Goal: Task Accomplishment & Management: Complete application form

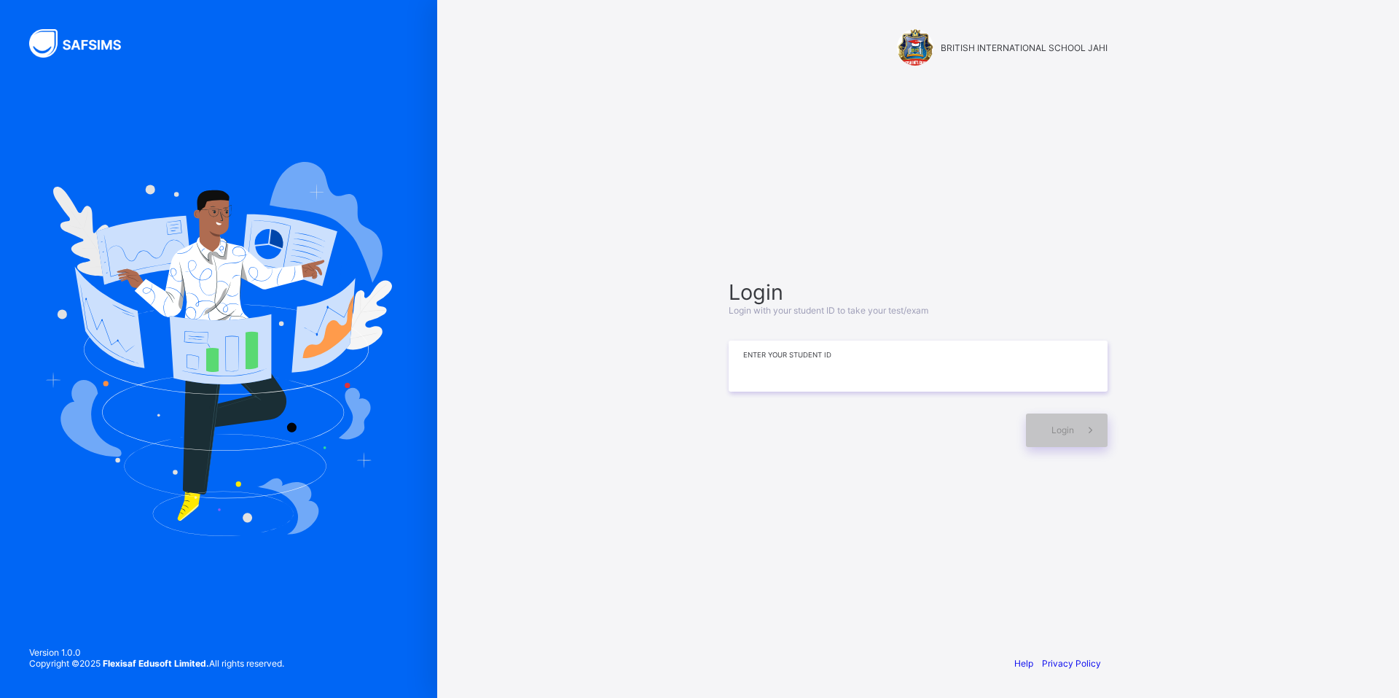
type input "*"
type input "**********"
drag, startPoint x: 16, startPoint y: 538, endPoint x: 28, endPoint y: 539, distance: 12.5
drag, startPoint x: 1072, startPoint y: 412, endPoint x: 1079, endPoint y: 434, distance: 22.8
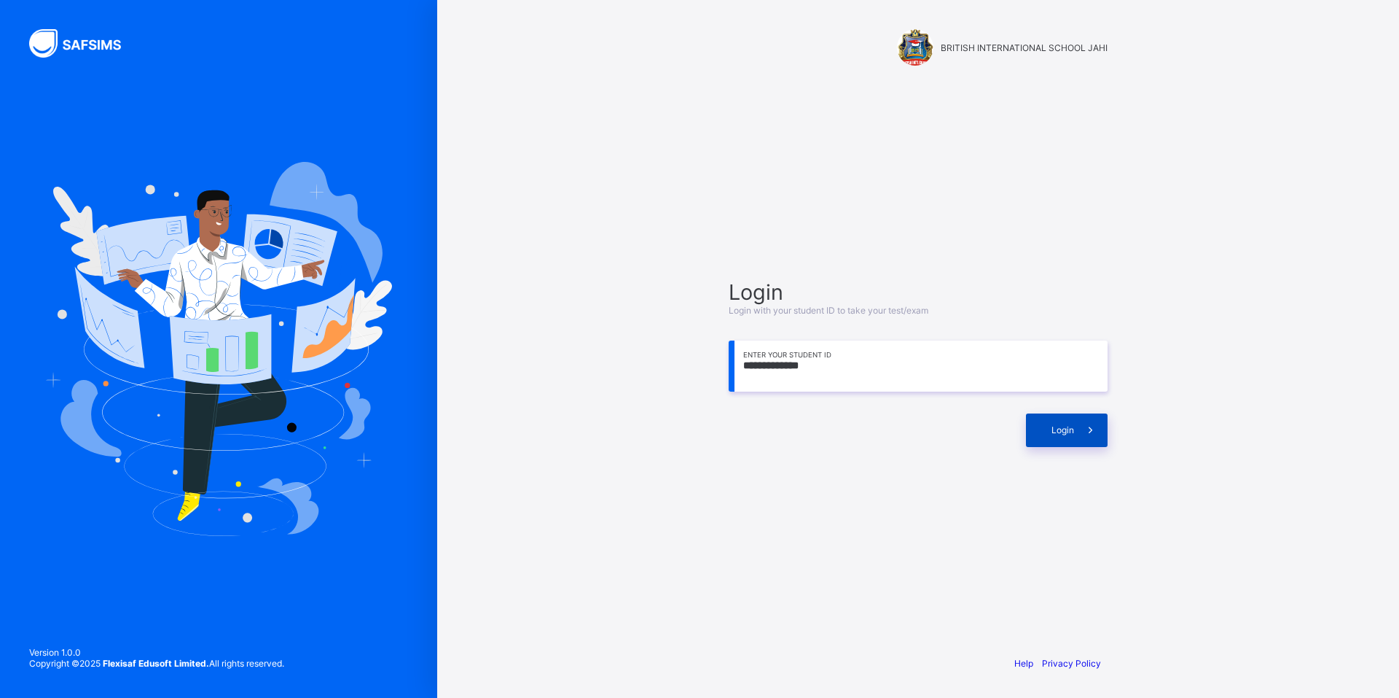
click at [1077, 423] on div "Login" at bounding box center [918, 423] width 379 height 48
click at [1069, 419] on div "Login" at bounding box center [1067, 430] width 82 height 34
drag, startPoint x: 1095, startPoint y: 434, endPoint x: 1091, endPoint y: 426, distance: 8.1
click at [1091, 426] on icon at bounding box center [1090, 430] width 15 height 14
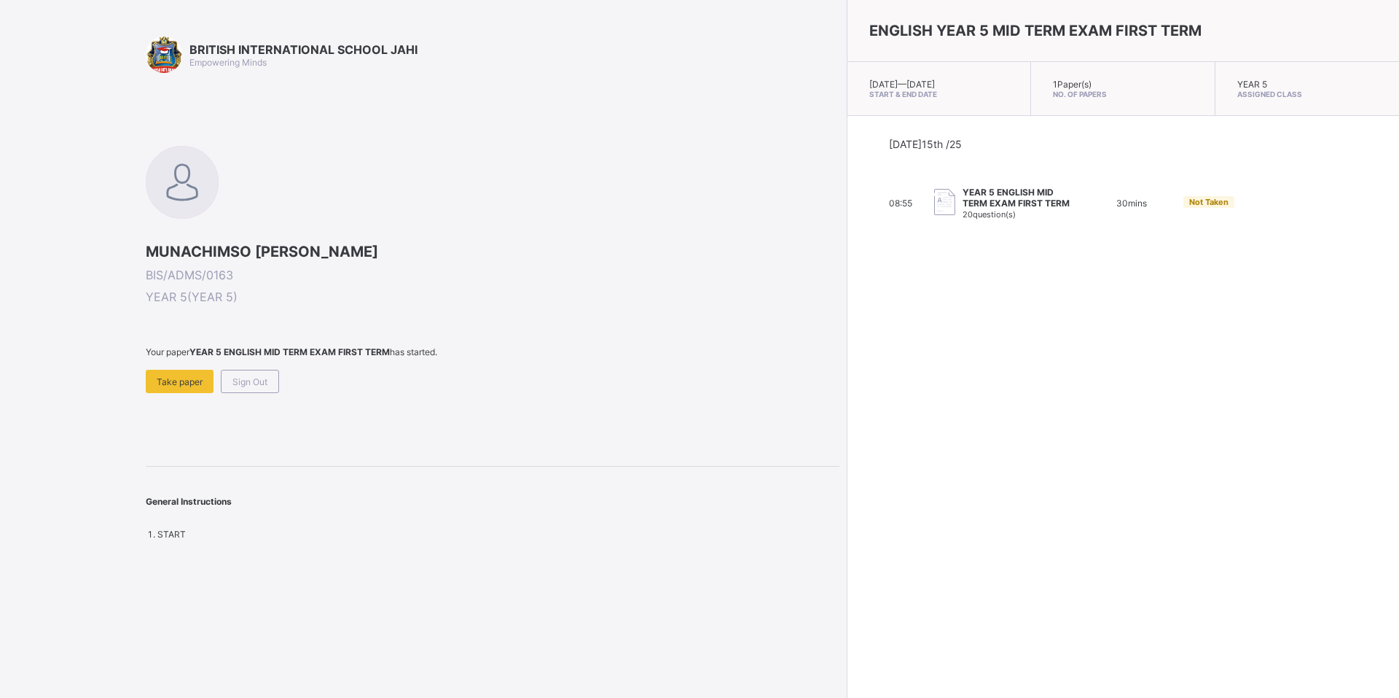
click at [934, 203] on img at bounding box center [944, 202] width 21 height 27
click at [963, 212] on span "20 question(s)" at bounding box center [989, 214] width 53 height 10
click at [187, 383] on span "Take paper" at bounding box center [180, 381] width 46 height 11
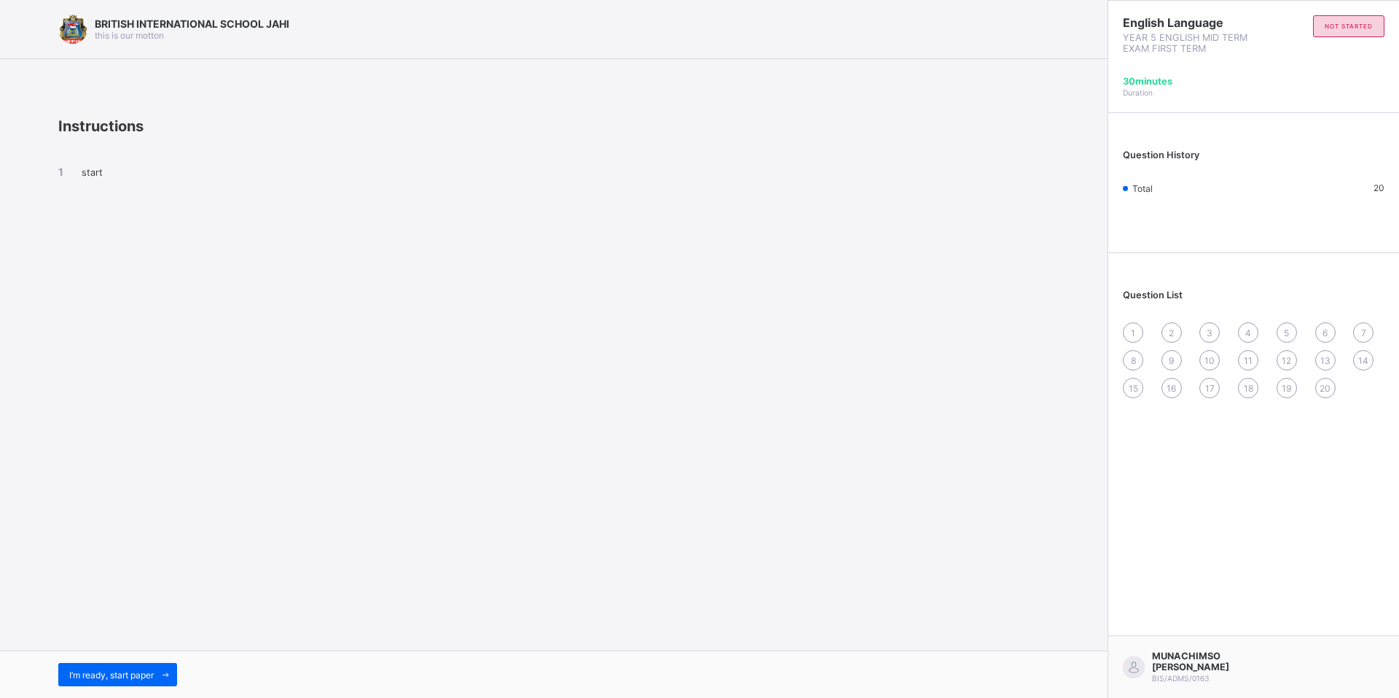
click at [74, 173] on li "start" at bounding box center [553, 171] width 991 height 12
click at [83, 171] on span "start" at bounding box center [92, 172] width 21 height 11
click at [63, 167] on li "start" at bounding box center [553, 171] width 991 height 12
click at [60, 167] on li "start" at bounding box center [553, 171] width 991 height 12
click at [86, 130] on span "Instructions" at bounding box center [100, 125] width 85 height 17
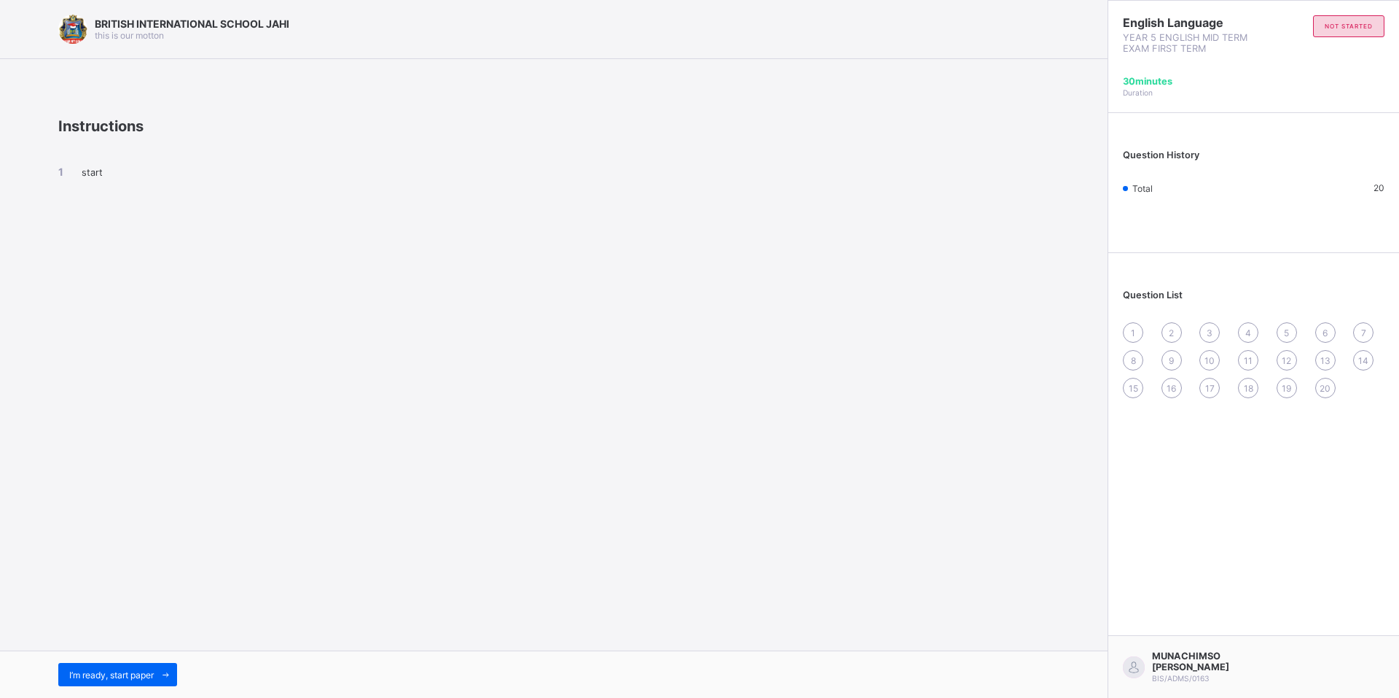
click at [90, 172] on span "start" at bounding box center [92, 172] width 21 height 11
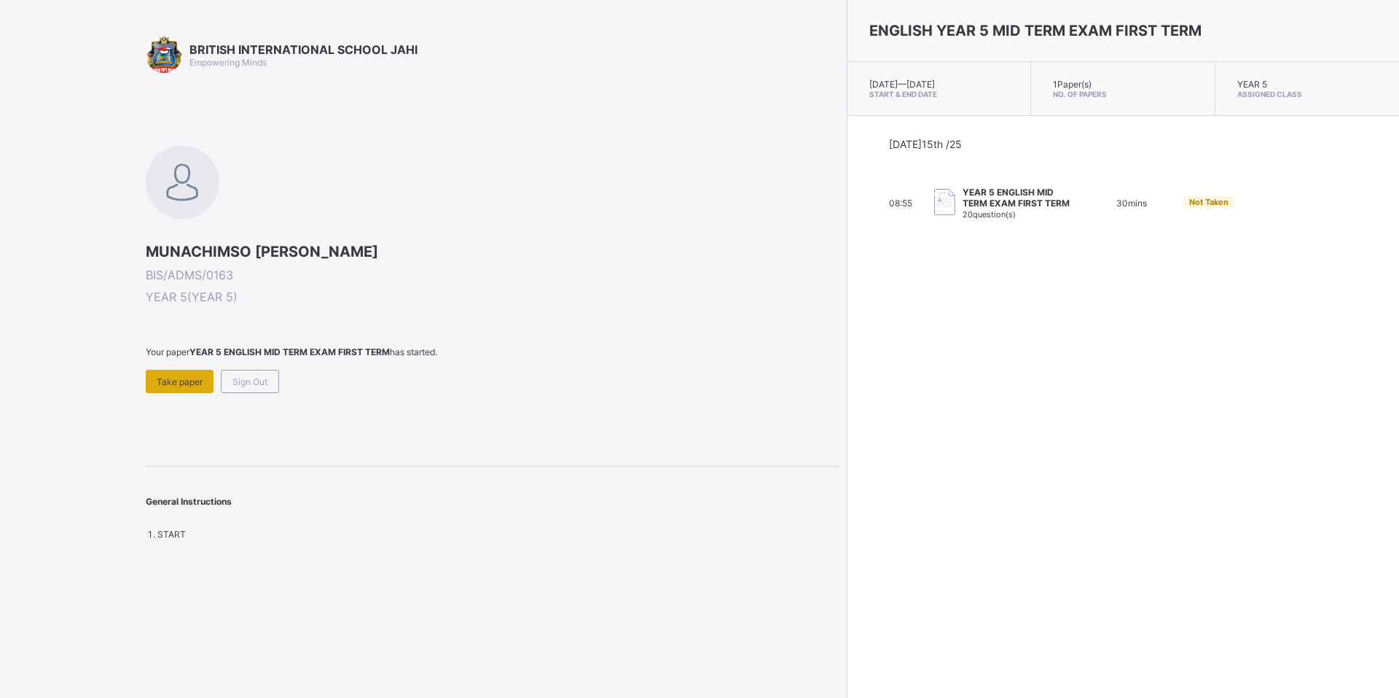
click at [161, 374] on div "Take paper" at bounding box center [180, 381] width 68 height 23
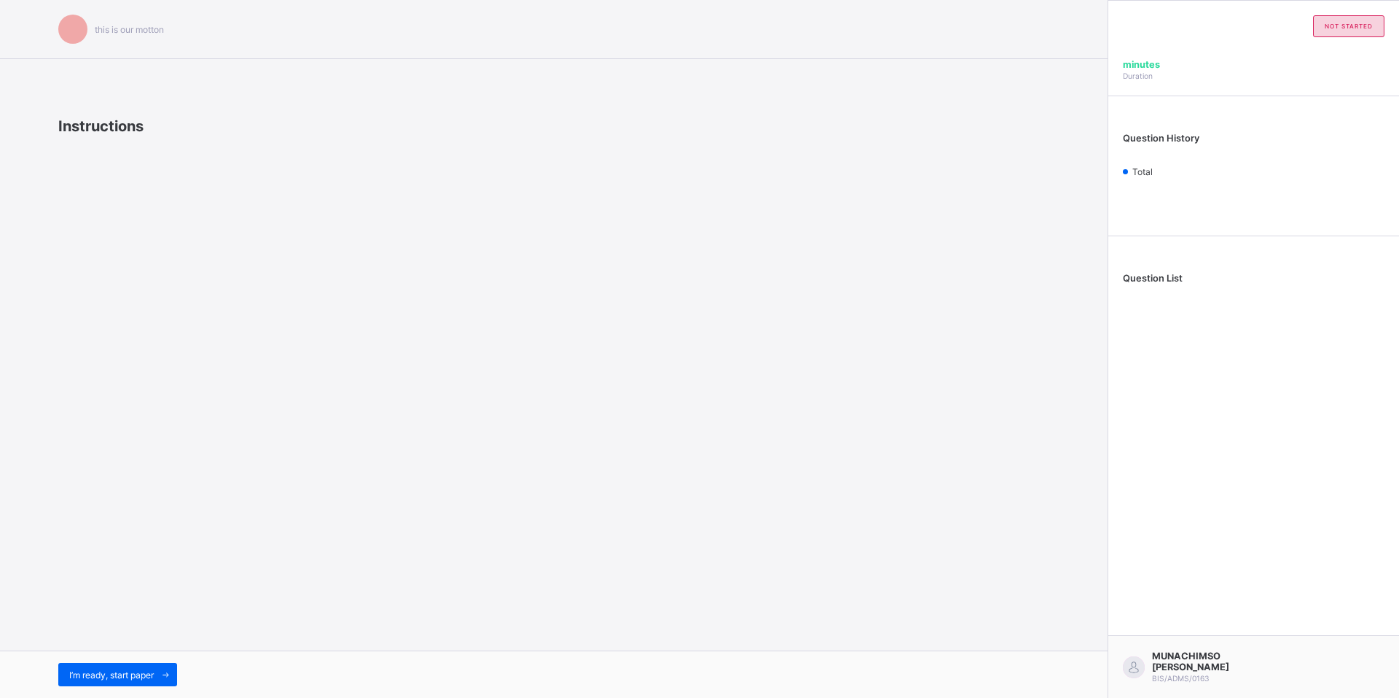
click at [1171, 278] on span "Question List" at bounding box center [1153, 278] width 60 height 11
click at [1171, 287] on div "Question List" at bounding box center [1254, 281] width 291 height 77
click at [1170, 272] on div "Question List" at bounding box center [1254, 281] width 291 height 77
click at [131, 128] on span "Instructions" at bounding box center [100, 125] width 85 height 17
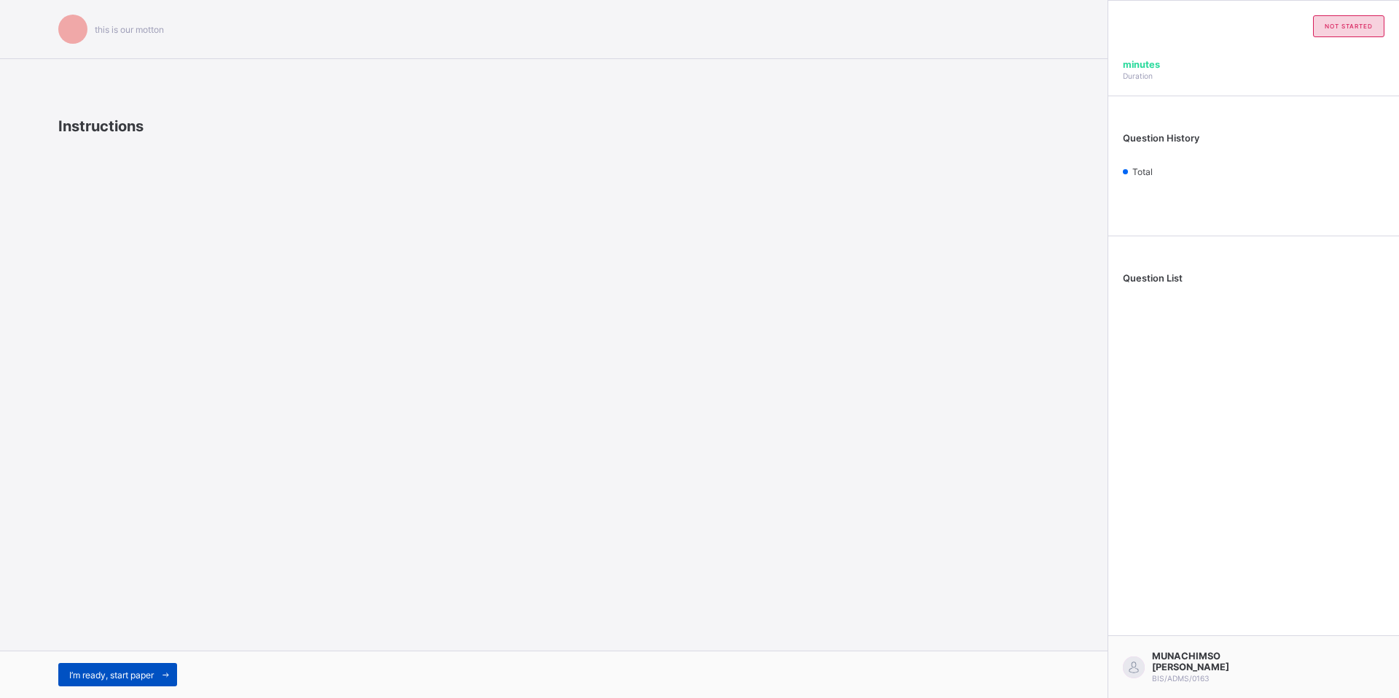
click at [165, 671] on icon at bounding box center [165, 674] width 11 height 9
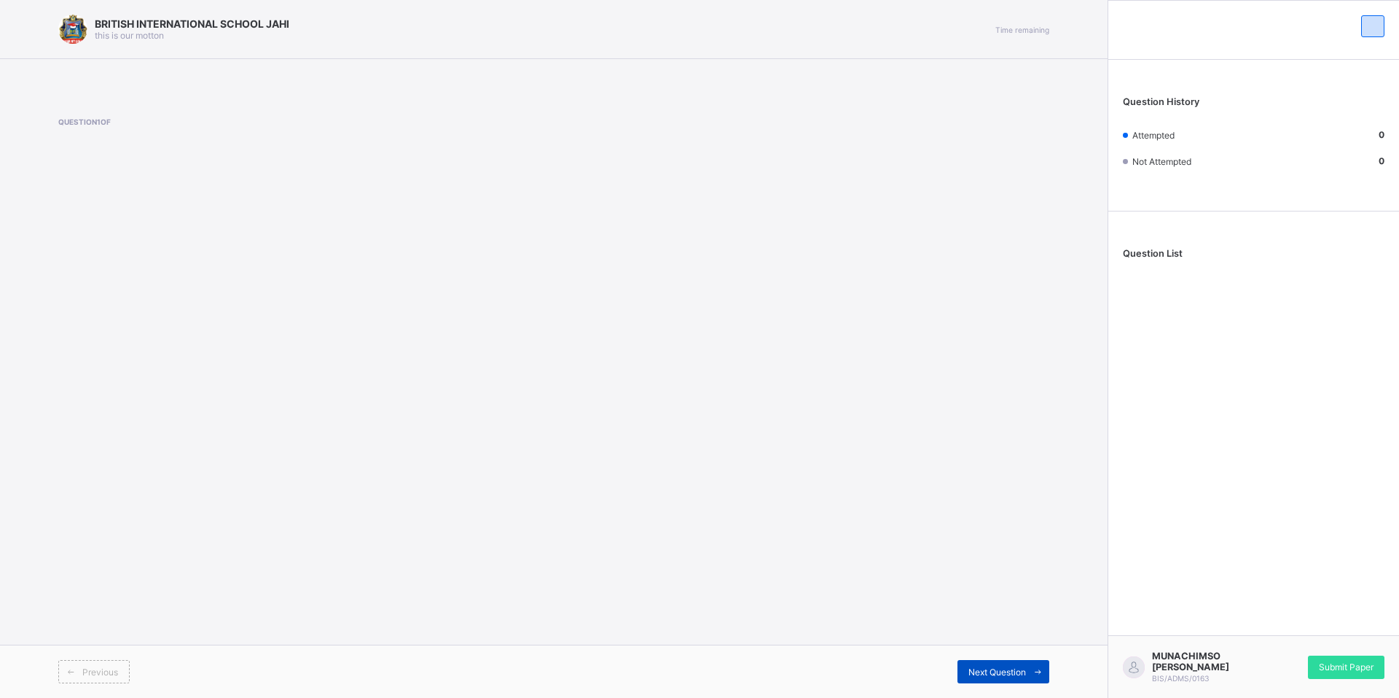
click at [975, 670] on span "Next Question" at bounding box center [998, 671] width 58 height 11
click at [993, 670] on span "Next Question" at bounding box center [998, 671] width 58 height 11
click at [100, 127] on span at bounding box center [368, 137] width 620 height 22
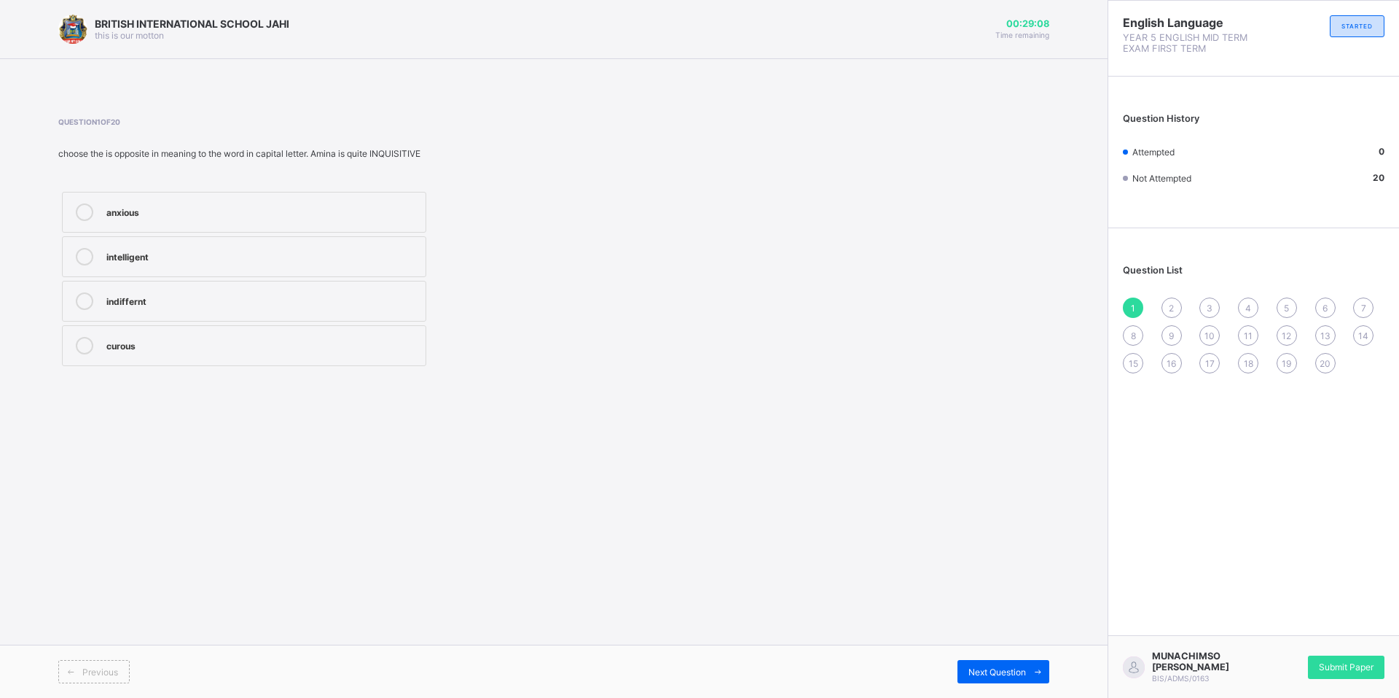
click at [79, 208] on icon at bounding box center [84, 211] width 17 height 17
click at [1166, 301] on div "2" at bounding box center [1172, 307] width 20 height 20
click at [83, 296] on icon at bounding box center [84, 300] width 17 height 17
click at [1211, 305] on span "3" at bounding box center [1210, 307] width 6 height 11
click at [1125, 302] on div "1" at bounding box center [1133, 307] width 20 height 20
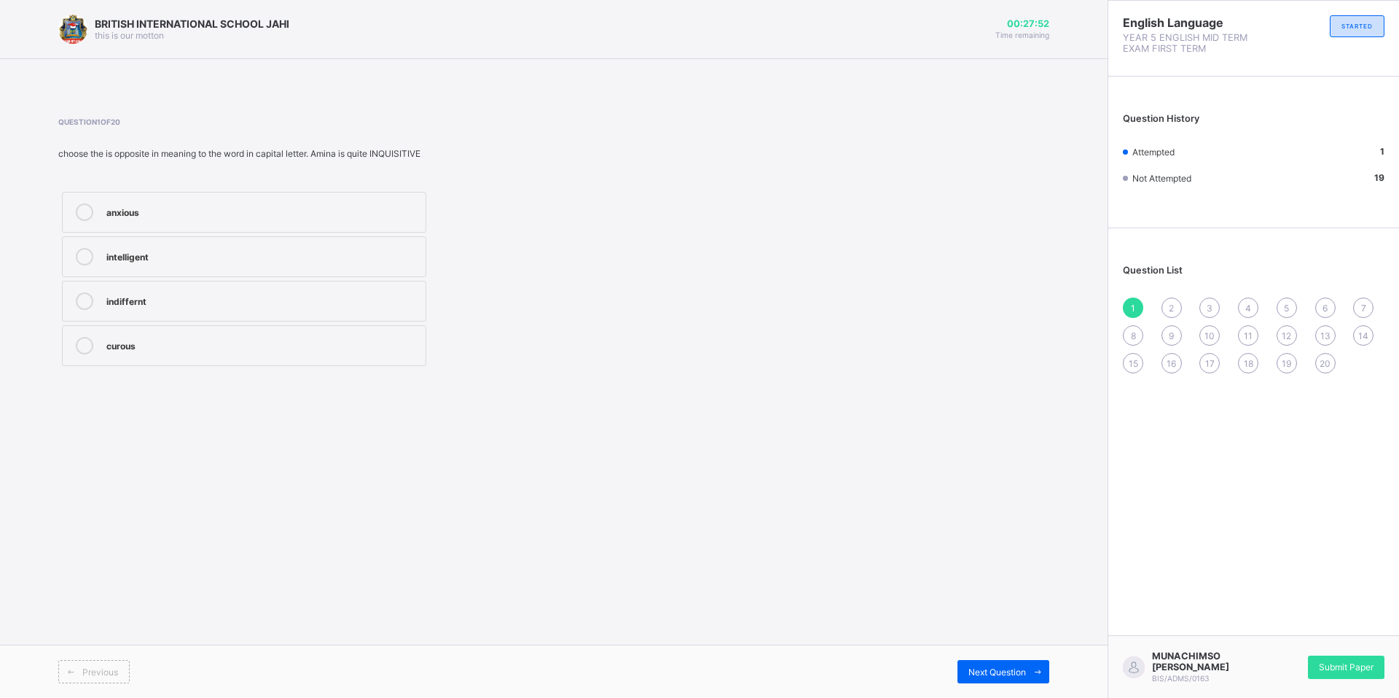
click at [1171, 305] on span "2" at bounding box center [1171, 307] width 5 height 11
click at [83, 349] on icon at bounding box center [84, 345] width 17 height 17
click at [1195, 296] on div "Question List 1 2 3 4 5 6 7 8 9 10 11 12 13 14 15 16 17 18 19 20" at bounding box center [1254, 311] width 291 height 152
click at [1208, 302] on span "3" at bounding box center [1210, 307] width 6 height 11
drag, startPoint x: 81, startPoint y: 208, endPoint x: 122, endPoint y: 211, distance: 40.9
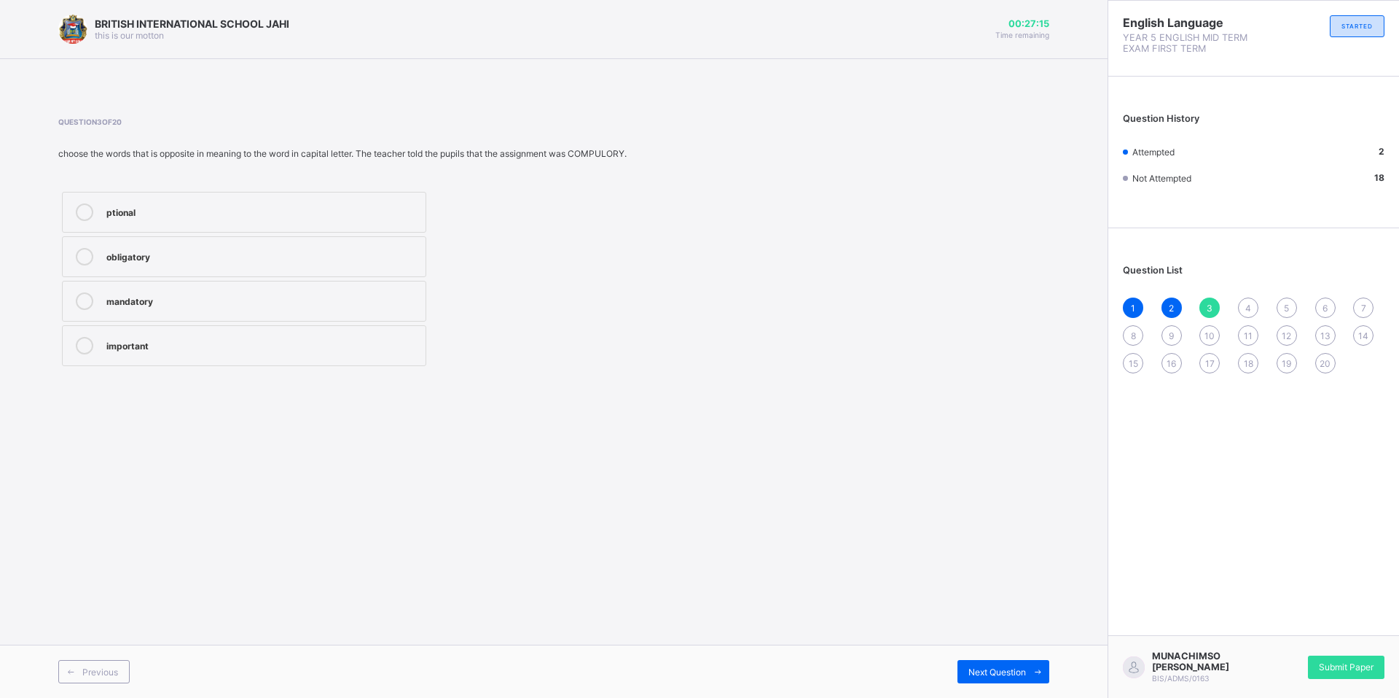
click at [83, 210] on icon at bounding box center [84, 211] width 17 height 17
click at [1264, 310] on div "1 2 3 4 5 6 7 8 9 10 11 12 13 14 15 16 17 18 19 20" at bounding box center [1254, 335] width 262 height 76
click at [1249, 303] on span "4" at bounding box center [1249, 307] width 6 height 11
drag, startPoint x: 82, startPoint y: 347, endPoint x: 684, endPoint y: 416, distance: 606.0
click at [98, 354] on label "accepted" at bounding box center [244, 345] width 364 height 41
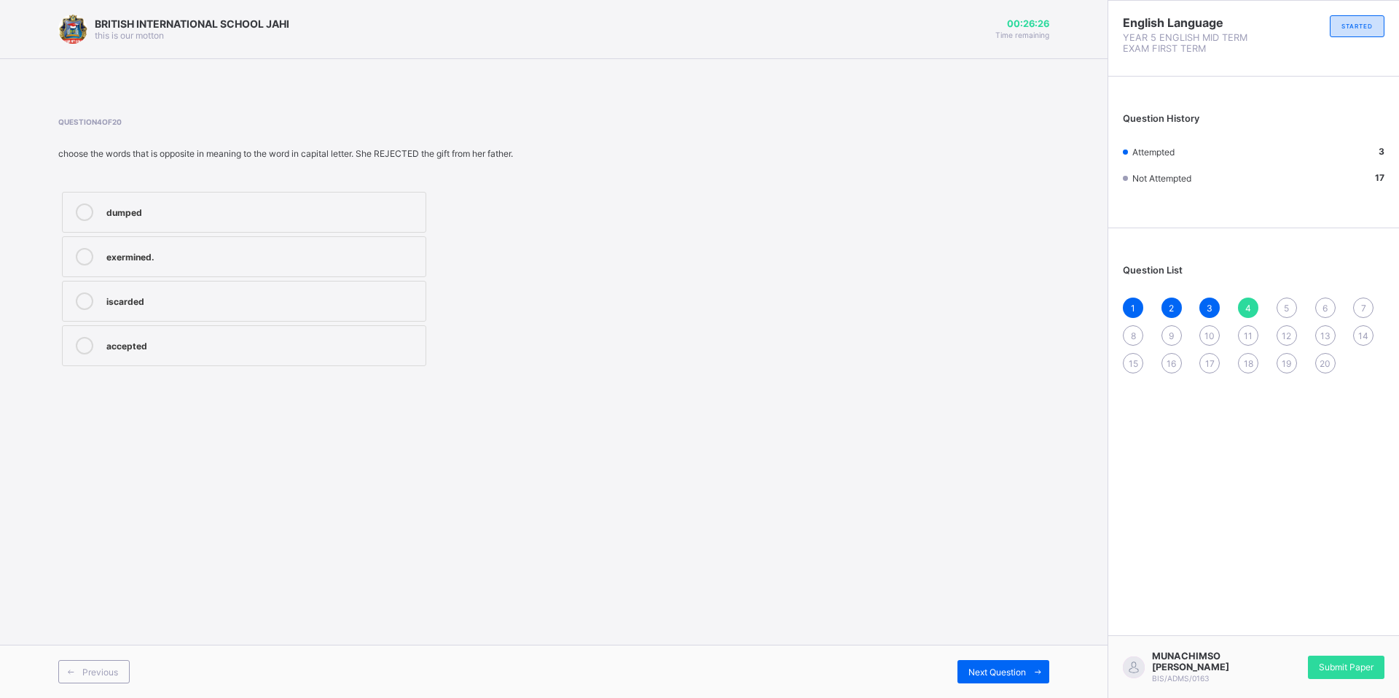
click at [1286, 308] on span "5" at bounding box center [1286, 307] width 5 height 11
click at [76, 211] on icon at bounding box center [84, 211] width 17 height 17
click at [1324, 305] on span "6" at bounding box center [1325, 307] width 5 height 11
click at [1281, 303] on div "5" at bounding box center [1287, 307] width 20 height 20
click at [82, 209] on icon at bounding box center [84, 211] width 17 height 17
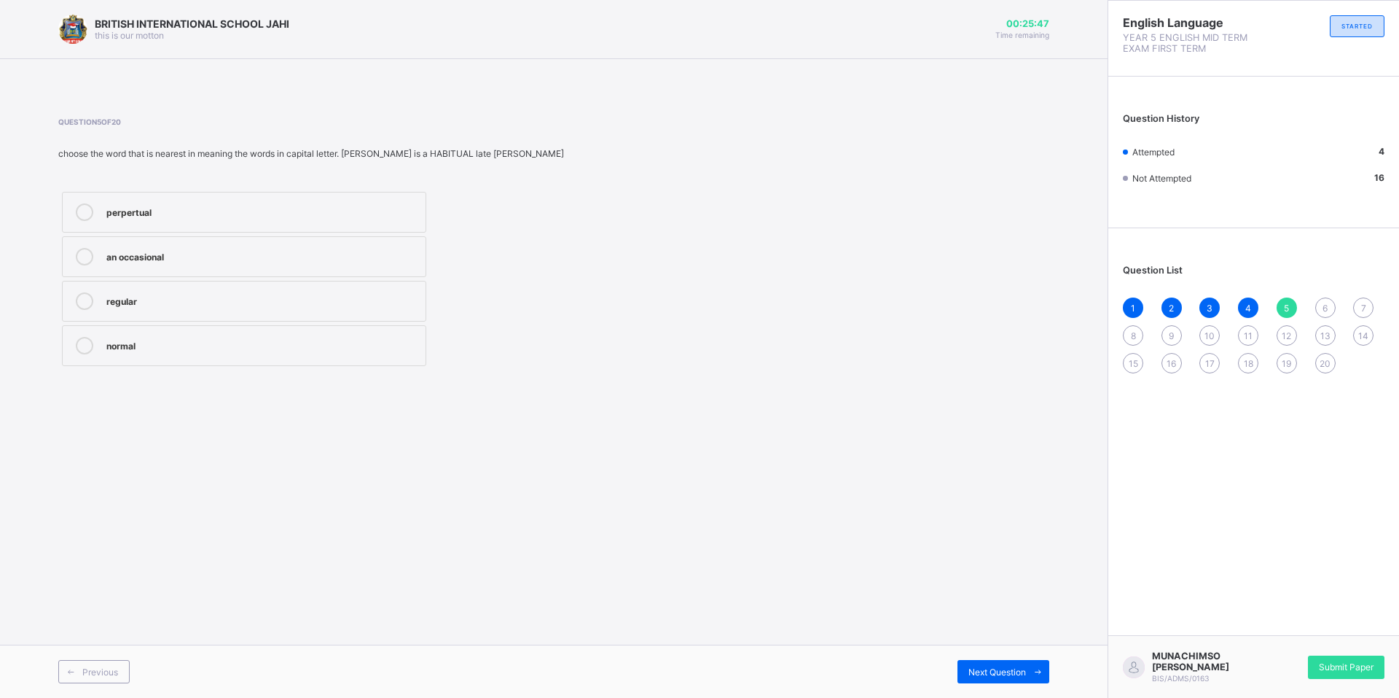
drag, startPoint x: 1324, startPoint y: 305, endPoint x: 1321, endPoint y: 316, distance: 11.3
click at [1324, 307] on span "6" at bounding box center [1325, 307] width 5 height 11
click at [1284, 303] on div "5" at bounding box center [1287, 307] width 20 height 20
drag, startPoint x: 84, startPoint y: 210, endPoint x: 98, endPoint y: 218, distance: 16.6
click at [88, 213] on icon at bounding box center [84, 211] width 17 height 17
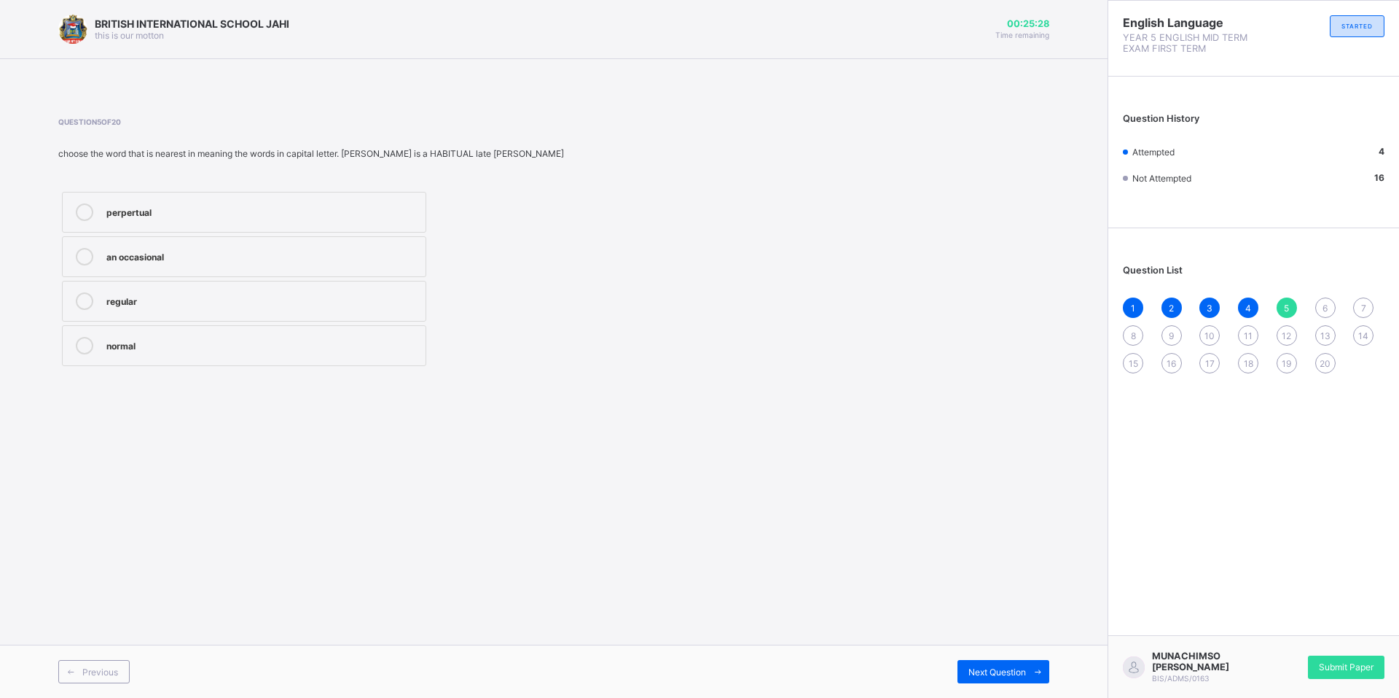
click at [1326, 297] on div "6" at bounding box center [1326, 307] width 20 height 20
click at [81, 205] on icon at bounding box center [84, 211] width 17 height 17
click at [1357, 297] on div "Question List 1 2 3 4 5 6 7 8 9 10 11 12 13 14 15 16 17 18 19 20" at bounding box center [1254, 311] width 291 height 152
click at [1364, 302] on span "7" at bounding box center [1364, 307] width 5 height 11
click at [1130, 332] on div "8" at bounding box center [1133, 335] width 20 height 20
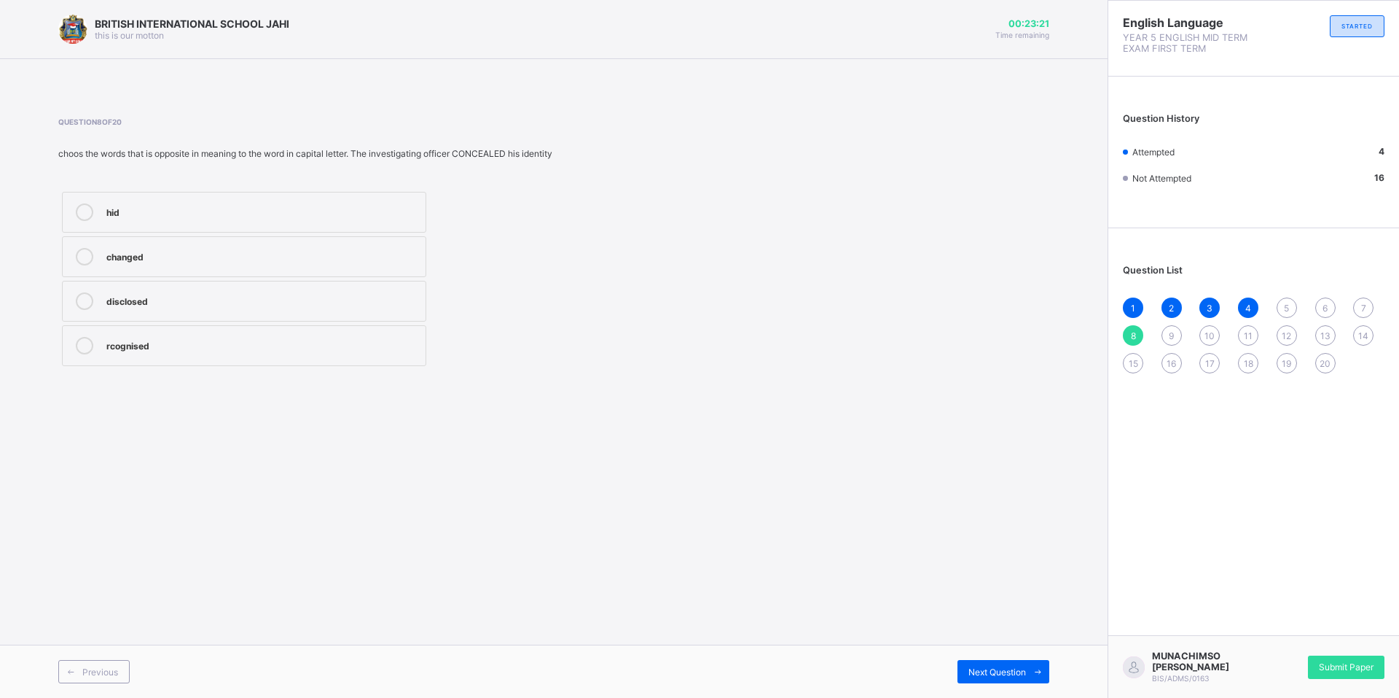
click at [82, 342] on icon at bounding box center [84, 345] width 17 height 17
click at [1362, 301] on div "7" at bounding box center [1364, 307] width 20 height 20
click at [87, 215] on icon at bounding box center [84, 211] width 17 height 17
click at [1122, 329] on div "Question List 1 2 3 4 5 6 7 8 9 10 11 12 13 14 15 16 17 18 19 20" at bounding box center [1254, 311] width 291 height 152
click at [1126, 335] on div "8" at bounding box center [1133, 335] width 20 height 20
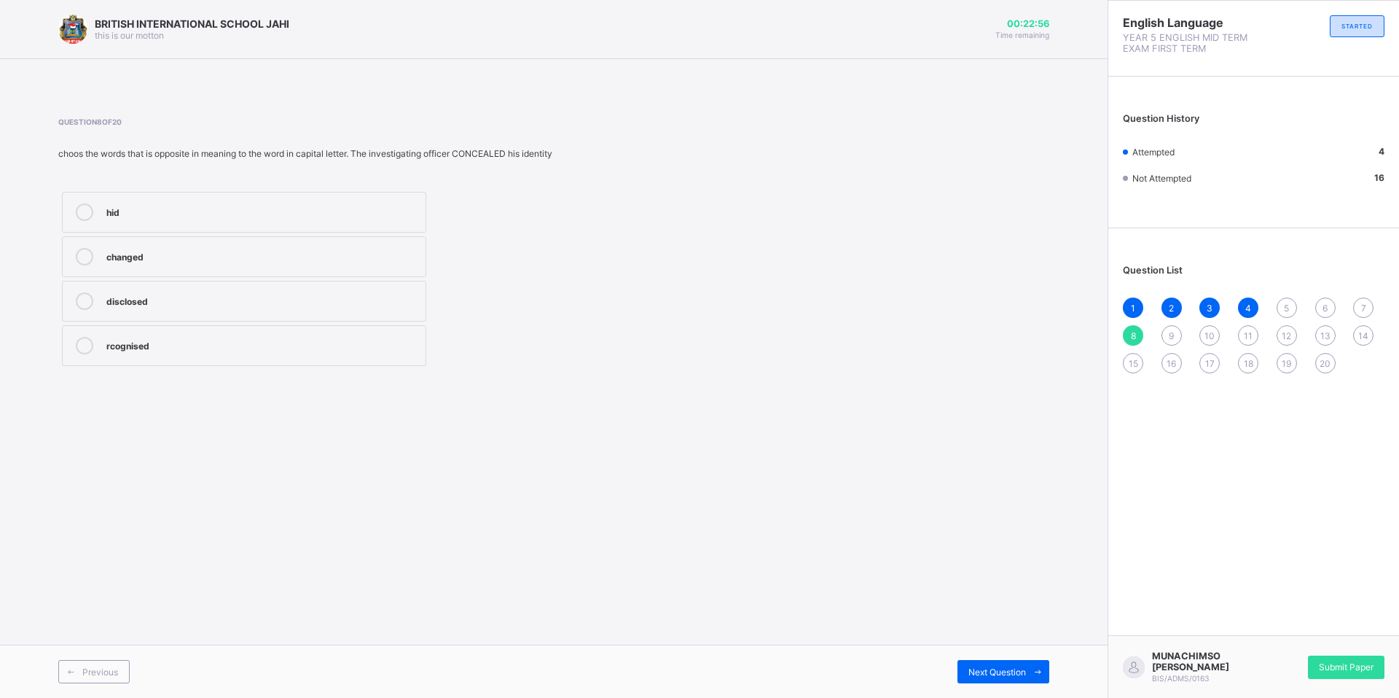
click at [84, 335] on label "rcognised" at bounding box center [244, 345] width 364 height 41
click at [1172, 332] on span "9" at bounding box center [1171, 335] width 5 height 11
click at [81, 304] on icon at bounding box center [84, 300] width 17 height 17
drag, startPoint x: 1209, startPoint y: 335, endPoint x: 1208, endPoint y: 342, distance: 7.4
click at [1209, 337] on span "10" at bounding box center [1210, 335] width 10 height 11
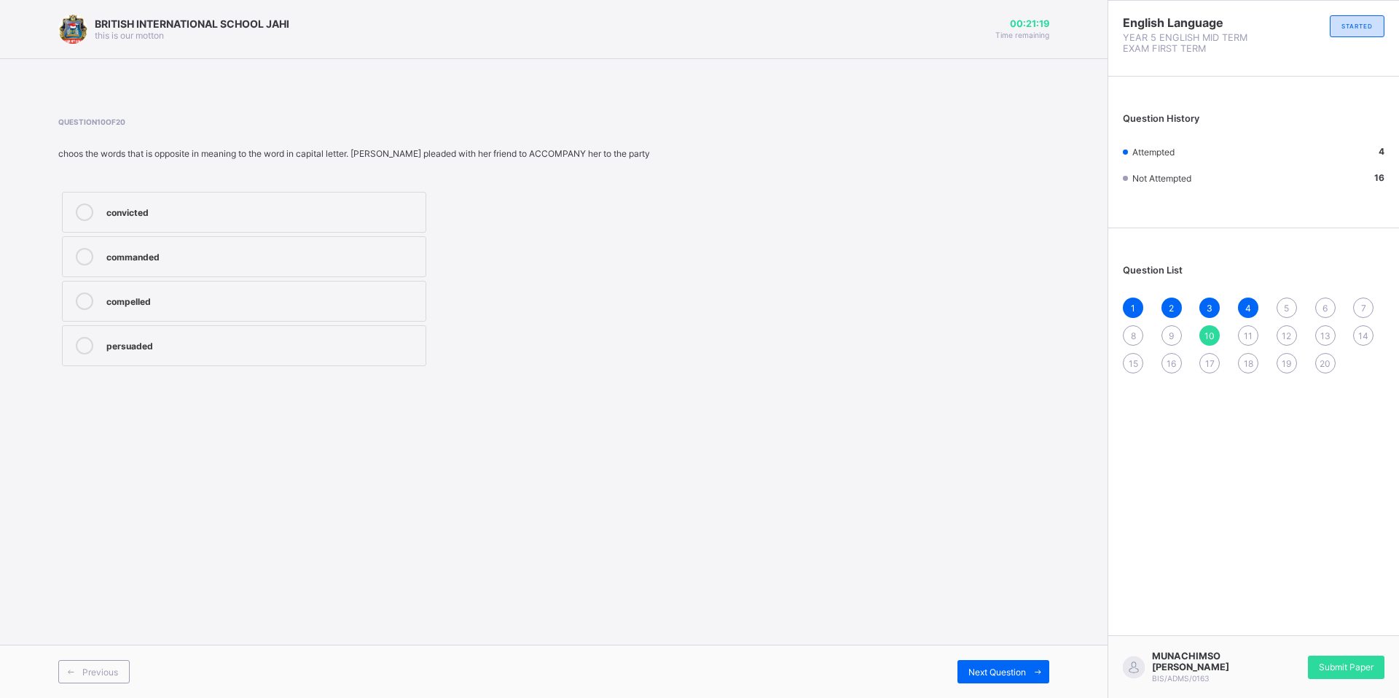
click at [81, 345] on icon at bounding box center [84, 345] width 17 height 17
click at [1247, 337] on span "11" at bounding box center [1248, 335] width 9 height 11
click at [85, 210] on icon at bounding box center [84, 211] width 17 height 17
click at [1283, 329] on div "12" at bounding box center [1287, 335] width 20 height 20
click at [1284, 297] on div "Question List 1 2 3 4 5 6 7 8 9 10 11 12 13 14 15 16 17 18 19 20" at bounding box center [1254, 311] width 291 height 152
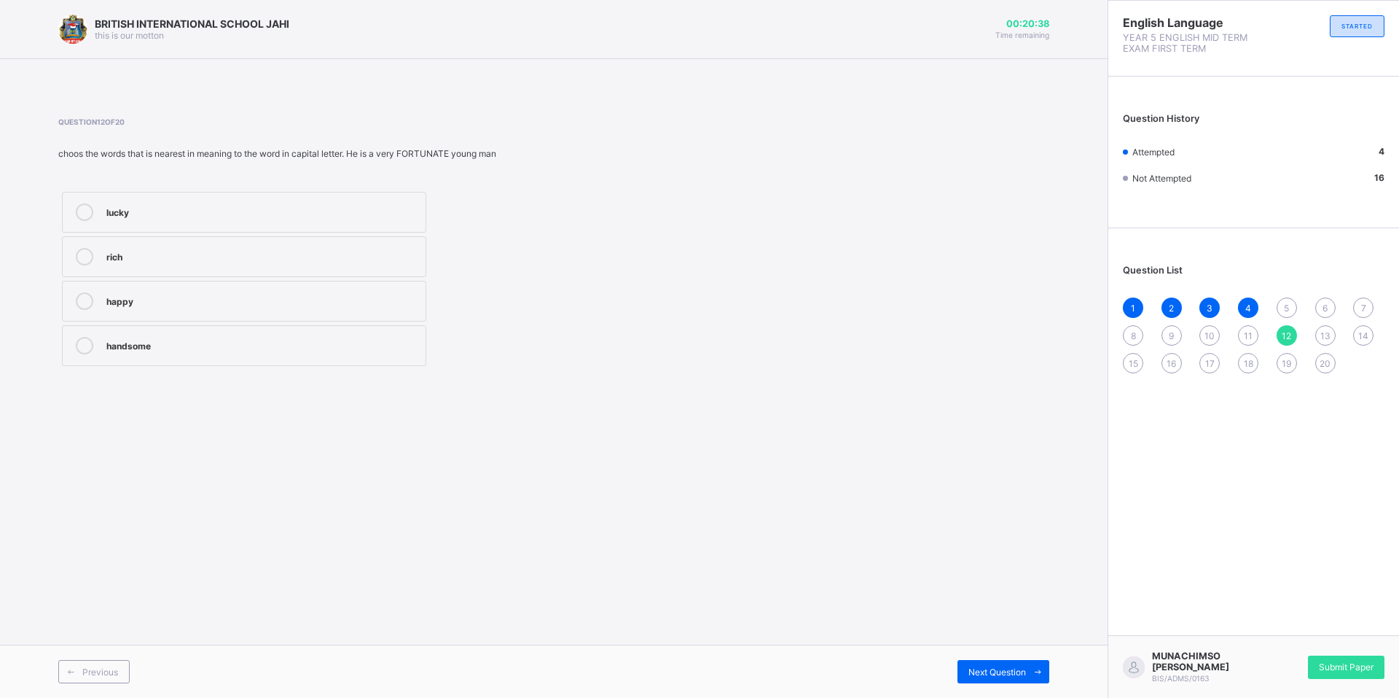
click at [1285, 302] on span "5" at bounding box center [1286, 307] width 5 height 11
click at [87, 252] on icon at bounding box center [84, 256] width 17 height 17
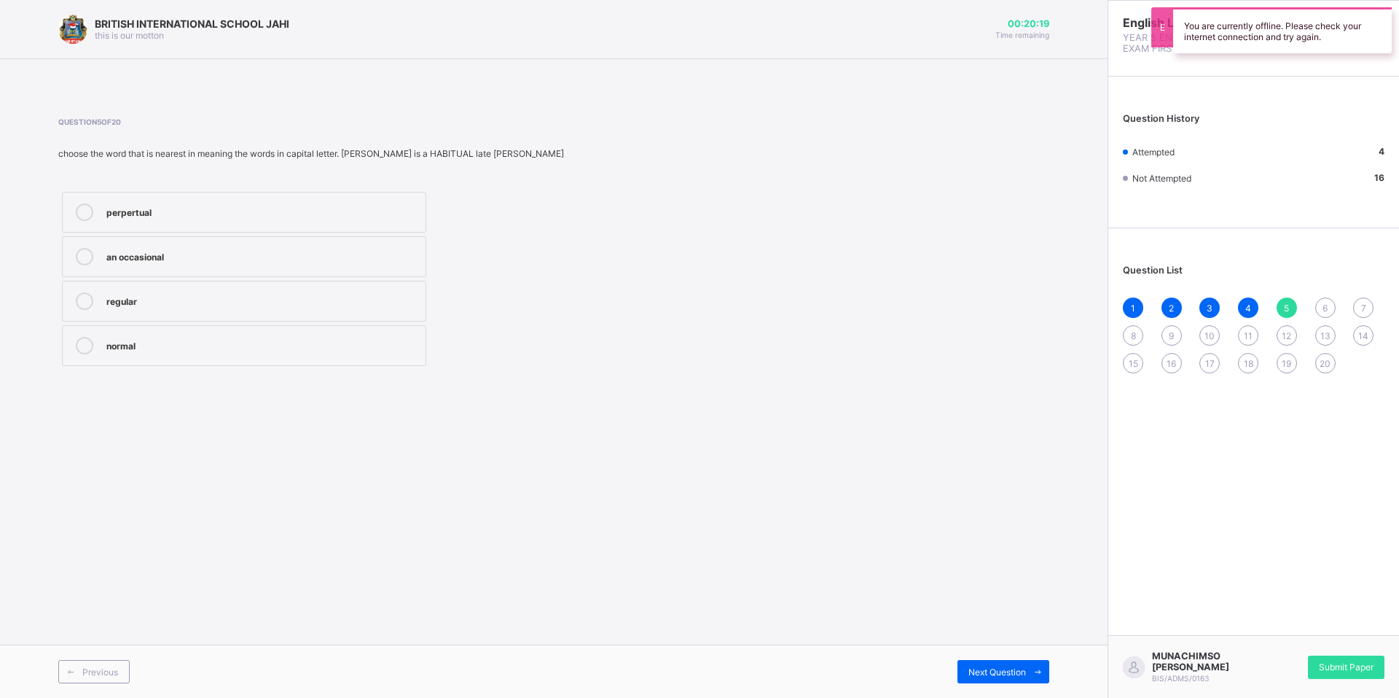
click at [1248, 332] on span "11" at bounding box center [1248, 335] width 9 height 11
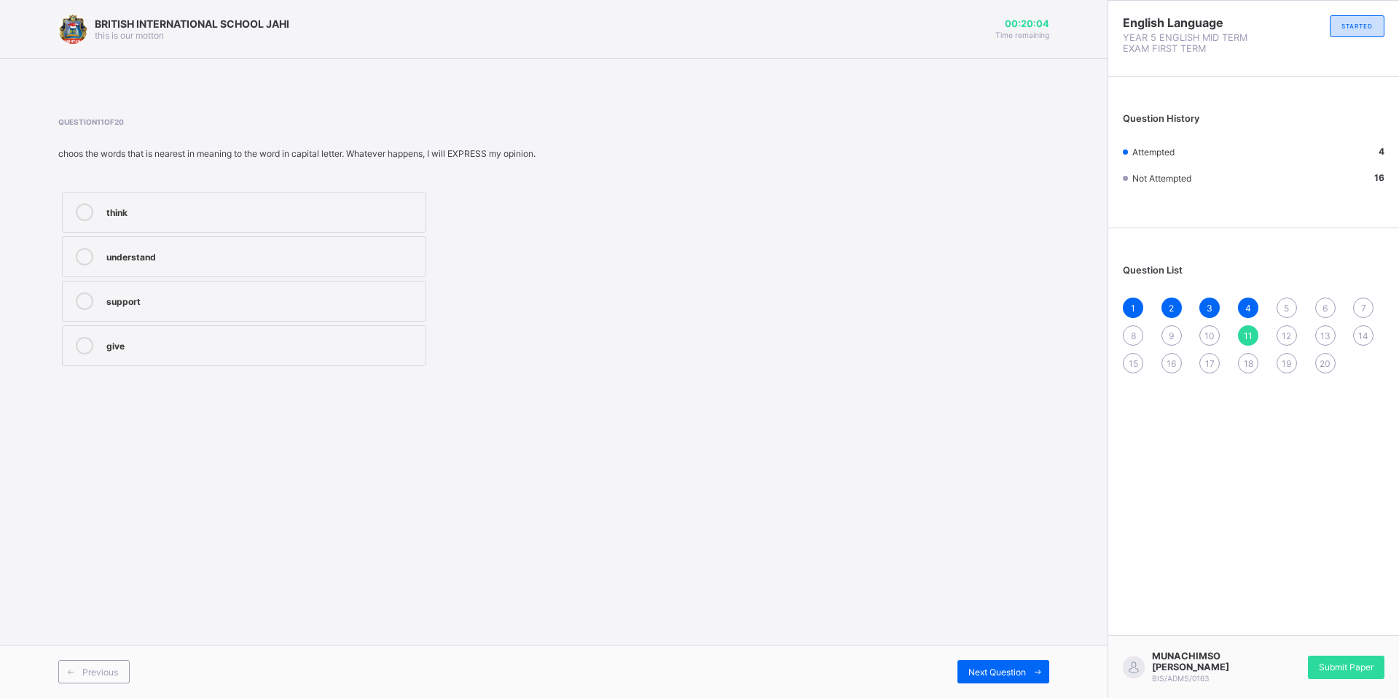
drag, startPoint x: 82, startPoint y: 203, endPoint x: 93, endPoint y: 220, distance: 20.6
click at [82, 204] on label "think" at bounding box center [244, 212] width 364 height 41
drag, startPoint x: 1288, startPoint y: 331, endPoint x: 1306, endPoint y: 325, distance: 19.1
click at [1306, 325] on div "1 2 3 4 5 6 7 8 9 10 11 12 13 14 15 16 17 18 19 20" at bounding box center [1254, 335] width 262 height 76
drag, startPoint x: 1306, startPoint y: 325, endPoint x: 1289, endPoint y: 333, distance: 19.2
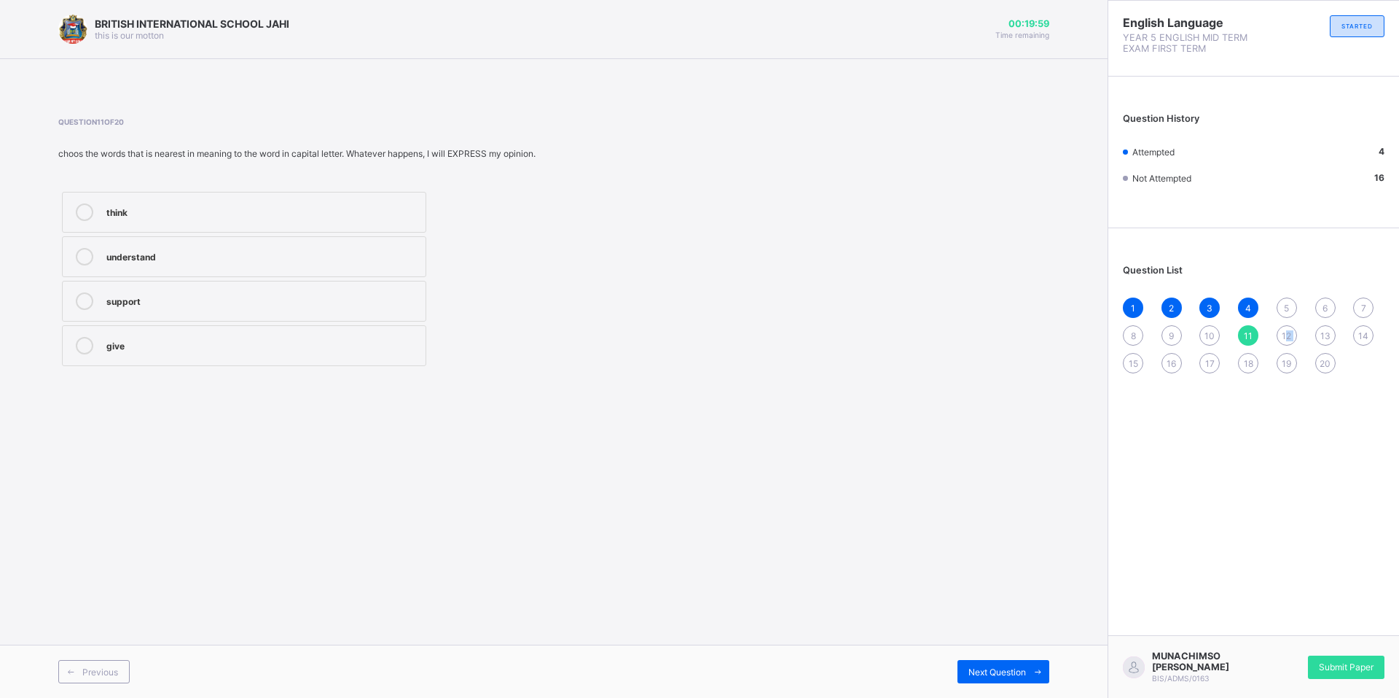
click at [1289, 333] on span "12" at bounding box center [1286, 335] width 9 height 11
click at [1327, 335] on span "13" at bounding box center [1326, 335] width 10 height 11
click at [82, 206] on icon at bounding box center [84, 211] width 17 height 17
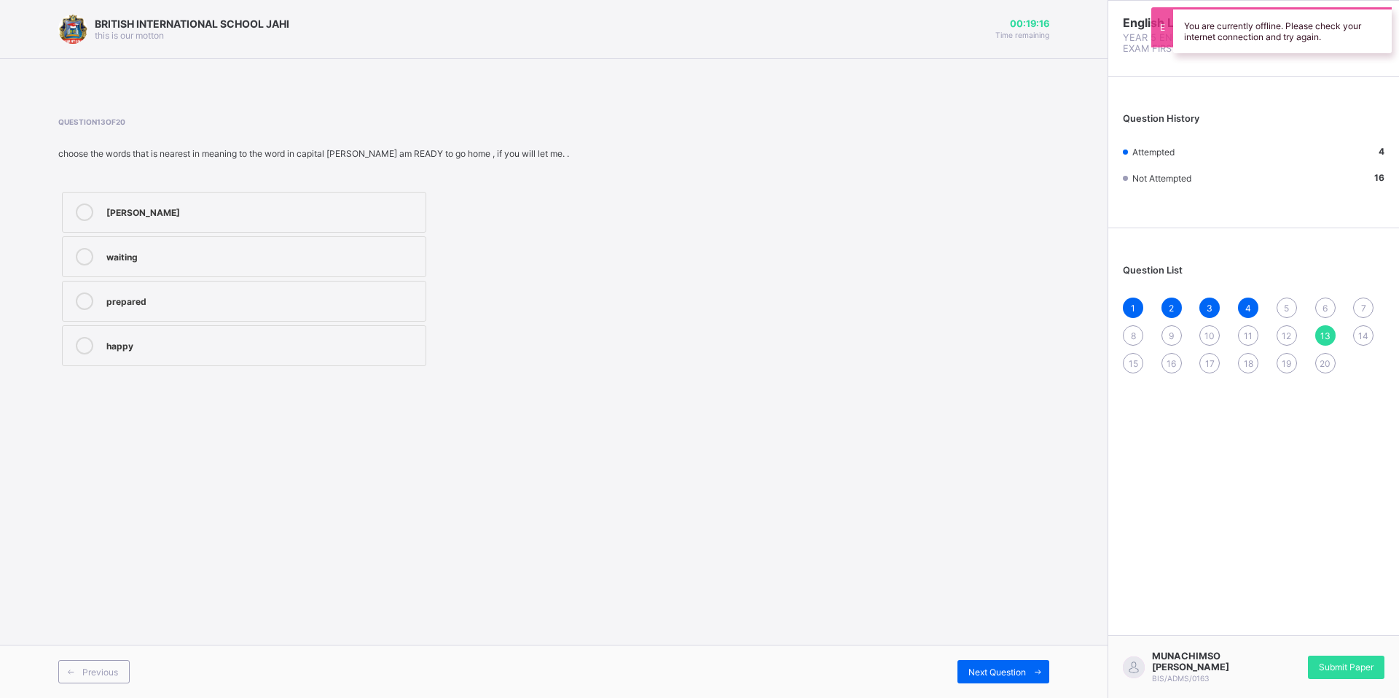
click at [1281, 328] on div "12" at bounding box center [1287, 335] width 20 height 20
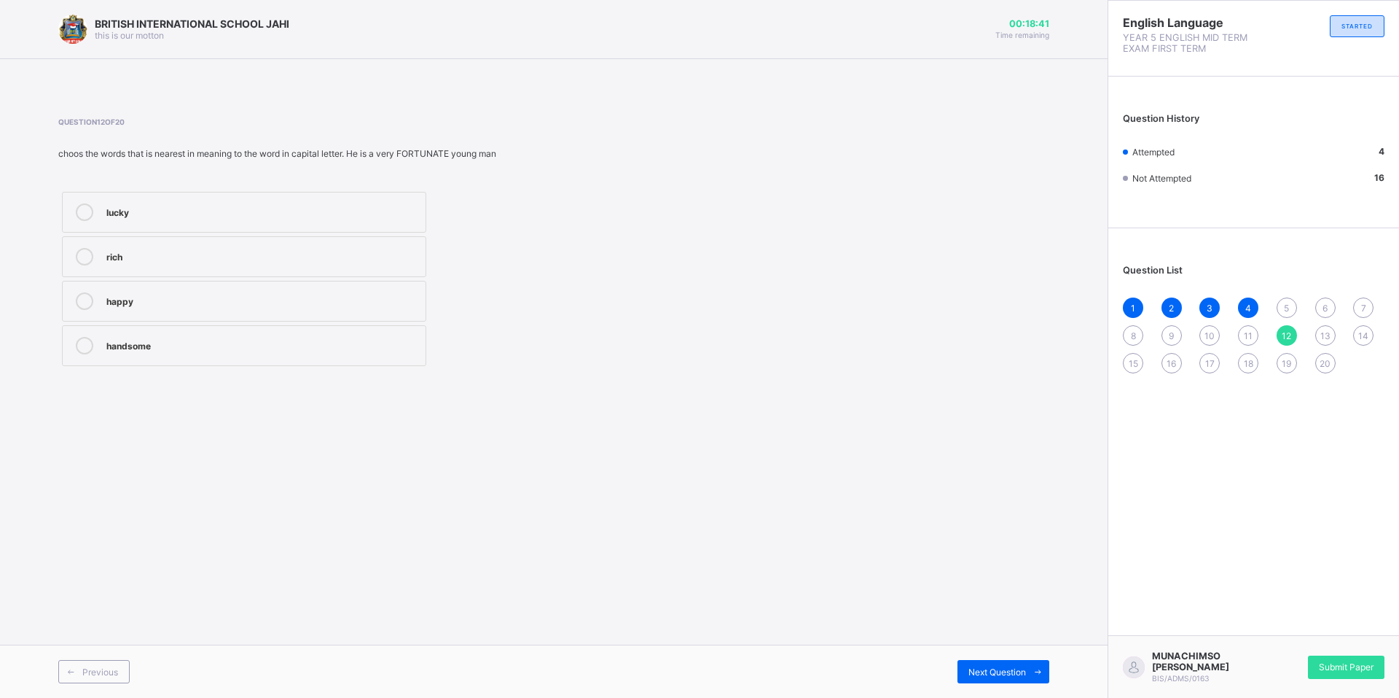
drag, startPoint x: 1245, startPoint y: 332, endPoint x: 1269, endPoint y: 352, distance: 31.1
click at [1255, 342] on div "11" at bounding box center [1248, 335] width 20 height 20
drag, startPoint x: 1269, startPoint y: 352, endPoint x: 1290, endPoint y: 332, distance: 28.9
click at [1290, 332] on span "12" at bounding box center [1286, 335] width 9 height 11
click at [79, 205] on icon at bounding box center [84, 211] width 17 height 17
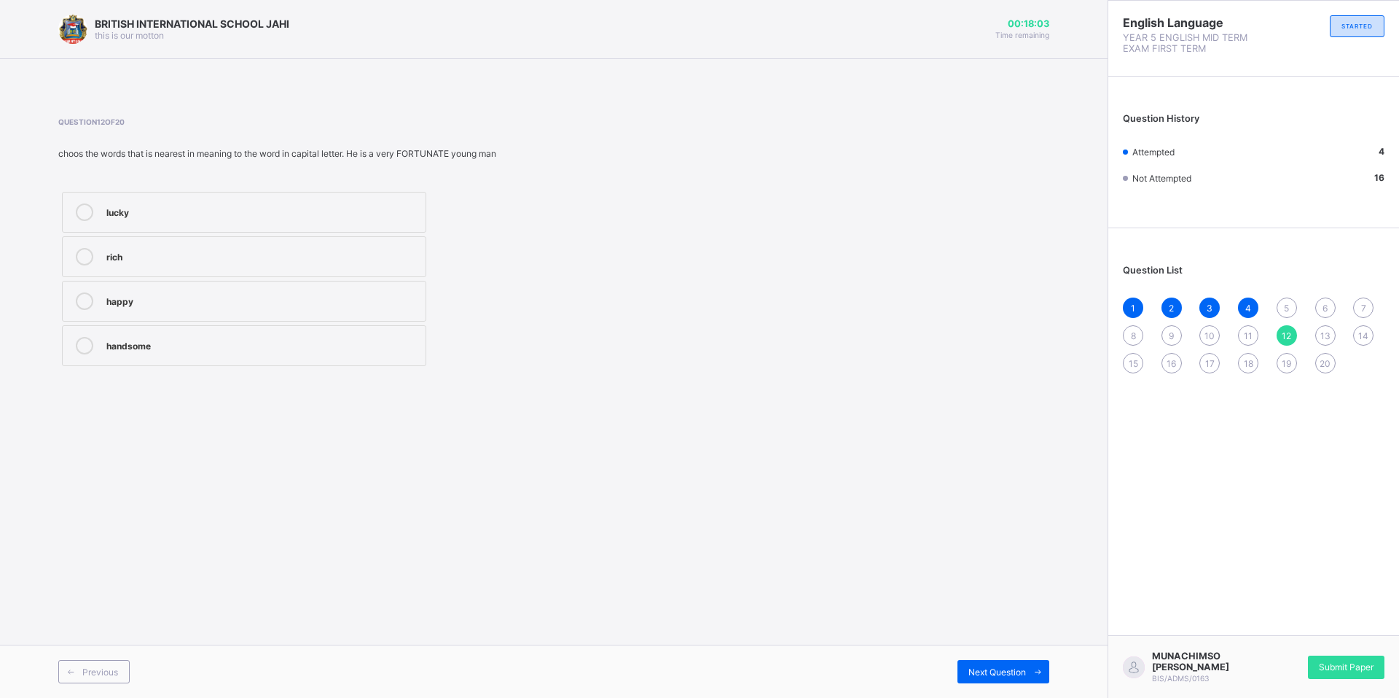
click at [1315, 329] on div "1 2 3 4 5 6 7 8 9 10 11 12 13 14 15 16 17 18 19 20" at bounding box center [1254, 335] width 262 height 76
click at [1321, 332] on span "13" at bounding box center [1326, 335] width 10 height 11
click at [321, 298] on div "prepared" at bounding box center [262, 299] width 312 height 15
click at [85, 259] on icon at bounding box center [84, 256] width 17 height 17
click at [1357, 329] on div "14" at bounding box center [1364, 335] width 20 height 20
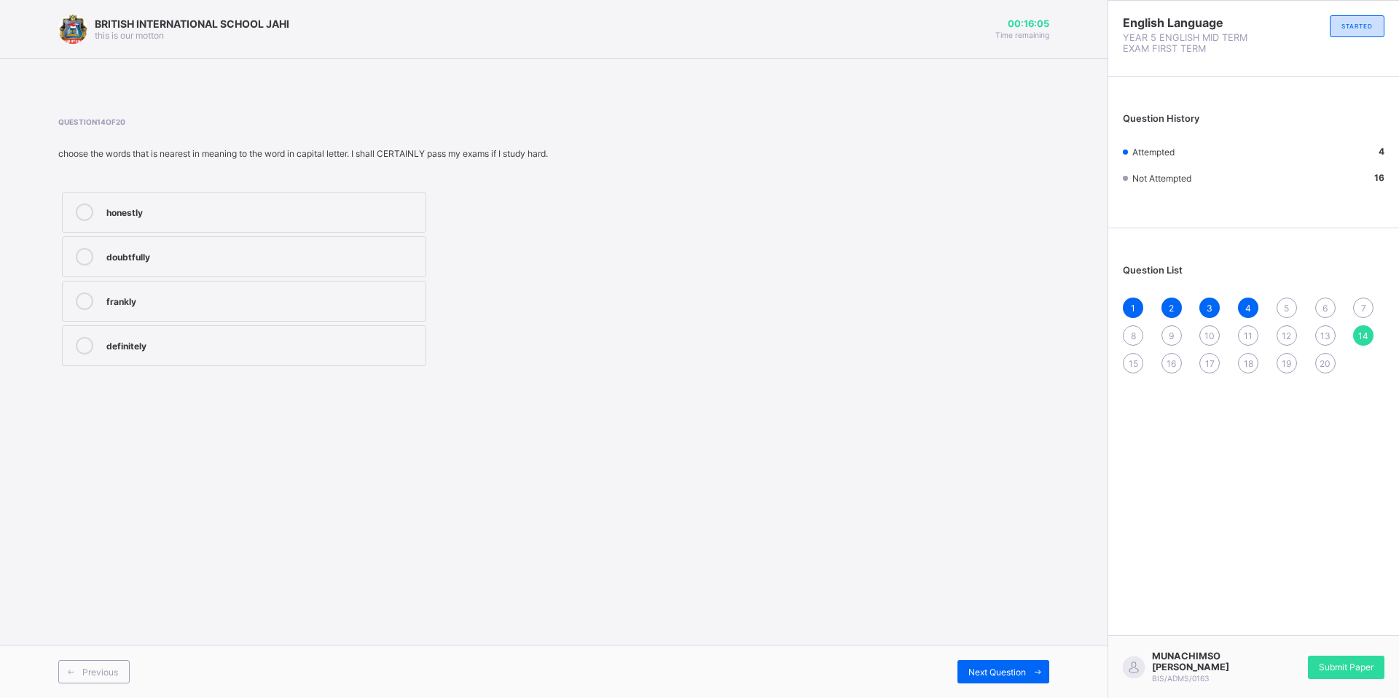
click at [1281, 297] on div "1 2 3 4 5 6 7 8 9 10 11 12 13 14 15 16 17 18 19 20" at bounding box center [1254, 335] width 262 height 76
click at [1286, 309] on span "5" at bounding box center [1286, 307] width 5 height 11
click at [77, 253] on icon at bounding box center [84, 256] width 17 height 17
click at [1323, 304] on span "6" at bounding box center [1325, 307] width 5 height 11
click at [82, 211] on icon at bounding box center [84, 211] width 17 height 17
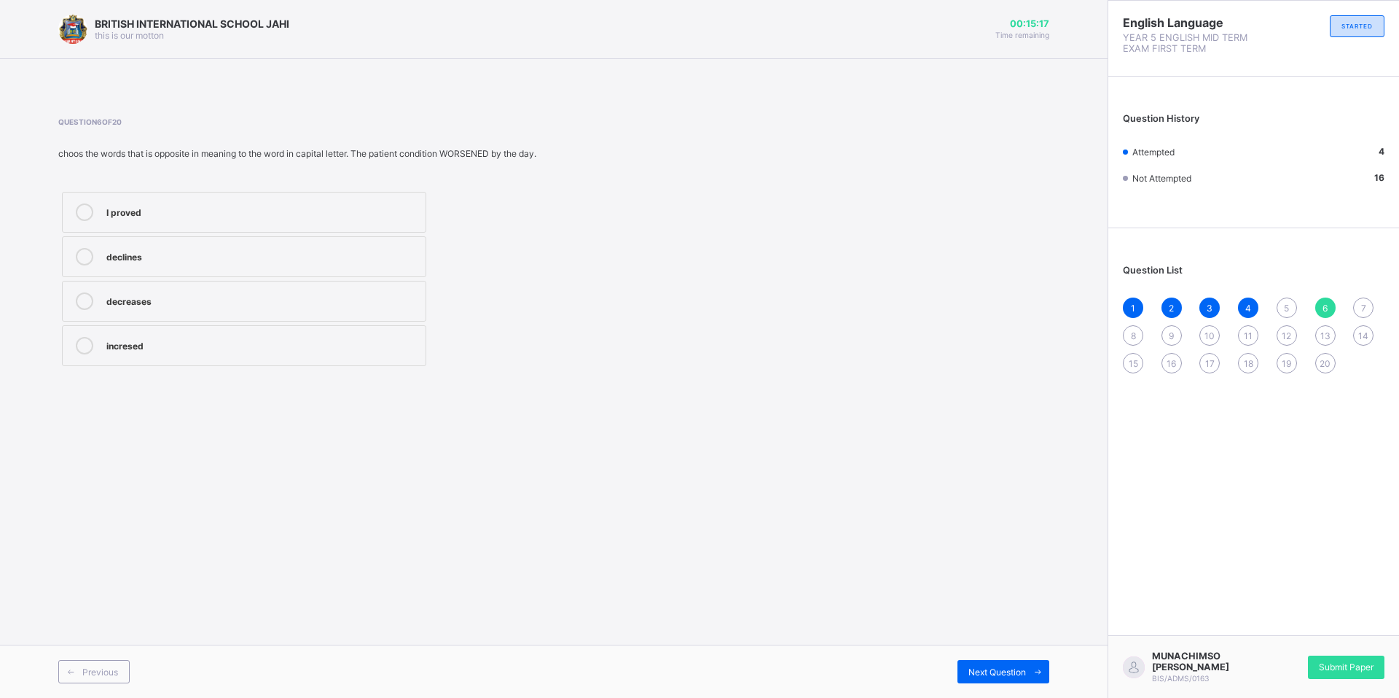
click at [1352, 297] on div "1 2 3 4 5 6 7 8 9 10 11 12 13 14 15 16 17 18 19 20" at bounding box center [1254, 335] width 262 height 76
click at [1359, 302] on div "7" at bounding box center [1364, 307] width 20 height 20
click at [79, 205] on icon at bounding box center [84, 211] width 17 height 17
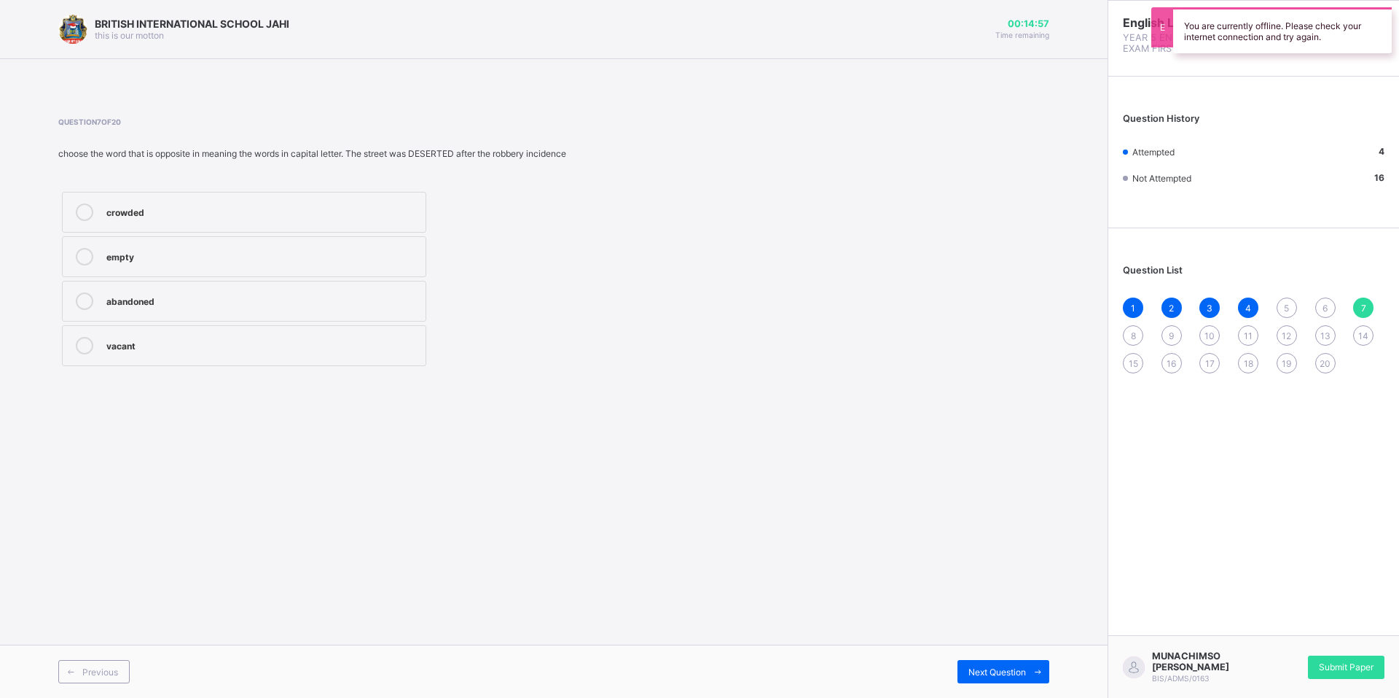
click at [1125, 337] on div "8" at bounding box center [1133, 335] width 20 height 20
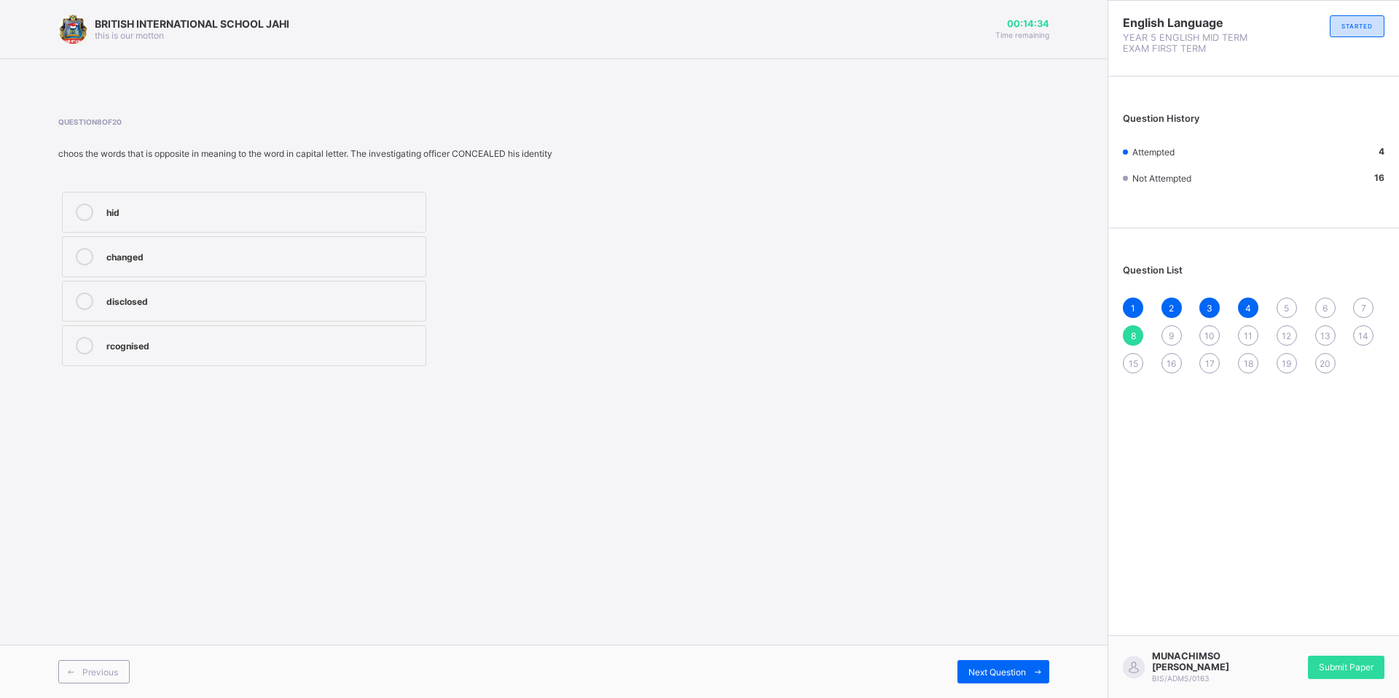
click at [83, 300] on icon at bounding box center [84, 300] width 17 height 17
click at [1168, 335] on div "9" at bounding box center [1172, 335] width 20 height 20
click at [1122, 334] on div "Question List 1 2 3 4 5 6 7 8 9 10 11 12 13 14 15 16 17 18 19 20" at bounding box center [1254, 311] width 291 height 152
click at [1135, 334] on span "8" at bounding box center [1133, 335] width 5 height 11
click at [1173, 338] on span "9" at bounding box center [1171, 335] width 5 height 11
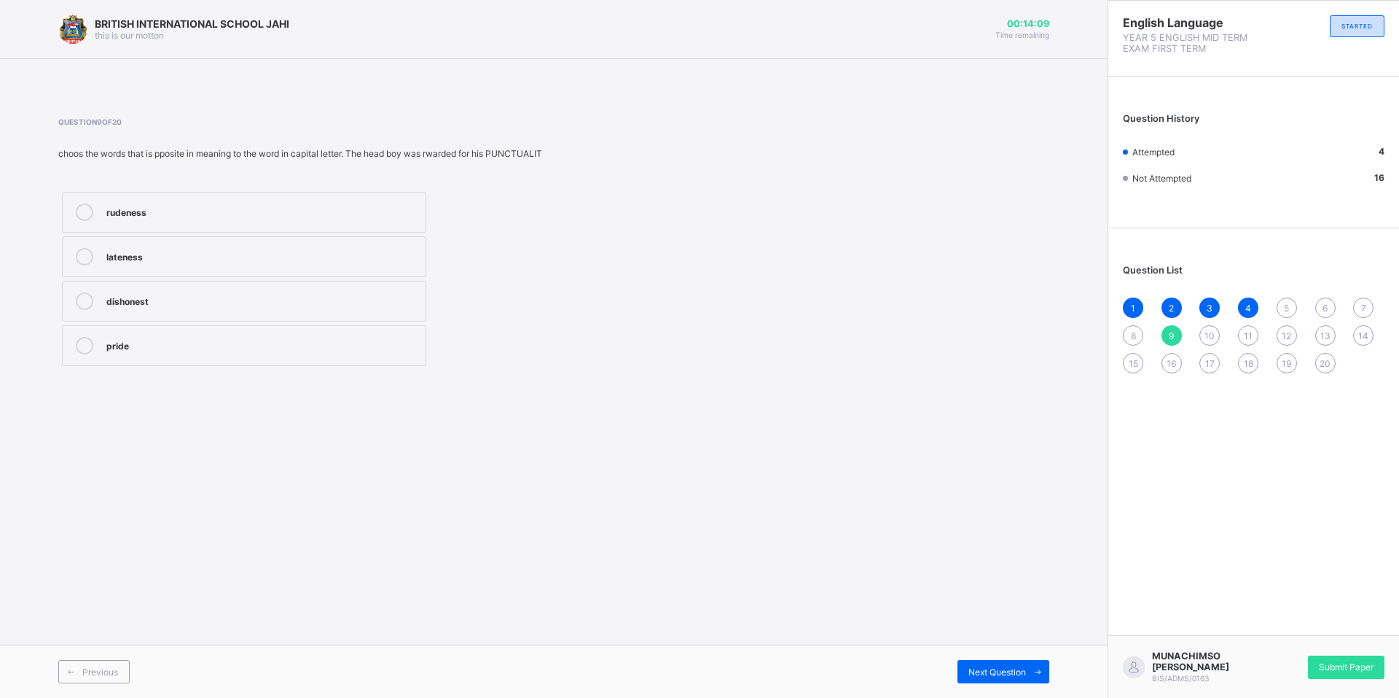
click at [1284, 306] on span "5" at bounding box center [1286, 307] width 5 height 11
click at [82, 257] on icon at bounding box center [84, 256] width 17 height 17
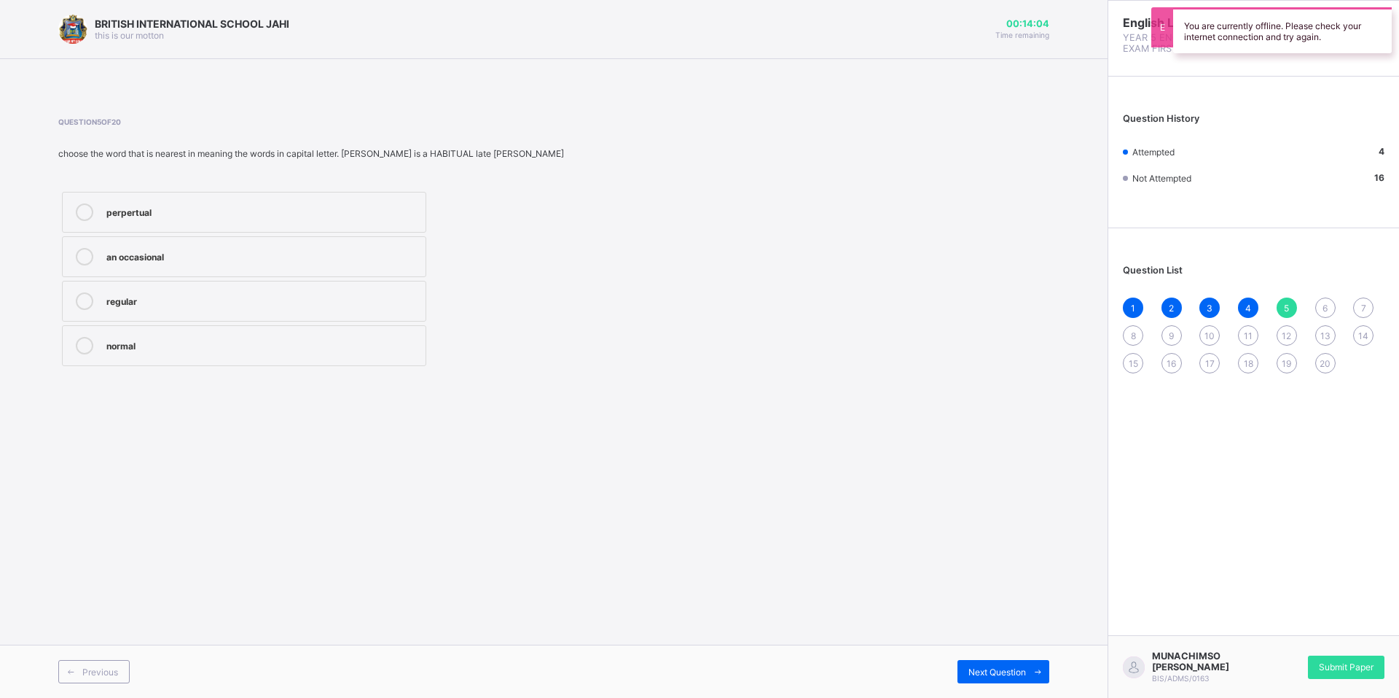
click at [82, 257] on icon at bounding box center [84, 256] width 17 height 17
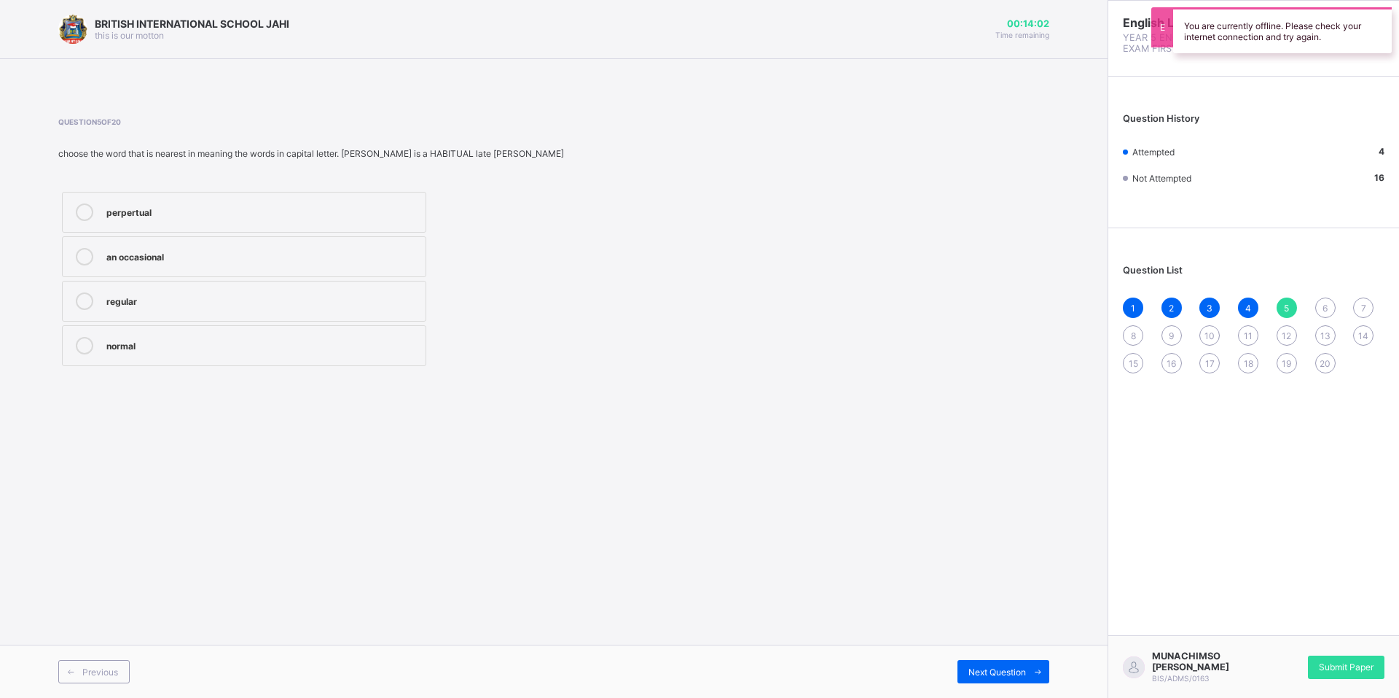
click at [82, 257] on icon at bounding box center [84, 256] width 17 height 17
click at [83, 257] on icon at bounding box center [84, 256] width 17 height 17
click at [85, 251] on icon at bounding box center [84, 256] width 17 height 17
click at [88, 254] on icon at bounding box center [84, 256] width 17 height 17
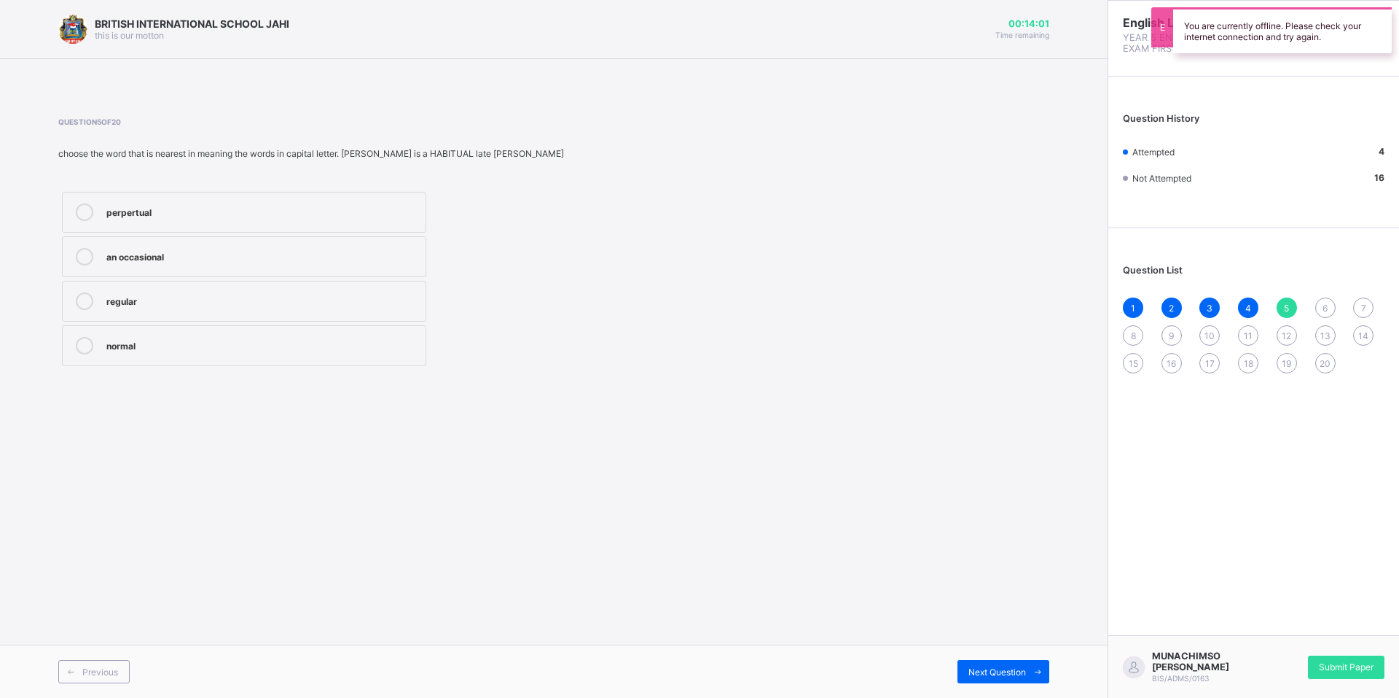
click at [90, 256] on icon at bounding box center [84, 256] width 17 height 17
click at [90, 259] on icon at bounding box center [84, 256] width 17 height 17
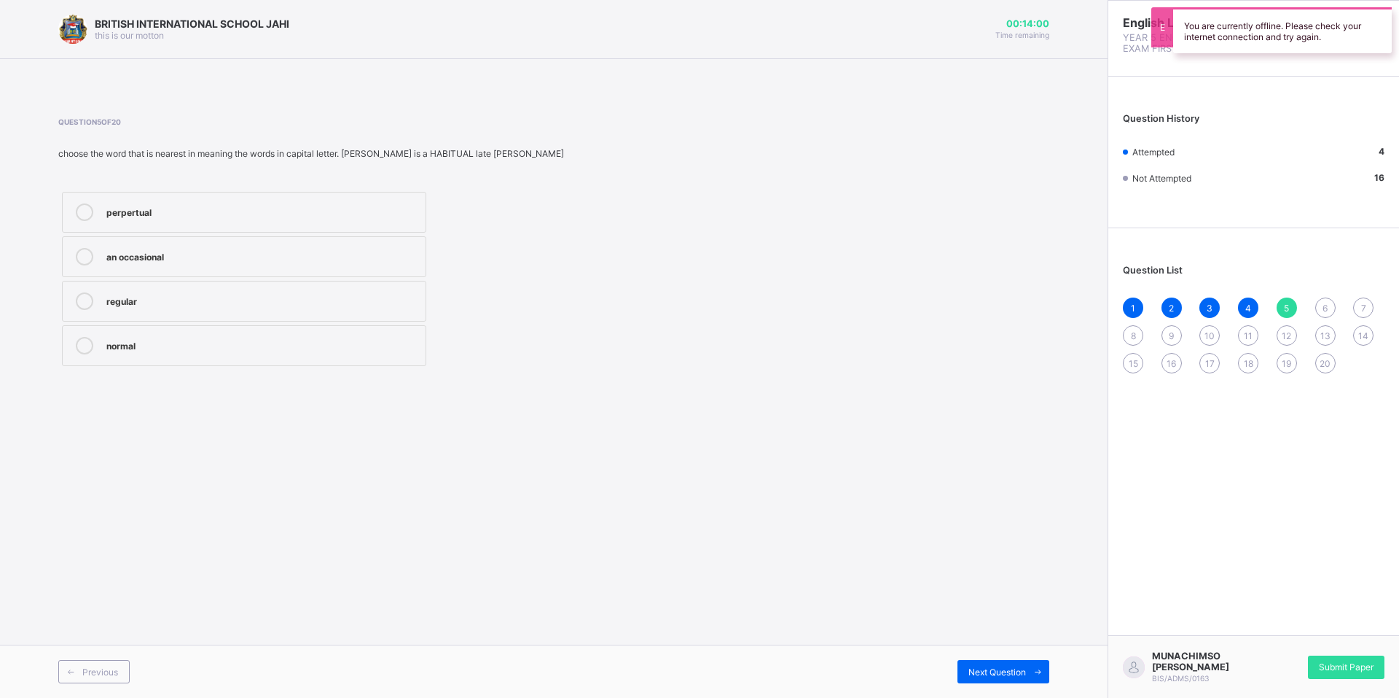
click at [90, 259] on icon at bounding box center [84, 256] width 17 height 17
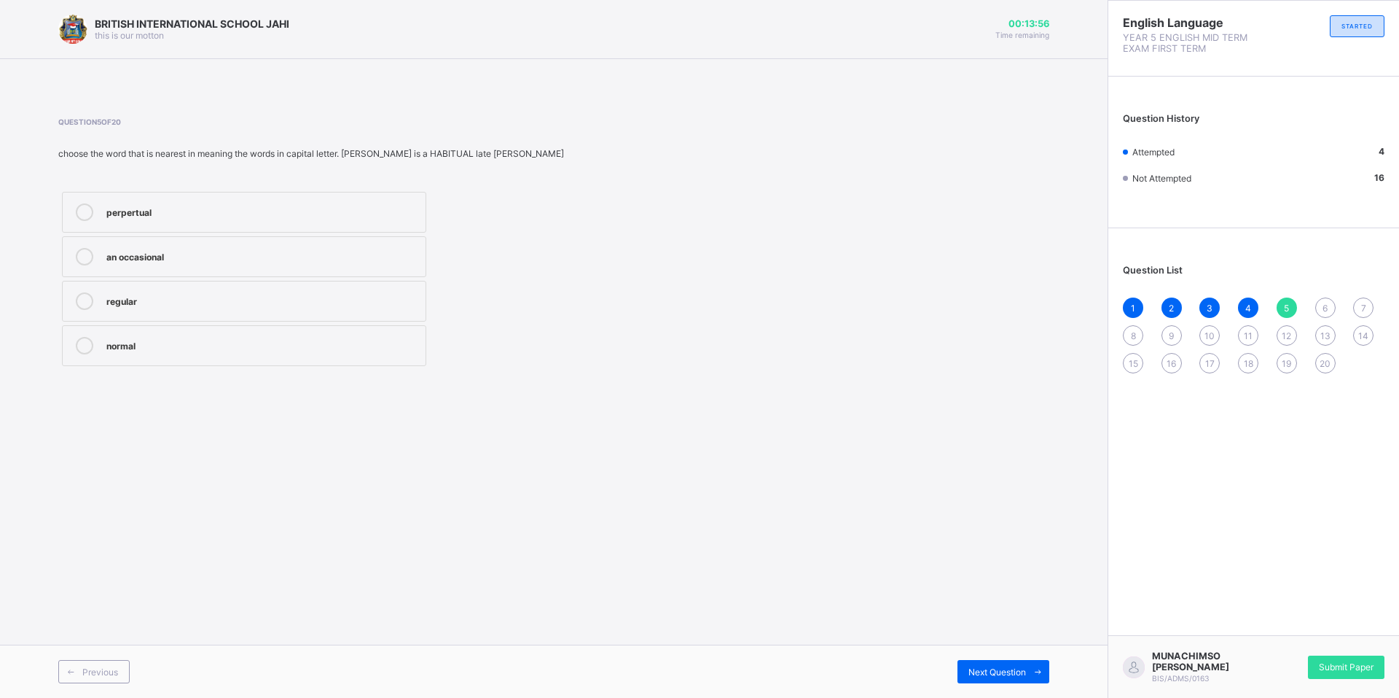
click at [1317, 302] on div "6" at bounding box center [1326, 307] width 20 height 20
click at [1354, 673] on div "Submit Paper" at bounding box center [1346, 666] width 77 height 23
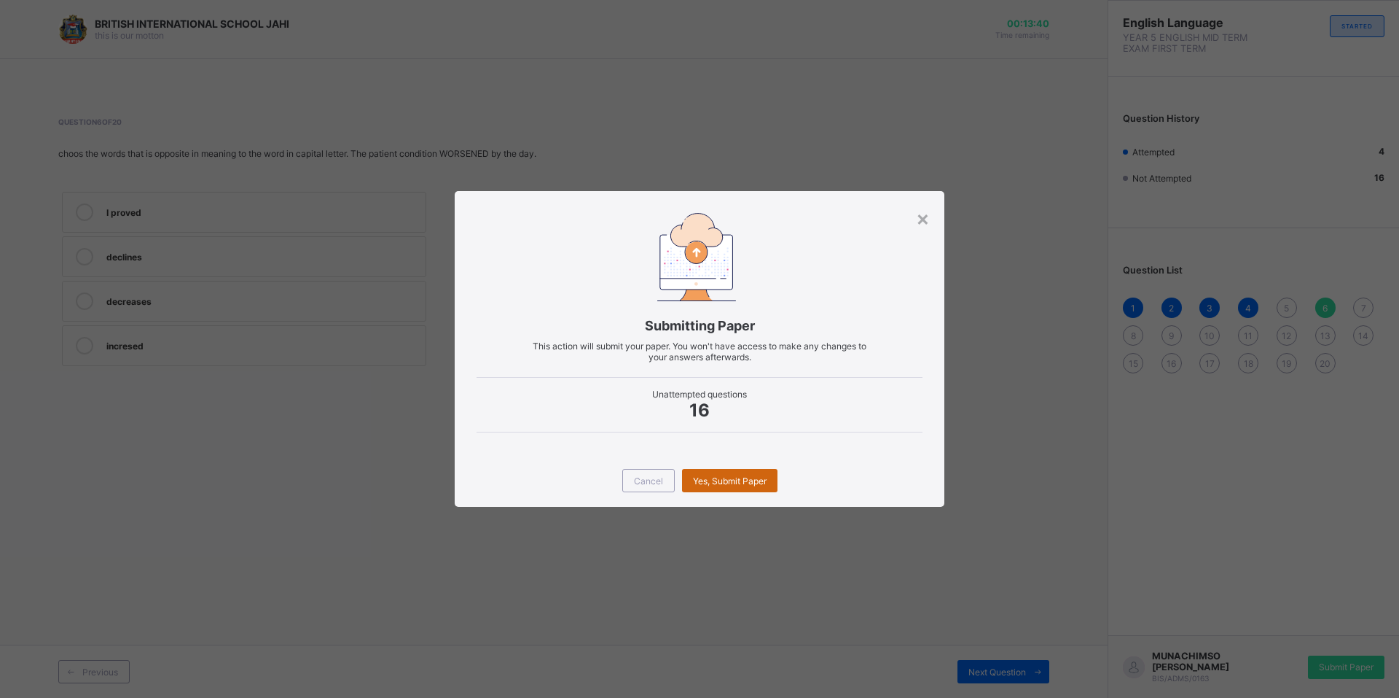
click at [703, 480] on span "Yes, Submit Paper" at bounding box center [730, 480] width 74 height 11
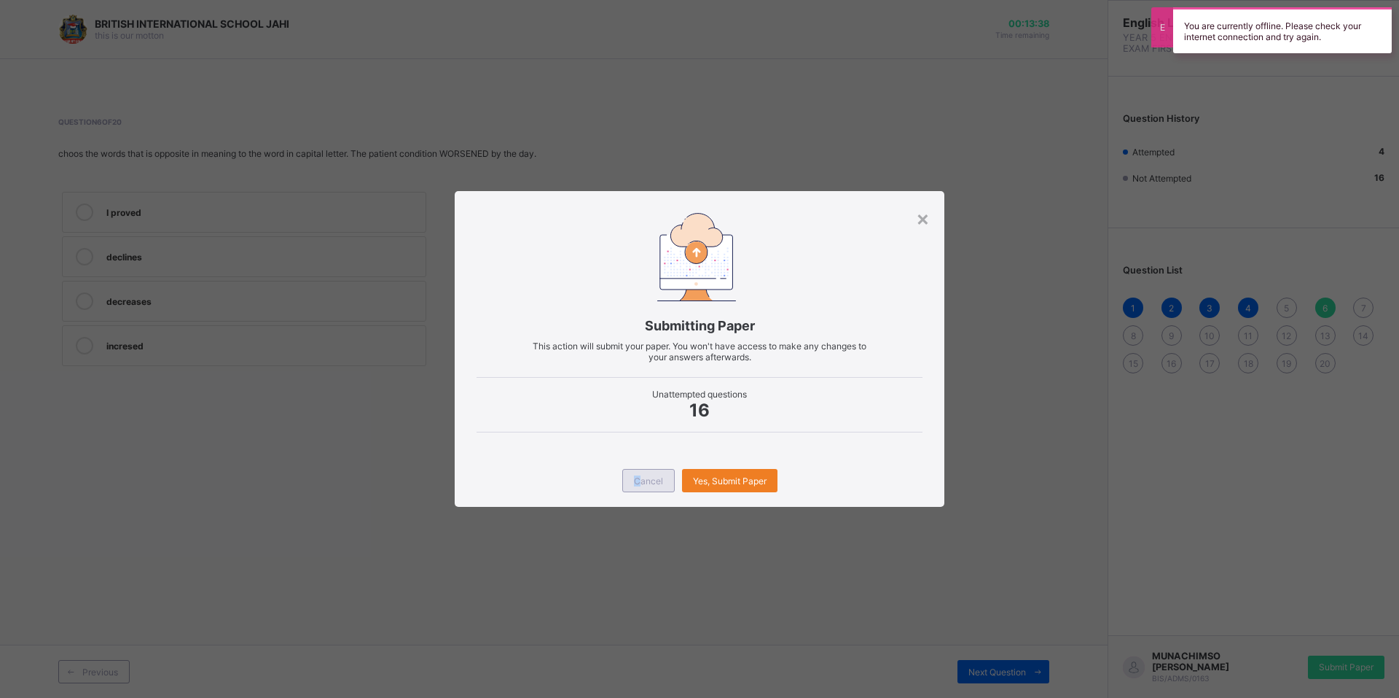
click at [639, 490] on div "Cancel" at bounding box center [648, 480] width 52 height 23
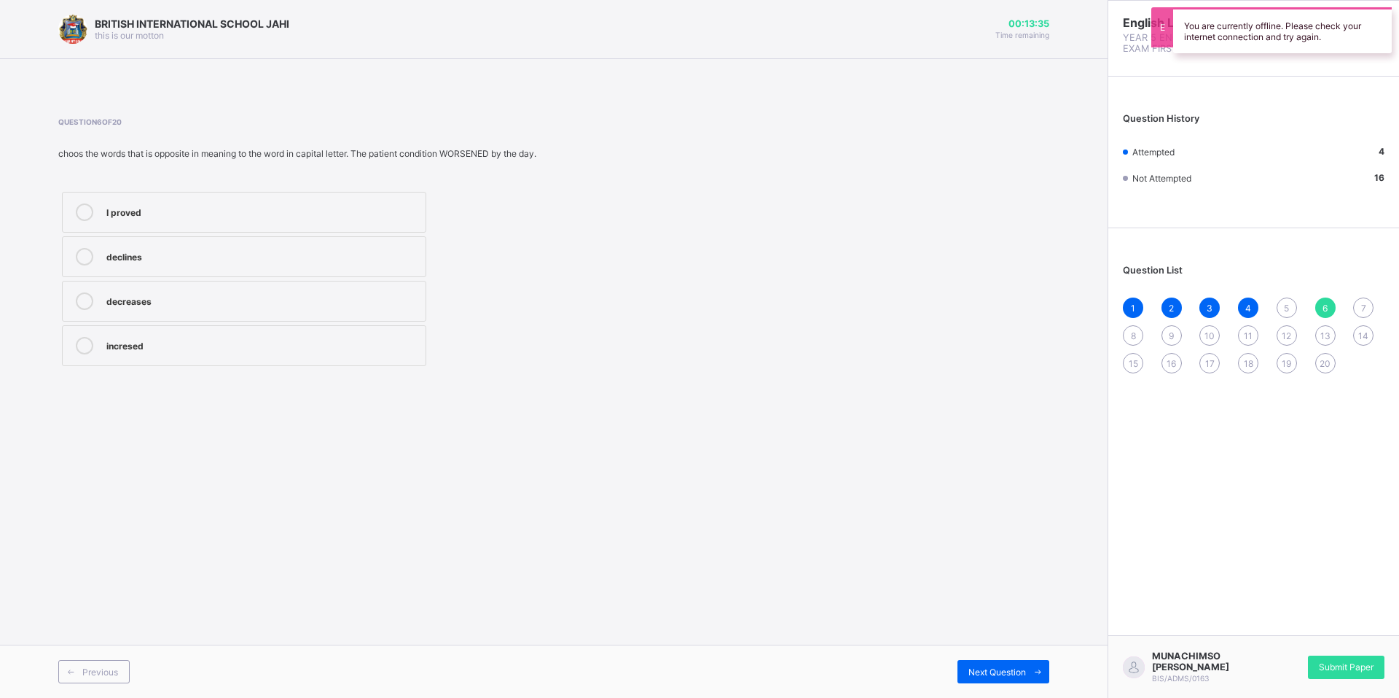
click at [1165, 367] on div "16" at bounding box center [1172, 363] width 20 height 20
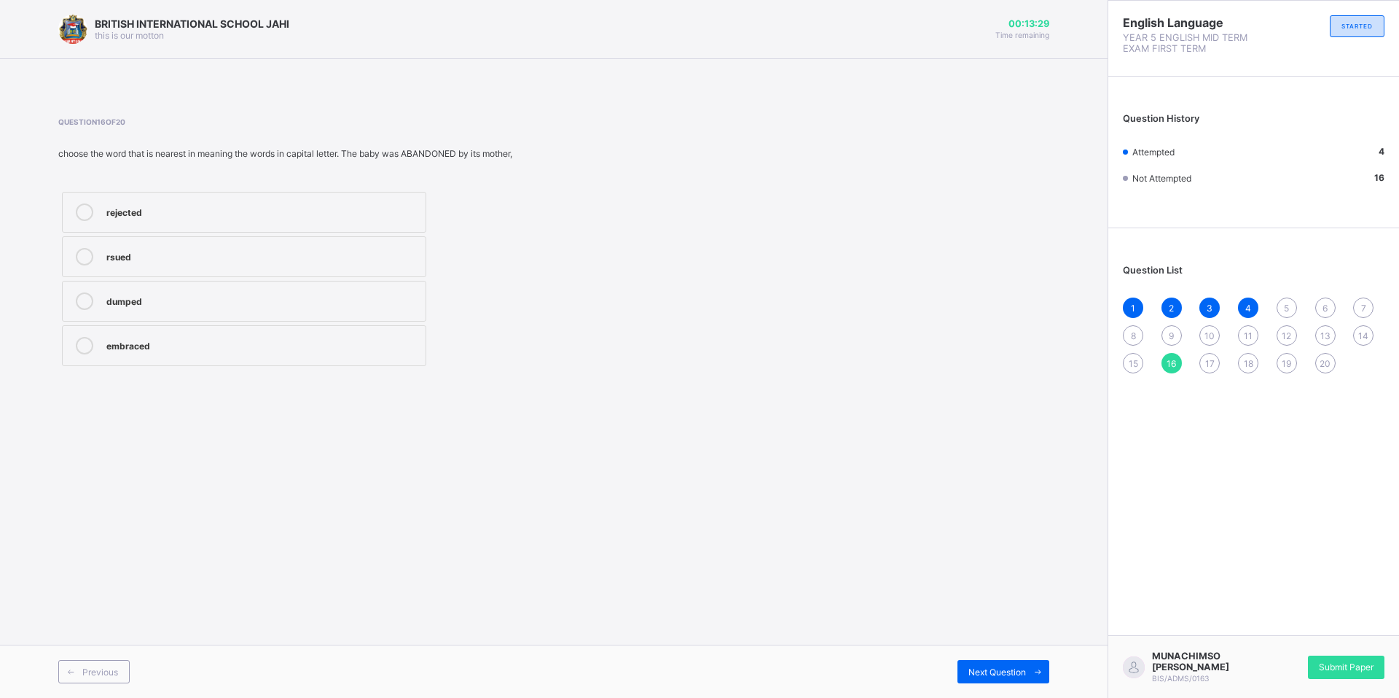
click at [1364, 337] on span "14" at bounding box center [1364, 335] width 10 height 11
click at [1168, 358] on span "16" at bounding box center [1171, 363] width 9 height 11
click at [82, 301] on icon at bounding box center [84, 300] width 17 height 17
click at [1211, 356] on div "17" at bounding box center [1210, 363] width 20 height 20
click at [84, 297] on icon at bounding box center [84, 300] width 17 height 17
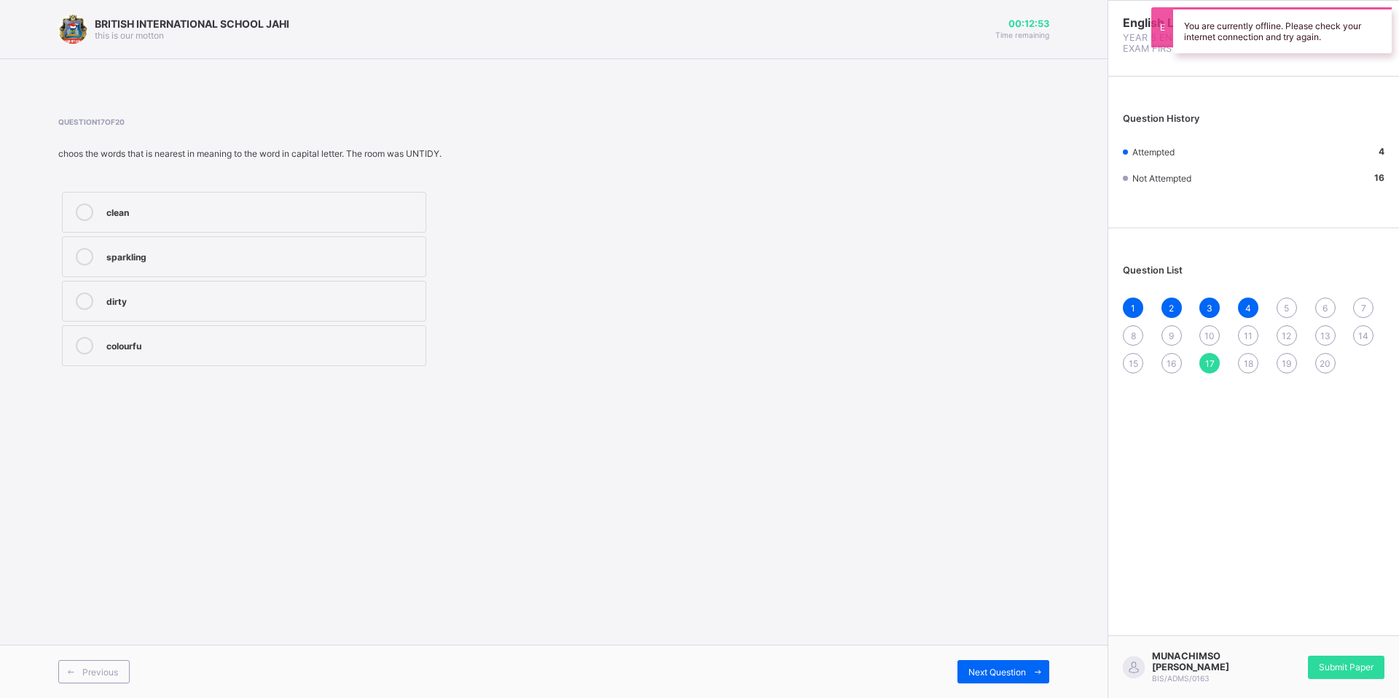
click at [1253, 358] on span "18" at bounding box center [1248, 363] width 9 height 11
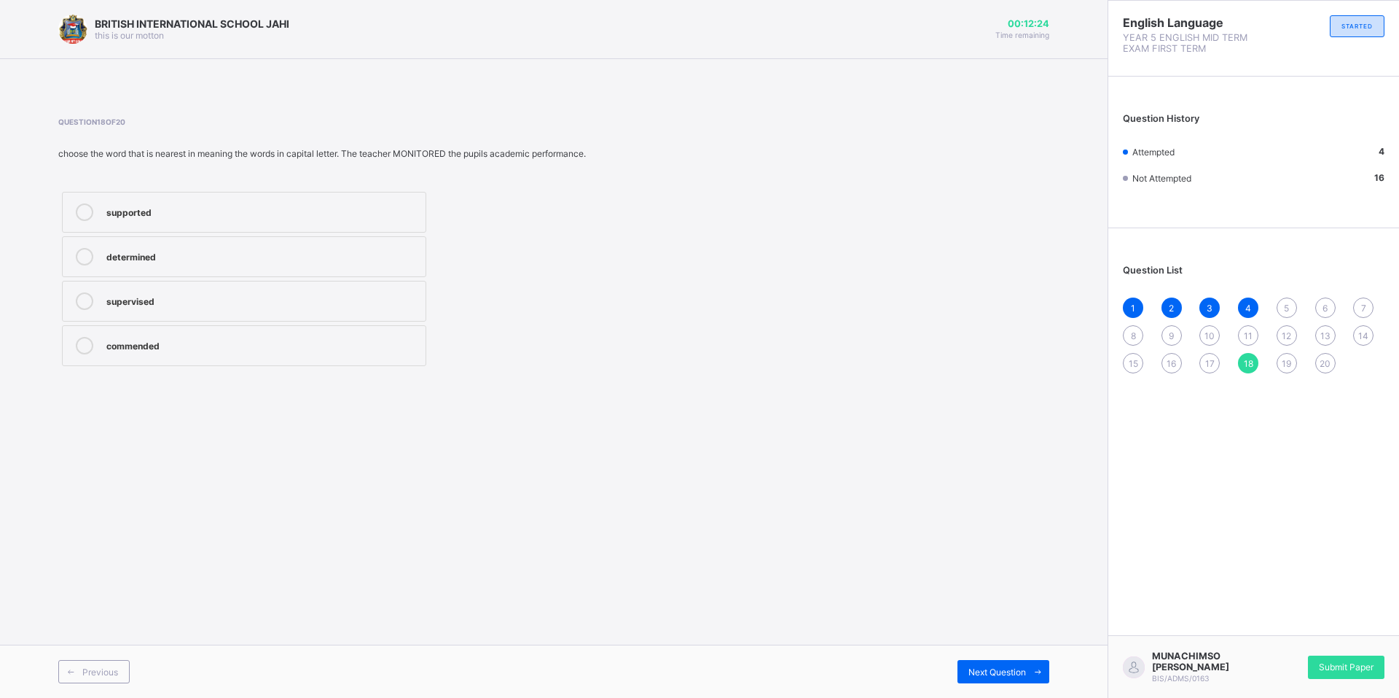
click at [85, 214] on icon at bounding box center [84, 211] width 17 height 17
click at [84, 303] on icon at bounding box center [84, 300] width 17 height 17
click at [1287, 355] on div "19" at bounding box center [1287, 363] width 20 height 20
click at [82, 253] on icon at bounding box center [84, 256] width 17 height 17
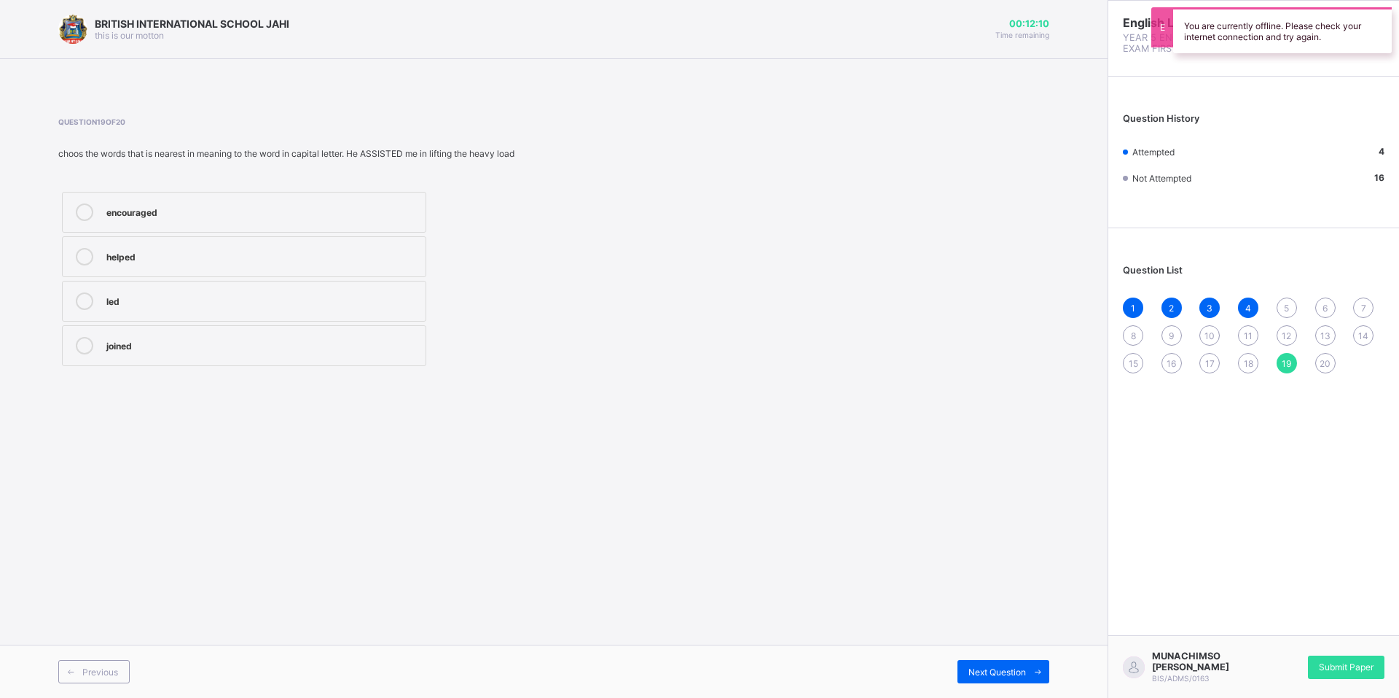
click at [1324, 368] on div "20" at bounding box center [1326, 363] width 20 height 20
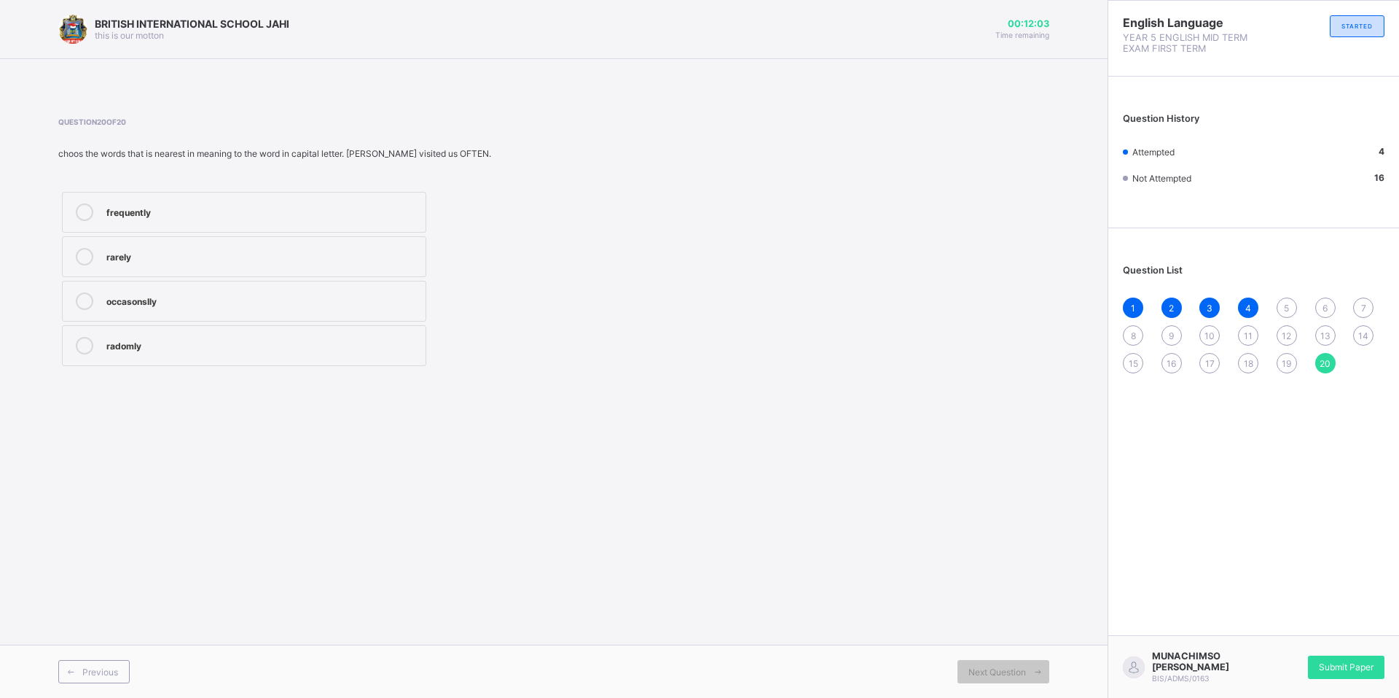
drag, startPoint x: 85, startPoint y: 298, endPoint x: 93, endPoint y: 305, distance: 10.8
click at [90, 300] on icon at bounding box center [84, 300] width 17 height 17
click at [1126, 300] on div "1" at bounding box center [1133, 307] width 20 height 20
click at [1171, 308] on span "2" at bounding box center [1171, 307] width 5 height 11
click at [1213, 308] on span "3" at bounding box center [1210, 307] width 6 height 11
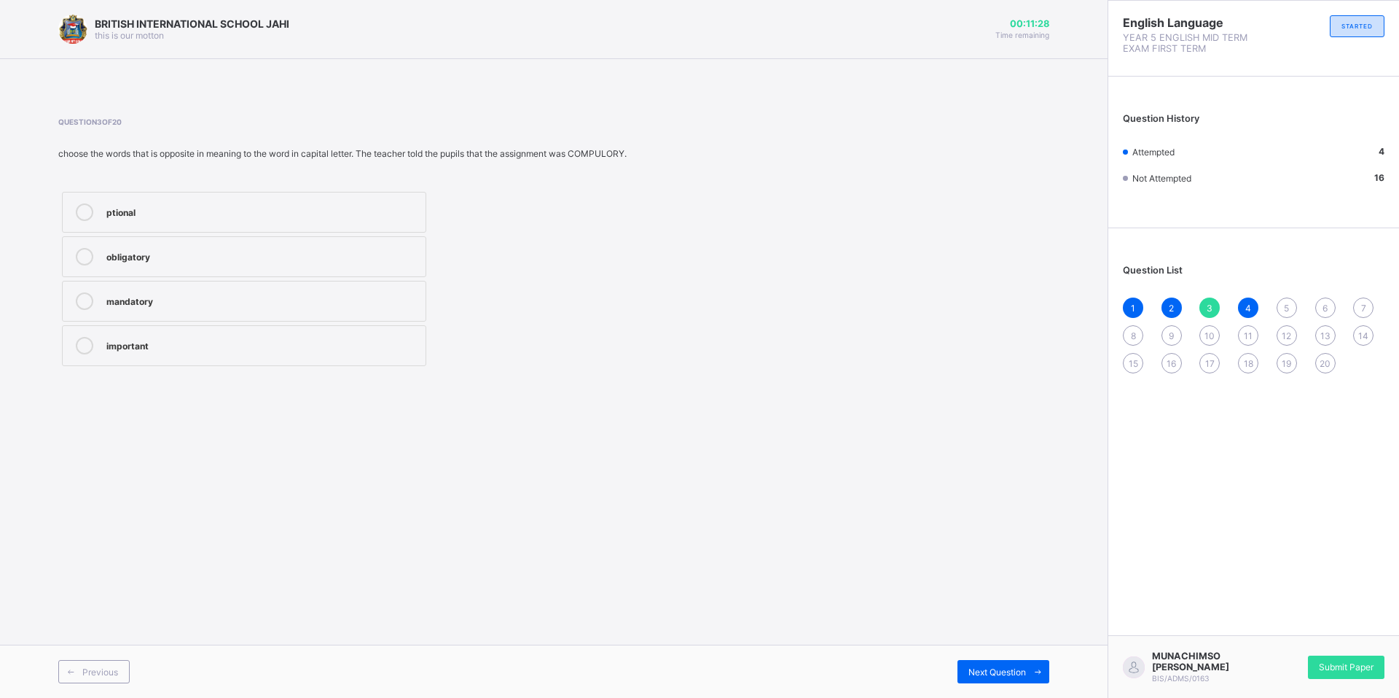
click at [1253, 308] on div "4" at bounding box center [1248, 307] width 20 height 20
click at [1284, 307] on span "5" at bounding box center [1286, 307] width 5 height 11
click at [80, 251] on icon at bounding box center [84, 256] width 17 height 17
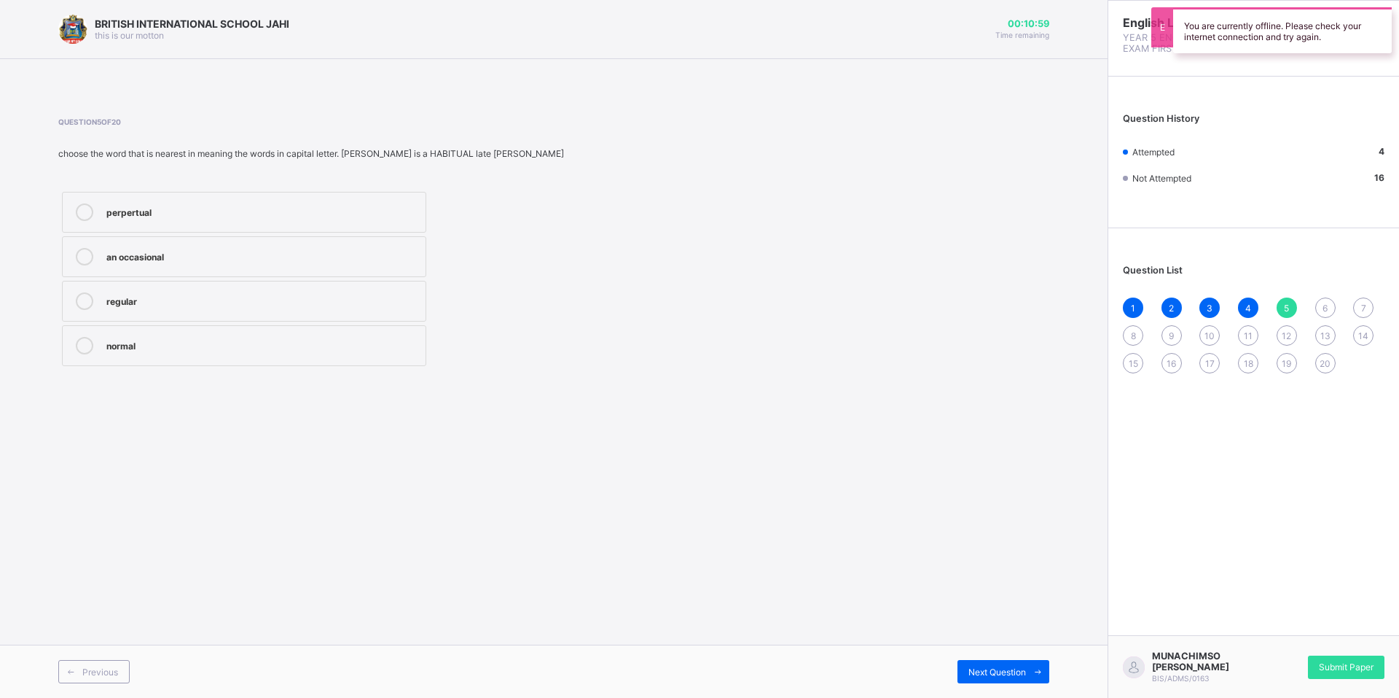
click at [82, 246] on label "an occasional" at bounding box center [244, 256] width 364 height 41
click at [85, 249] on label "an occasional" at bounding box center [244, 256] width 364 height 41
drag, startPoint x: 1339, startPoint y: 299, endPoint x: 1313, endPoint y: 303, distance: 26.6
click at [1313, 303] on div "1 2 3 4 5 6 7 8 9 10 11 12 13 14 15 16 17 18 19 20" at bounding box center [1254, 335] width 262 height 76
drag, startPoint x: 1313, startPoint y: 303, endPoint x: 1324, endPoint y: 306, distance: 11.3
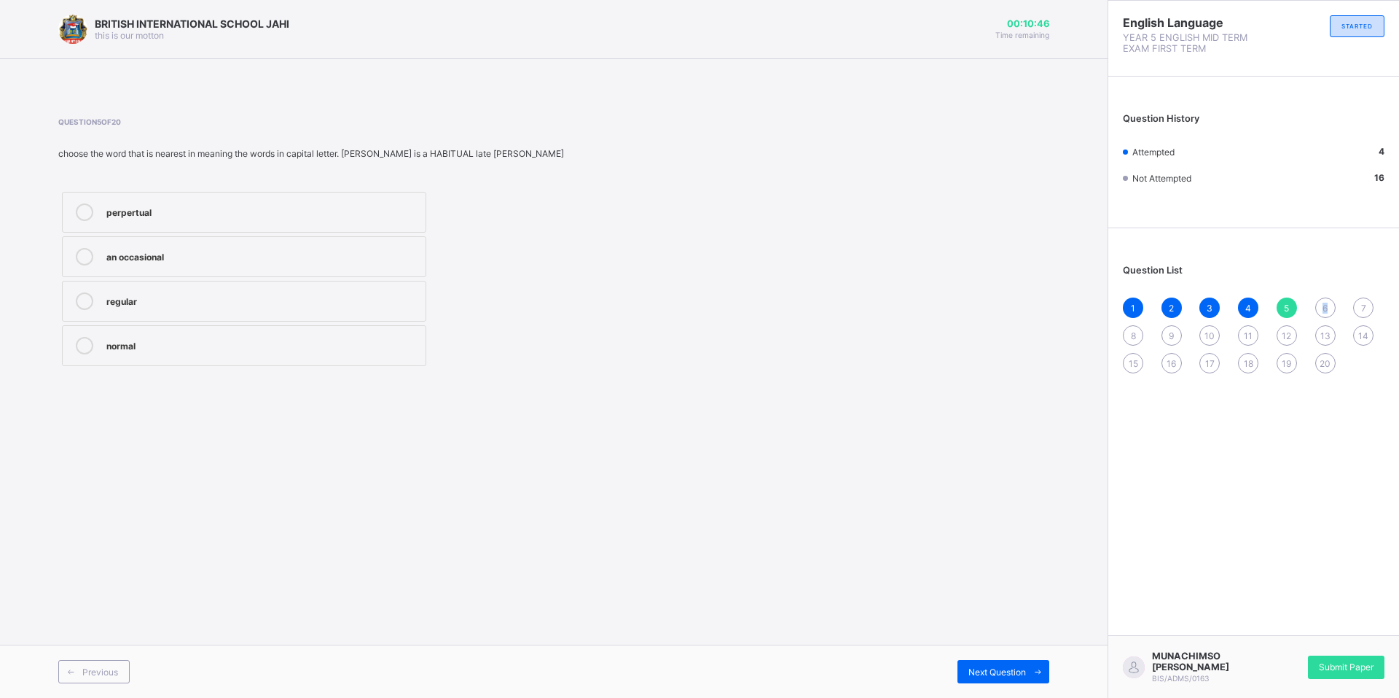
click at [1324, 306] on span "6" at bounding box center [1325, 307] width 5 height 11
drag, startPoint x: 1287, startPoint y: 303, endPoint x: 1286, endPoint y: 329, distance: 26.3
click at [1286, 329] on div "1 2 3 4 5 6 7 8 9 10 11 12 13 14 15 16 17 18 19 20" at bounding box center [1254, 335] width 262 height 76
click at [79, 206] on icon at bounding box center [84, 211] width 17 height 17
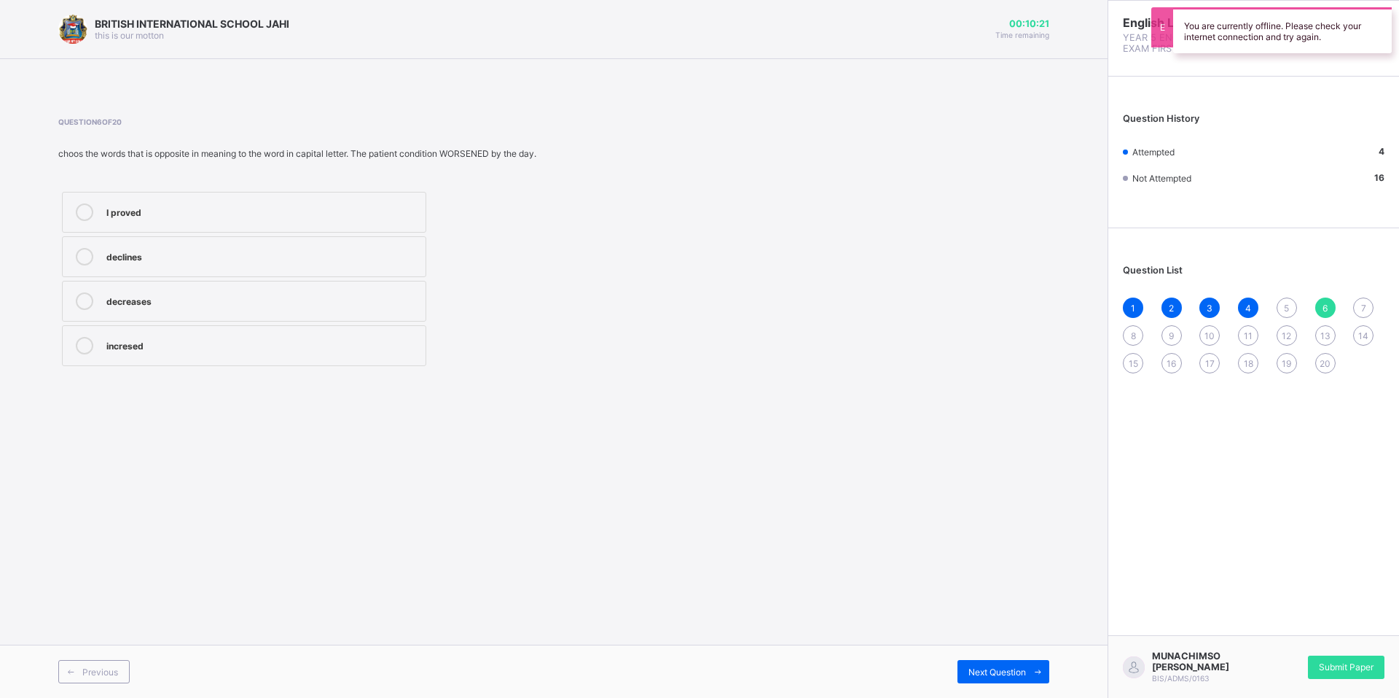
drag, startPoint x: 1363, startPoint y: 297, endPoint x: 1268, endPoint y: 326, distance: 99.8
click at [1362, 297] on div "Question List 1 2 3 4 5 6 7 8 9 10 11 12 13 14 15 16 17 18 19 20" at bounding box center [1254, 311] width 291 height 152
click at [1356, 306] on div "7" at bounding box center [1364, 307] width 20 height 20
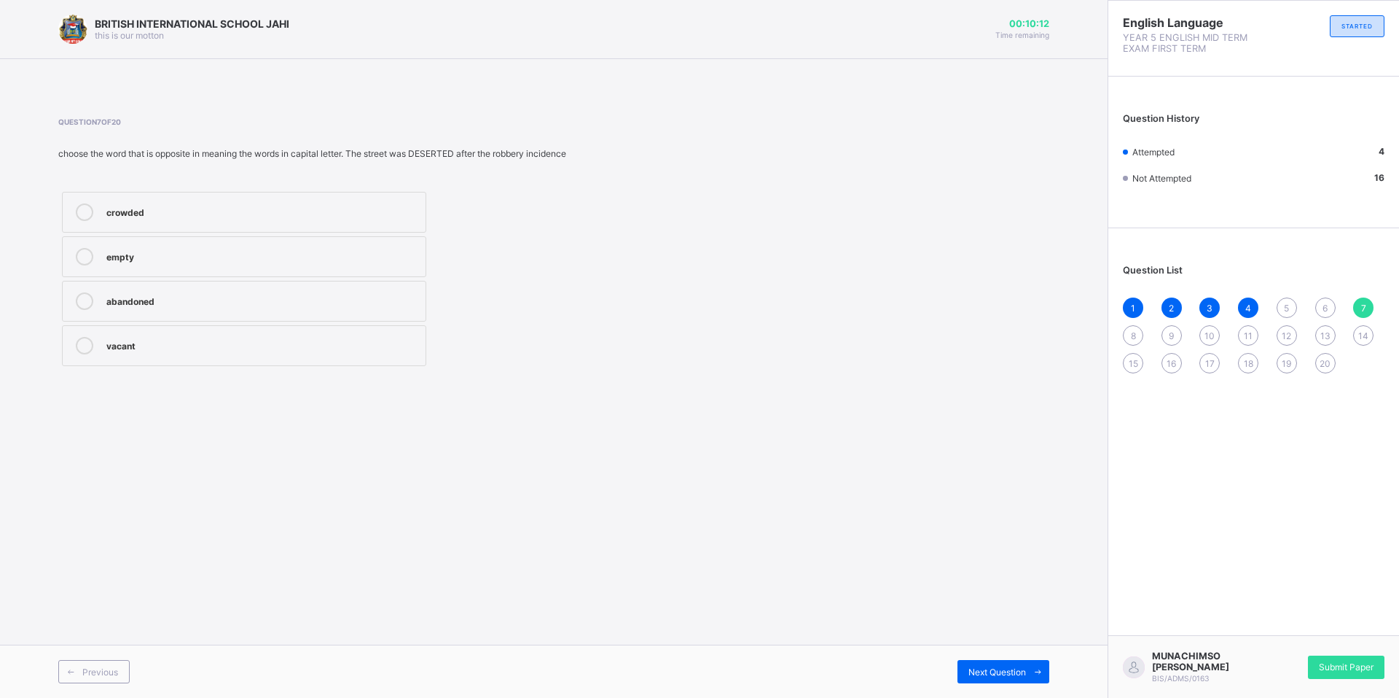
click at [77, 208] on icon at bounding box center [84, 211] width 17 height 17
drag, startPoint x: 1136, startPoint y: 331, endPoint x: 1134, endPoint y: 349, distance: 18.3
click at [1134, 340] on span "8" at bounding box center [1133, 335] width 5 height 11
click at [82, 208] on icon at bounding box center [84, 211] width 17 height 17
click at [1173, 331] on span "9" at bounding box center [1171, 335] width 5 height 11
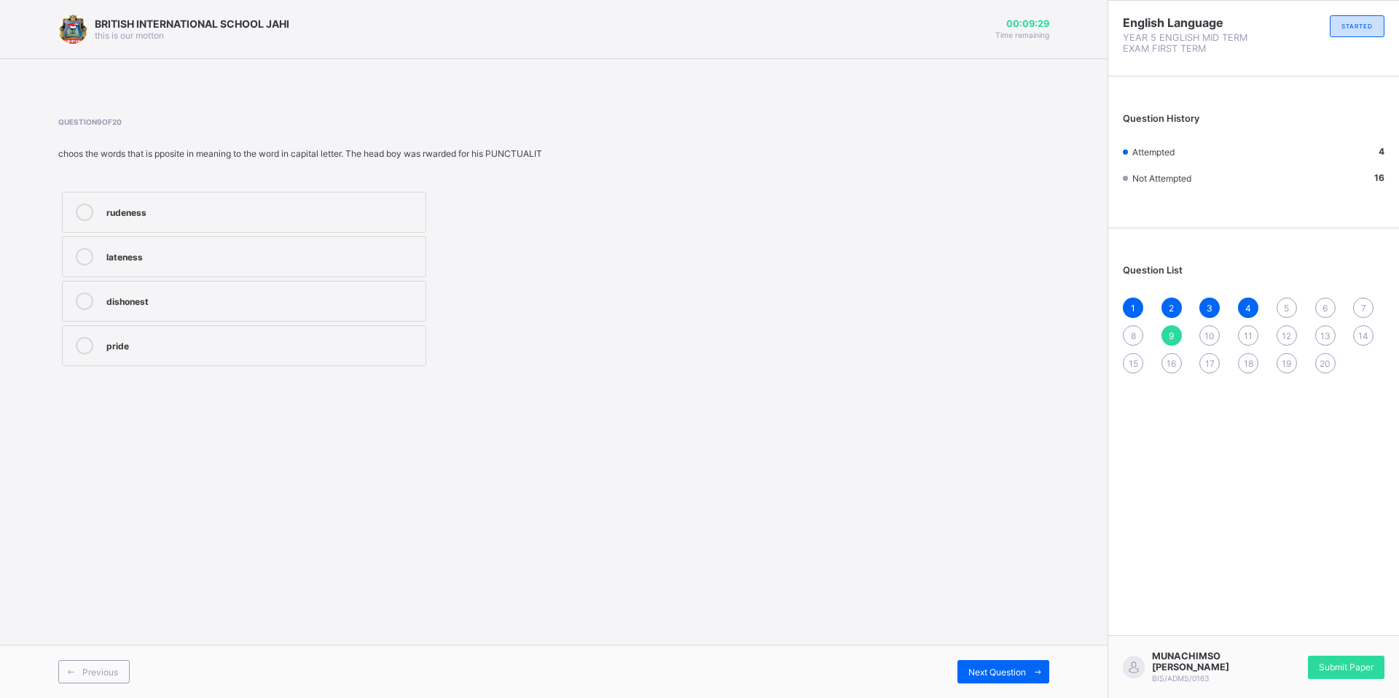
click at [86, 250] on icon at bounding box center [84, 256] width 17 height 17
click at [1206, 330] on span "10" at bounding box center [1210, 335] width 10 height 11
click at [80, 340] on icon at bounding box center [84, 345] width 17 height 17
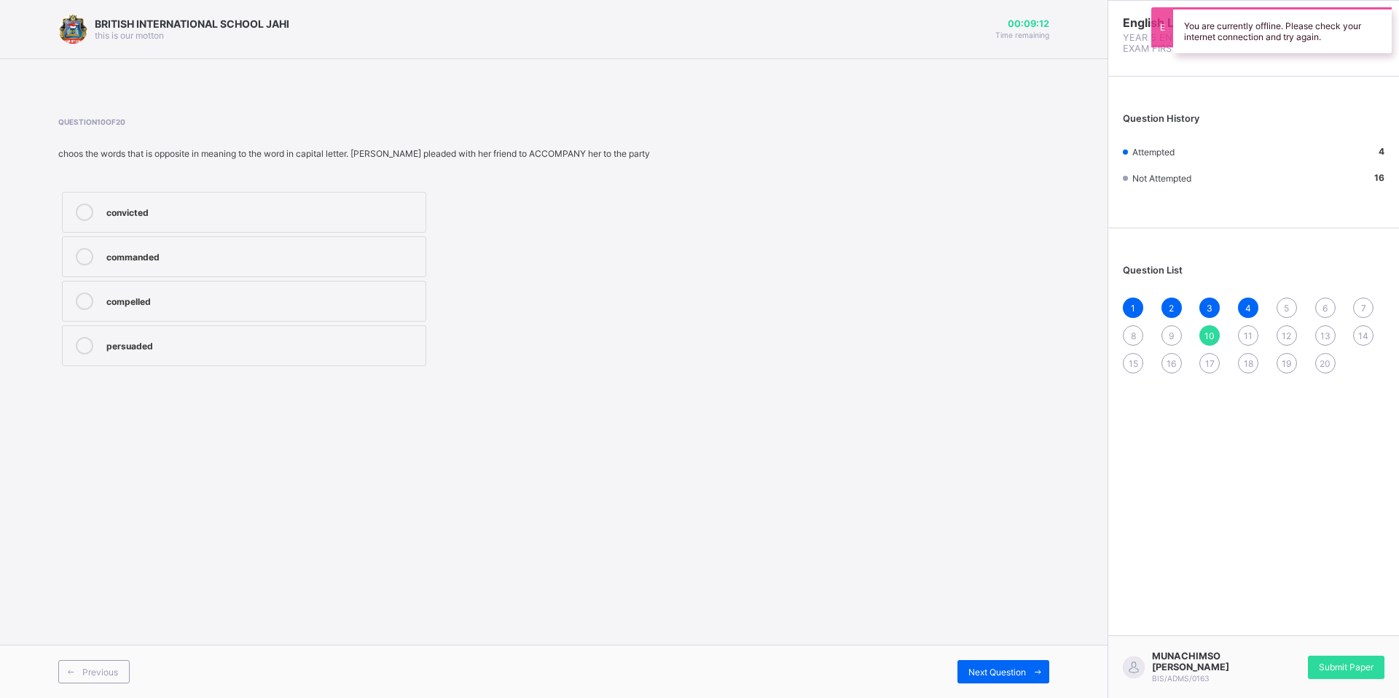
click at [80, 213] on icon at bounding box center [84, 211] width 17 height 17
click at [1246, 330] on span "11" at bounding box center [1248, 335] width 9 height 11
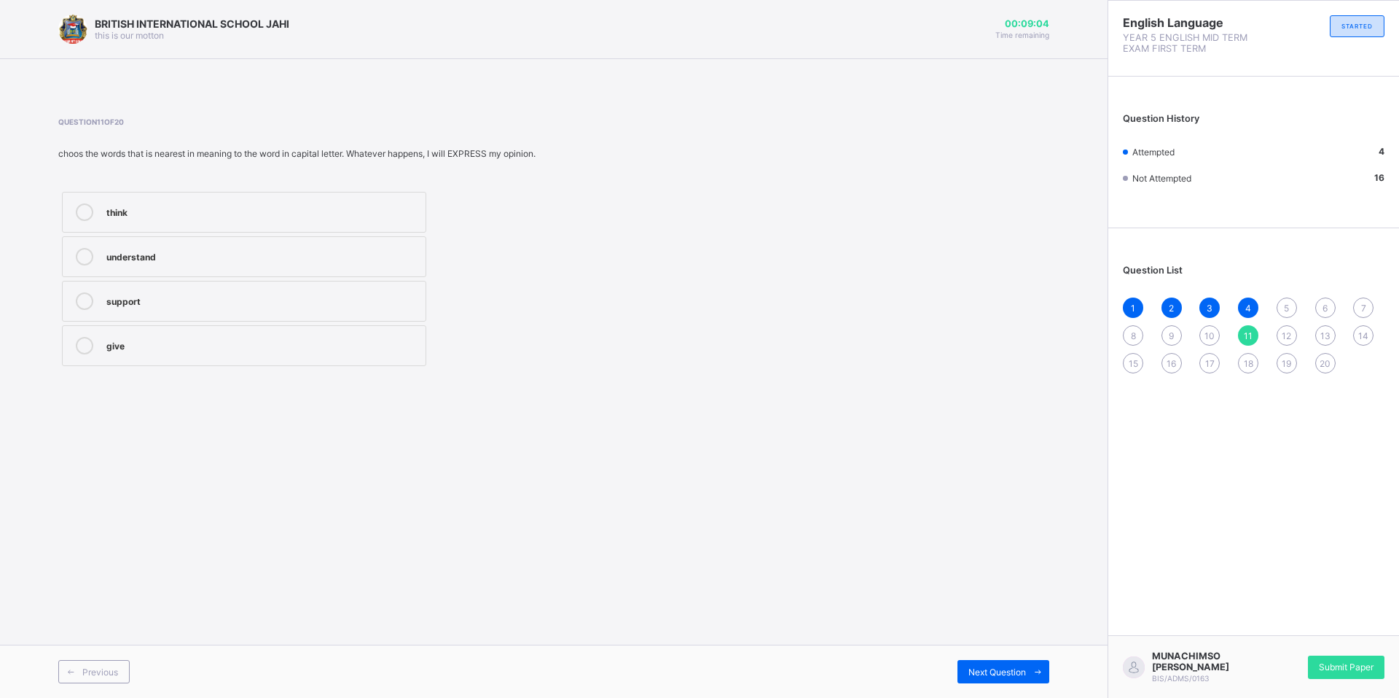
click at [79, 214] on icon at bounding box center [84, 211] width 17 height 17
click at [1289, 326] on div "12" at bounding box center [1287, 335] width 20 height 20
click at [82, 208] on icon at bounding box center [84, 211] width 17 height 17
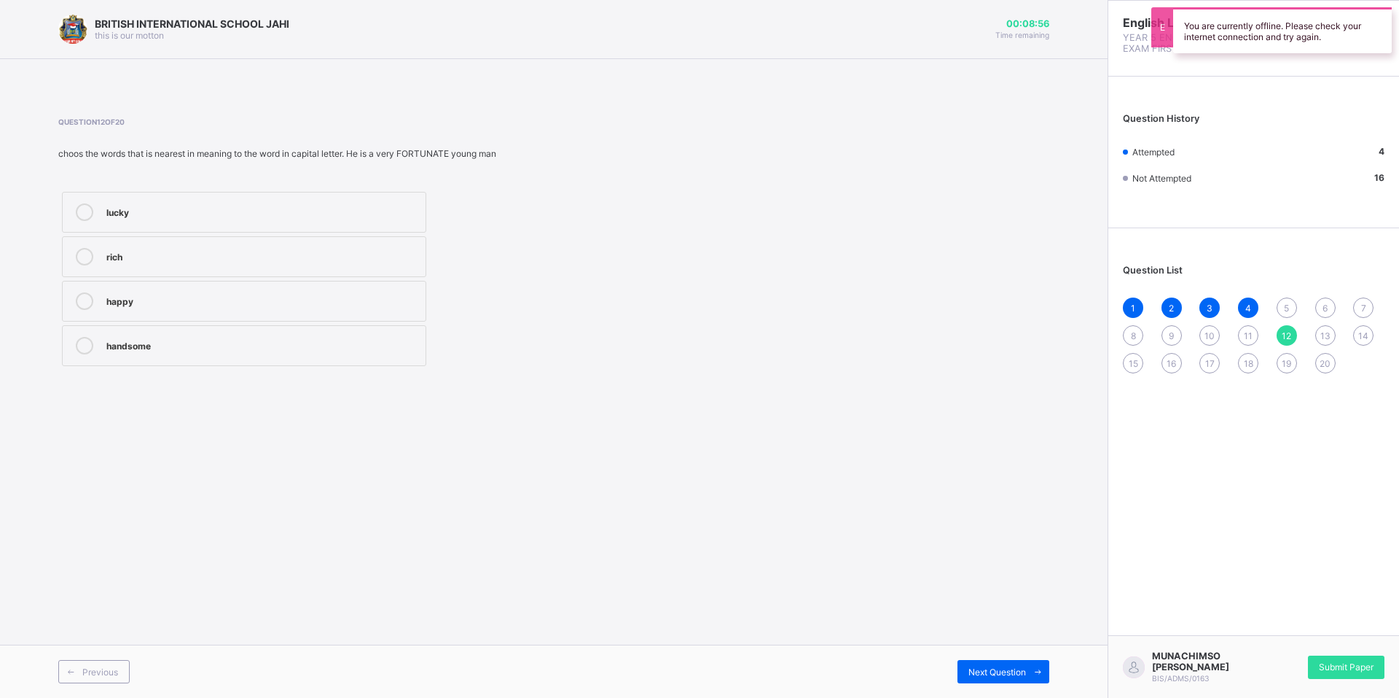
click at [1321, 332] on span "13" at bounding box center [1326, 335] width 10 height 11
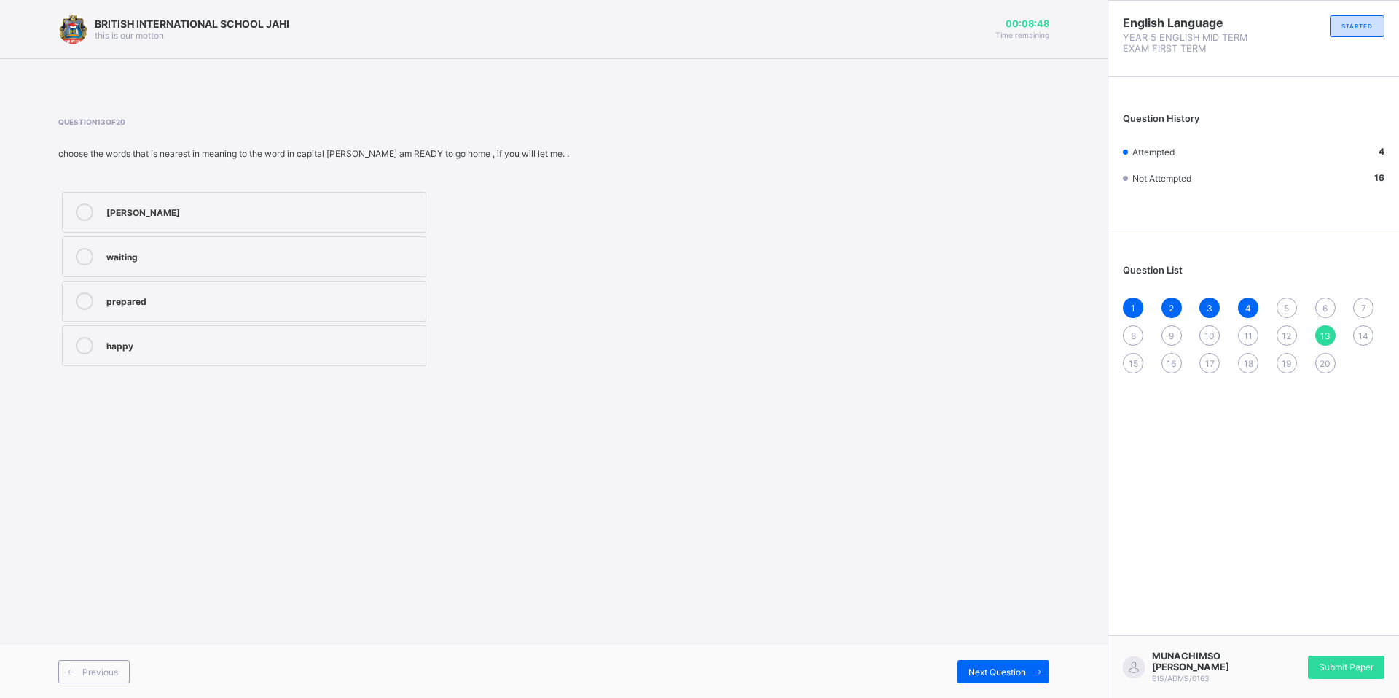
click at [80, 216] on icon at bounding box center [84, 211] width 17 height 17
click at [79, 259] on icon at bounding box center [84, 256] width 17 height 17
click at [1359, 330] on span "14" at bounding box center [1364, 335] width 10 height 11
click at [79, 349] on icon at bounding box center [84, 345] width 17 height 17
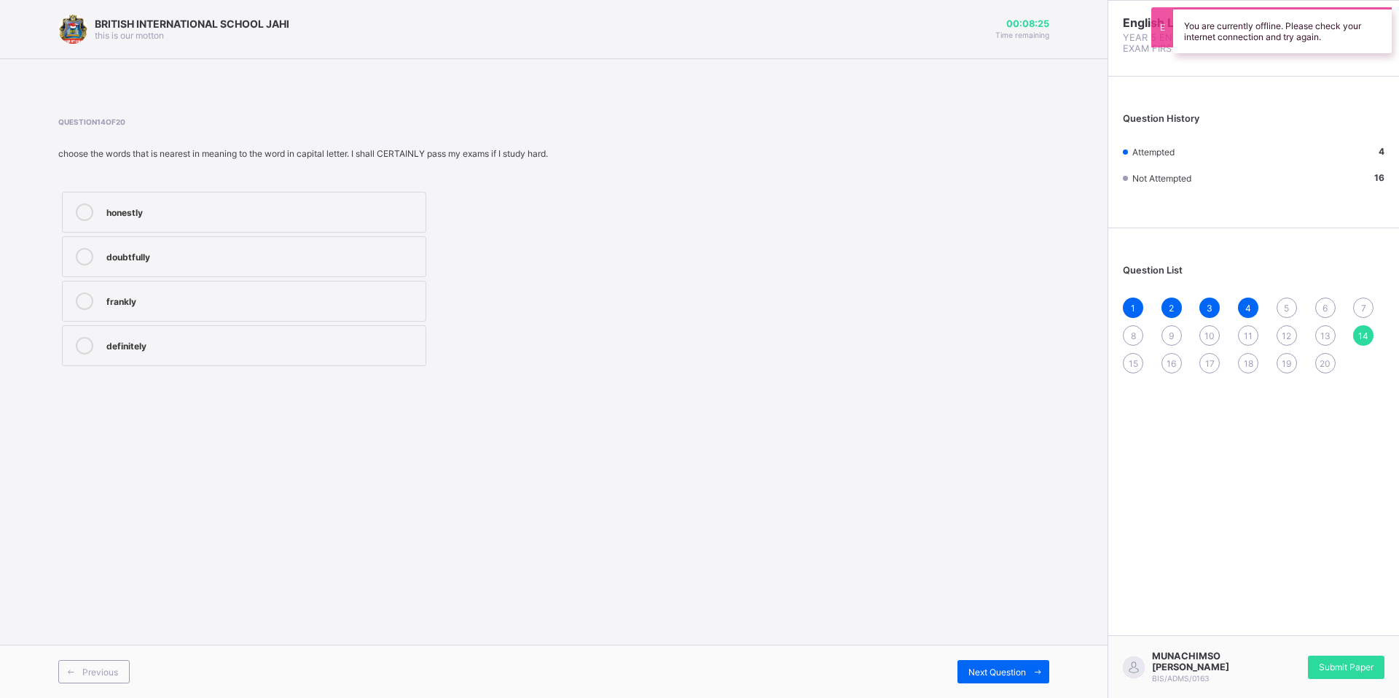
click at [1131, 358] on span "15" at bounding box center [1133, 363] width 9 height 11
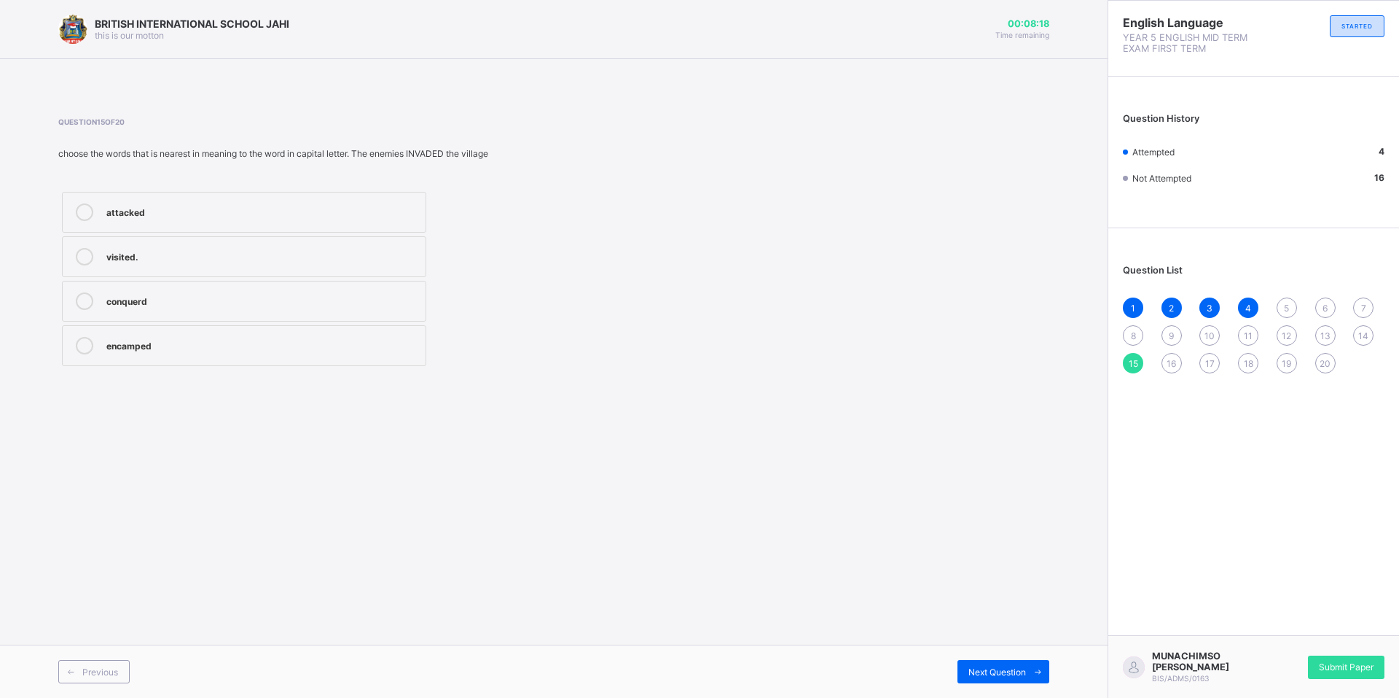
click at [86, 210] on icon at bounding box center [84, 211] width 17 height 17
click at [1168, 354] on div "16" at bounding box center [1172, 363] width 20 height 20
click at [82, 300] on icon at bounding box center [84, 300] width 17 height 17
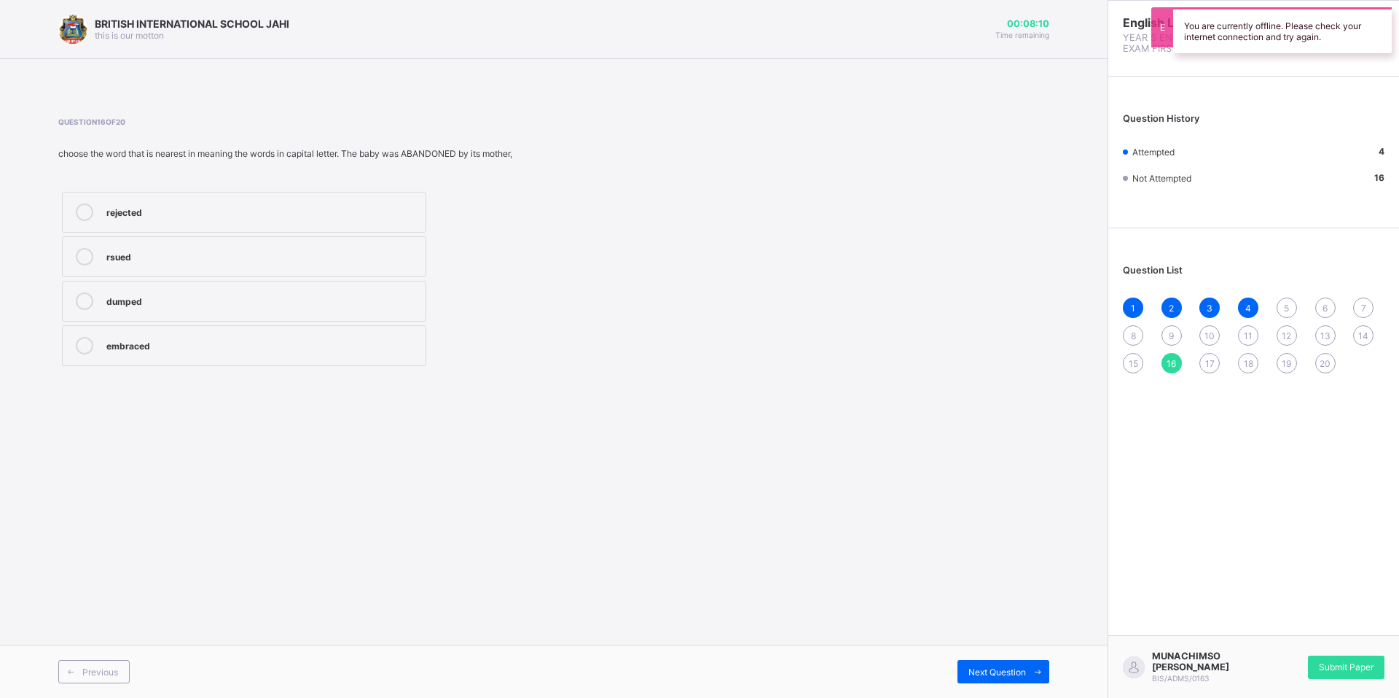
click at [1206, 359] on span "17" at bounding box center [1210, 363] width 9 height 11
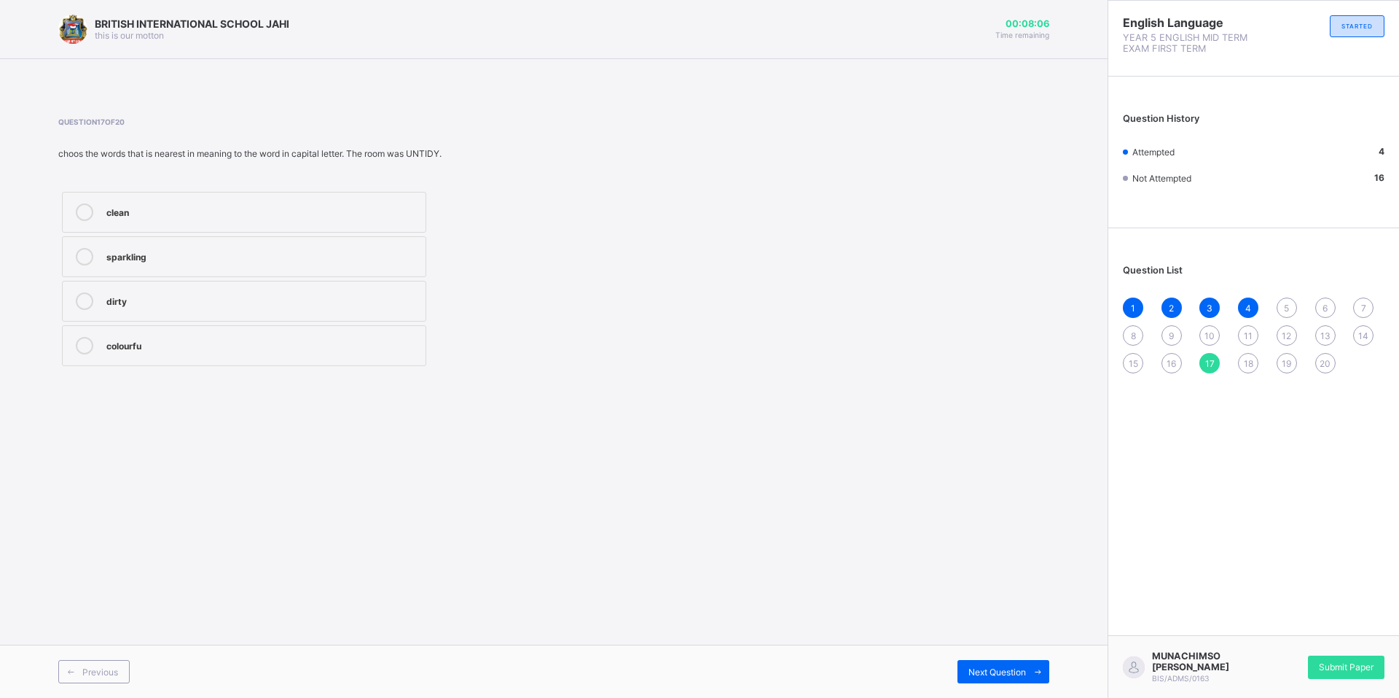
click at [85, 304] on icon at bounding box center [84, 300] width 17 height 17
click at [1244, 361] on span "18" at bounding box center [1248, 363] width 9 height 11
drag, startPoint x: 77, startPoint y: 294, endPoint x: 82, endPoint y: 302, distance: 9.5
click at [78, 297] on div at bounding box center [84, 300] width 29 height 17
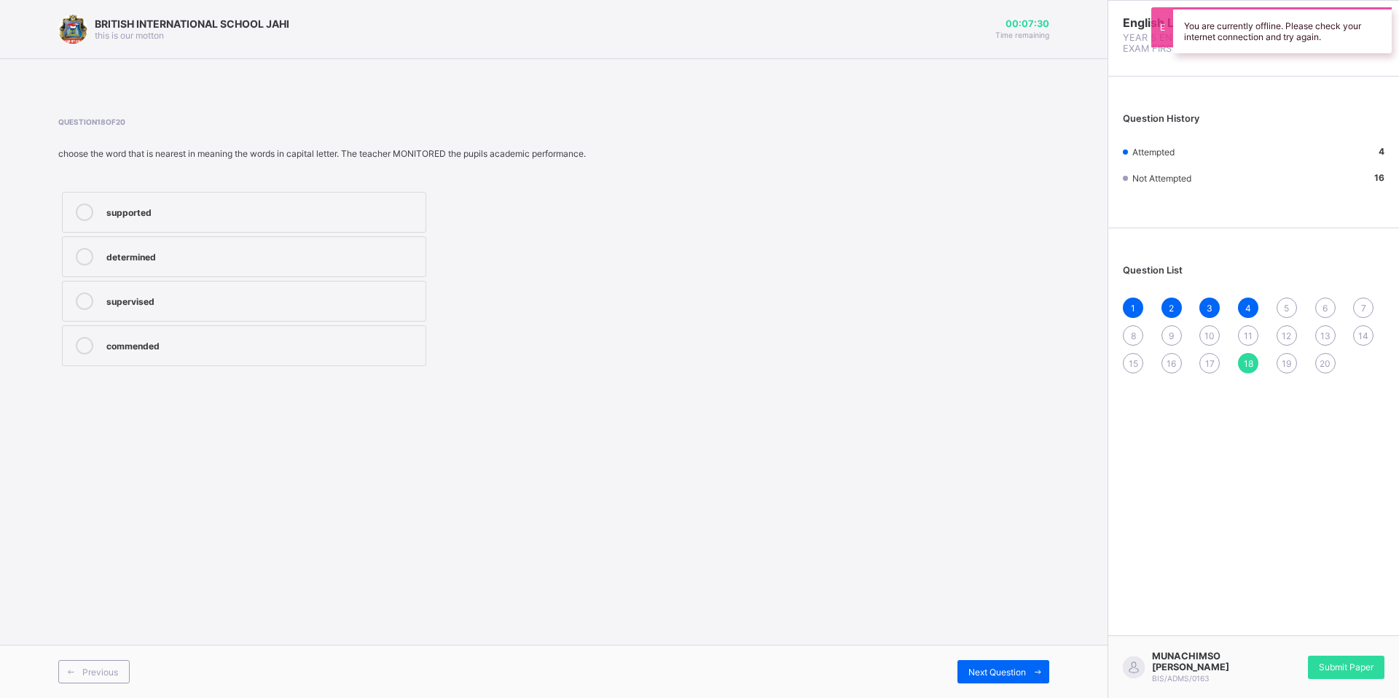
click at [1279, 360] on div "19" at bounding box center [1287, 363] width 20 height 20
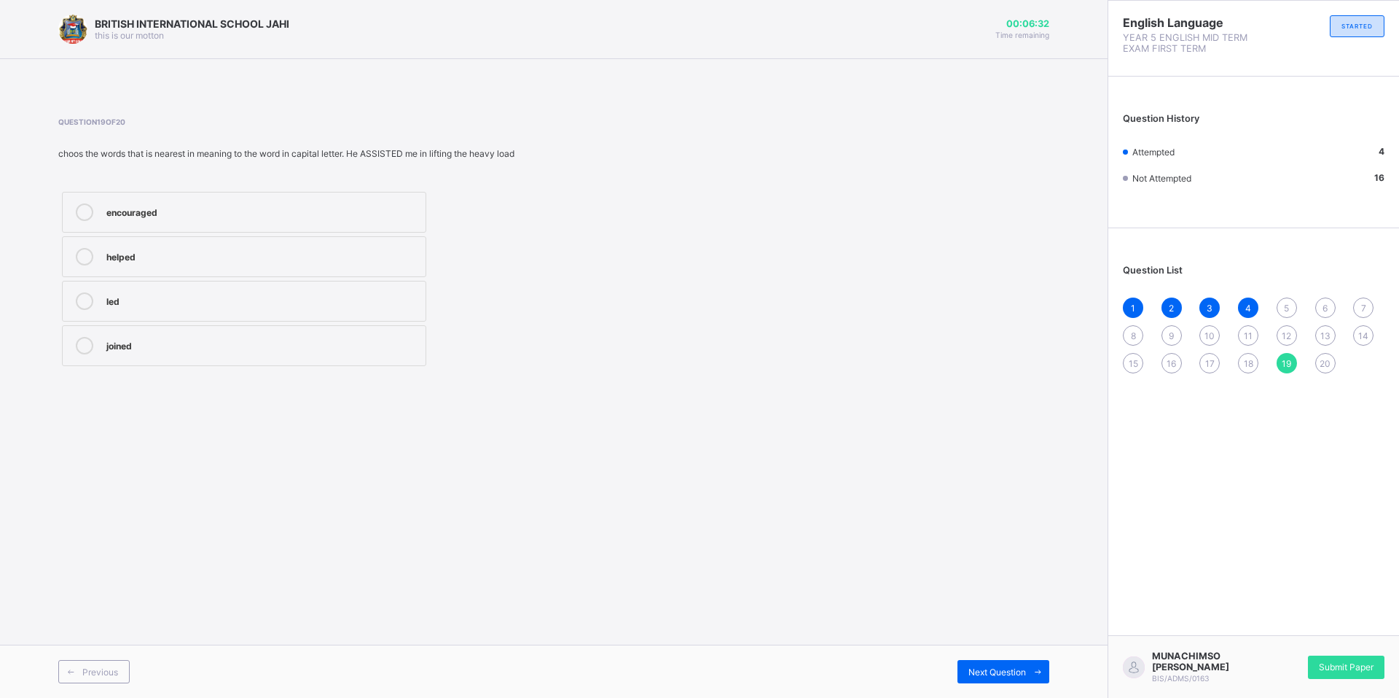
drag, startPoint x: 82, startPoint y: 255, endPoint x: 108, endPoint y: 284, distance: 38.2
click at [92, 270] on label "helped" at bounding box center [244, 256] width 364 height 41
click at [1322, 364] on span "20" at bounding box center [1325, 363] width 11 height 11
drag, startPoint x: 99, startPoint y: 284, endPoint x: 119, endPoint y: 292, distance: 21.0
click at [114, 289] on label "occasonslly" at bounding box center [244, 301] width 364 height 41
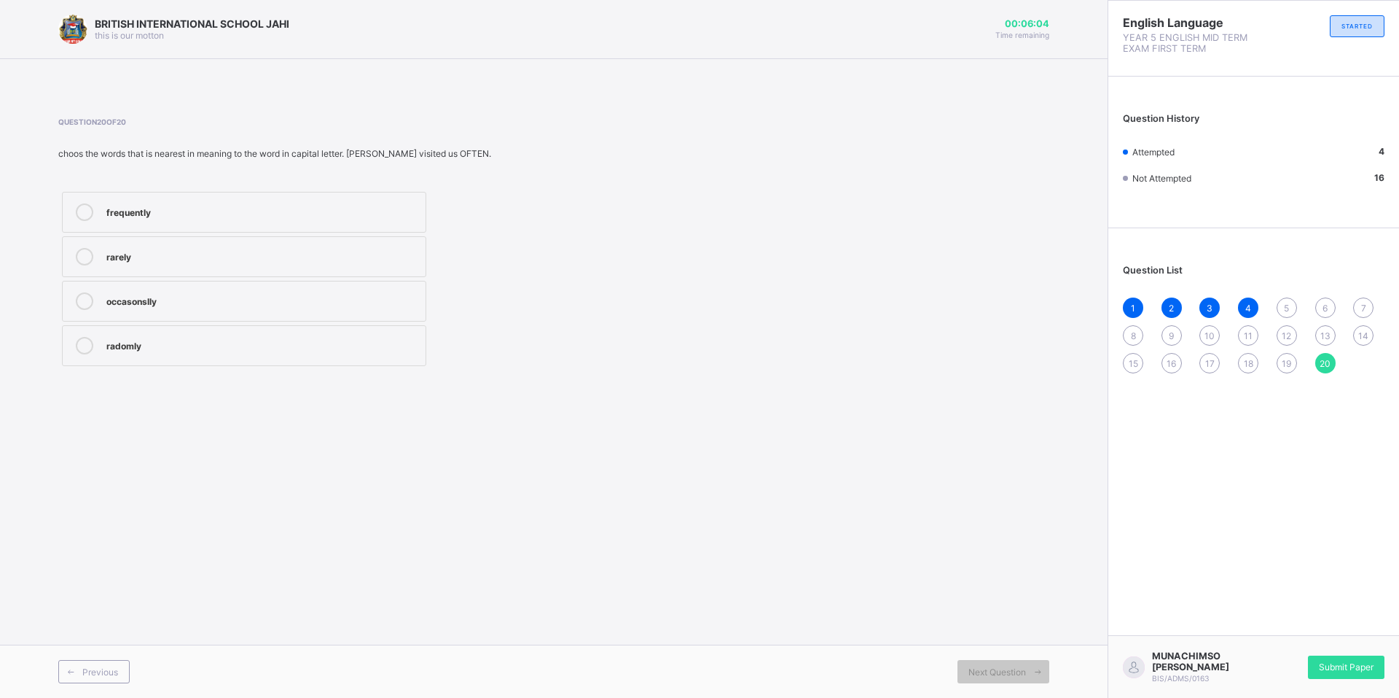
click at [1020, 433] on div "BRITISH INTERNATIONAL SCHOOL JAHI this is our motton 00:06:04 Time remaining Qu…" at bounding box center [554, 349] width 1108 height 698
click at [1338, 663] on span "Submit Paper" at bounding box center [1346, 666] width 55 height 11
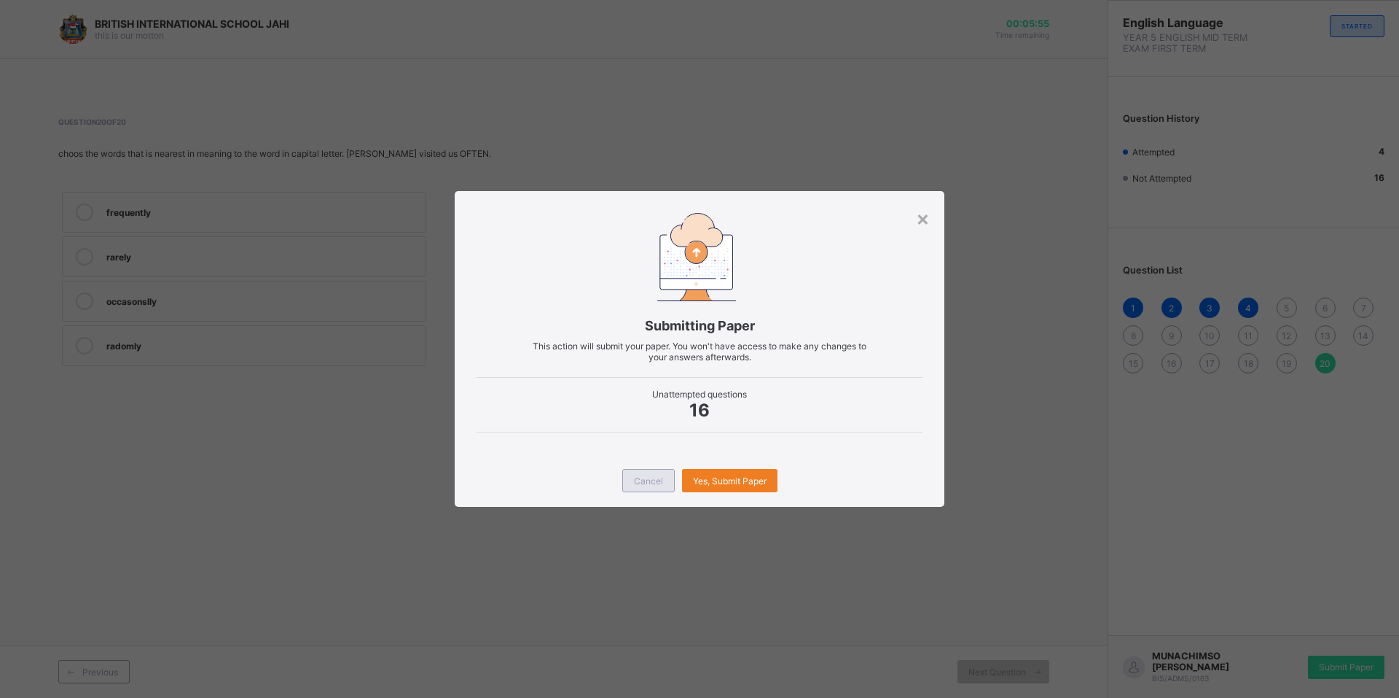
click at [646, 483] on span "Cancel" at bounding box center [648, 480] width 29 height 11
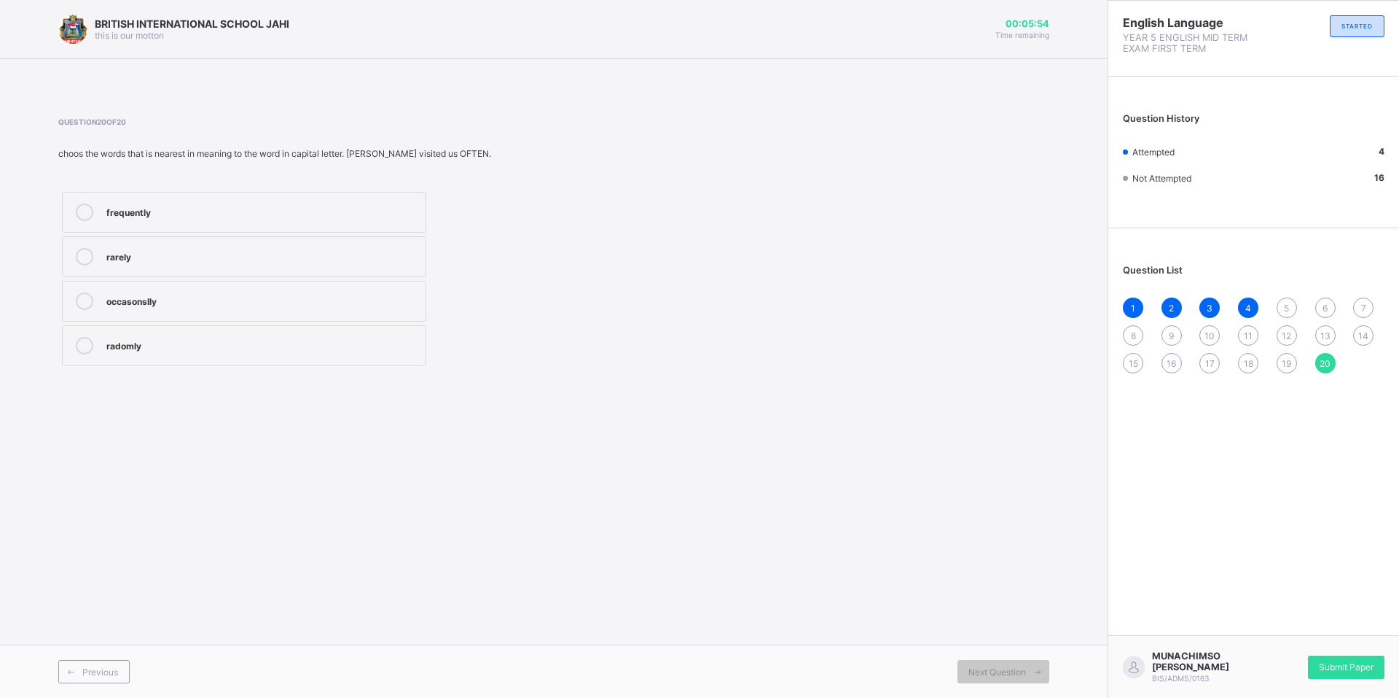
click at [1173, 369] on div "16" at bounding box center [1172, 363] width 20 height 20
drag, startPoint x: 82, startPoint y: 298, endPoint x: 306, endPoint y: 407, distance: 249.7
click at [83, 300] on icon at bounding box center [84, 300] width 17 height 17
drag, startPoint x: 1211, startPoint y: 363, endPoint x: 1174, endPoint y: 373, distance: 39.3
click at [1174, 373] on div "1 2 3 4 5 6 7 8 9 10 11 12 13 14 15 16 17 18 19 20" at bounding box center [1254, 335] width 262 height 76
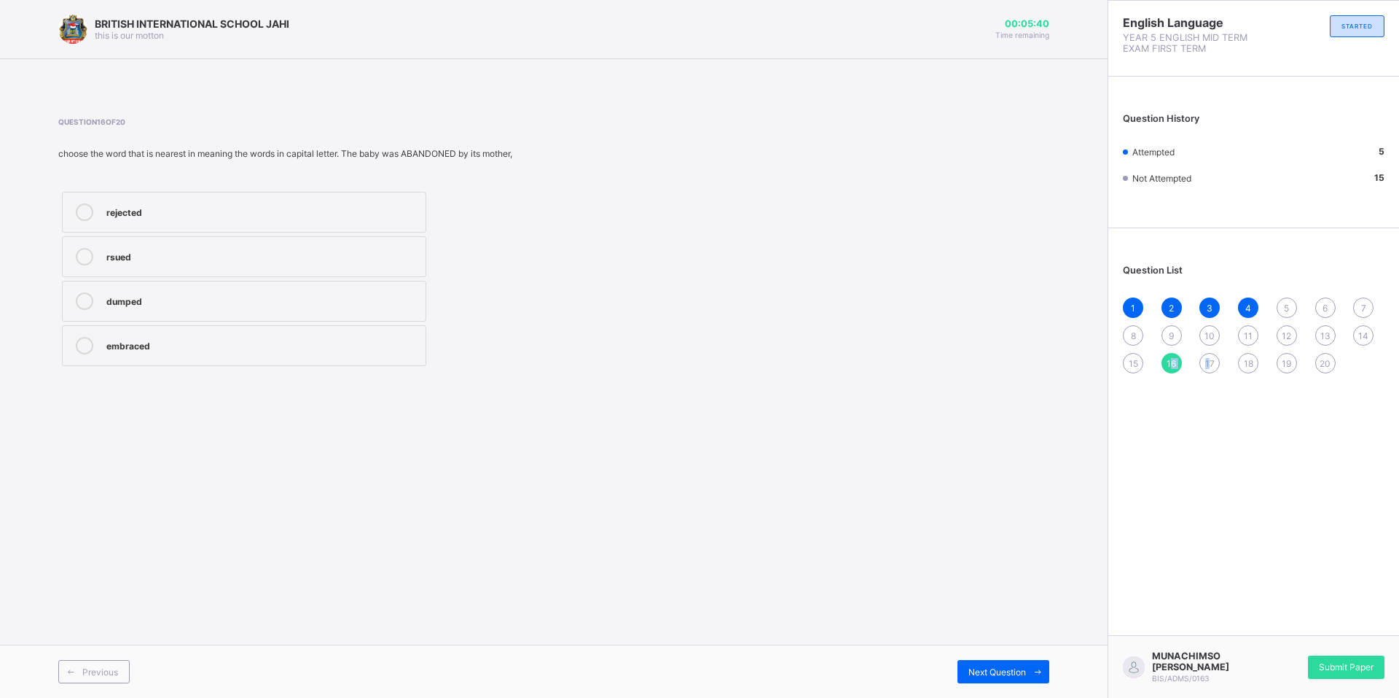
click at [1212, 355] on div "17" at bounding box center [1210, 363] width 20 height 20
drag, startPoint x: 86, startPoint y: 298, endPoint x: 149, endPoint y: 345, distance: 78.1
click at [129, 332] on div "clean sparkling dirty colourfu" at bounding box center [244, 278] width 372 height 181
click at [86, 300] on icon at bounding box center [84, 300] width 17 height 17
click at [1241, 360] on div "18" at bounding box center [1248, 363] width 20 height 20
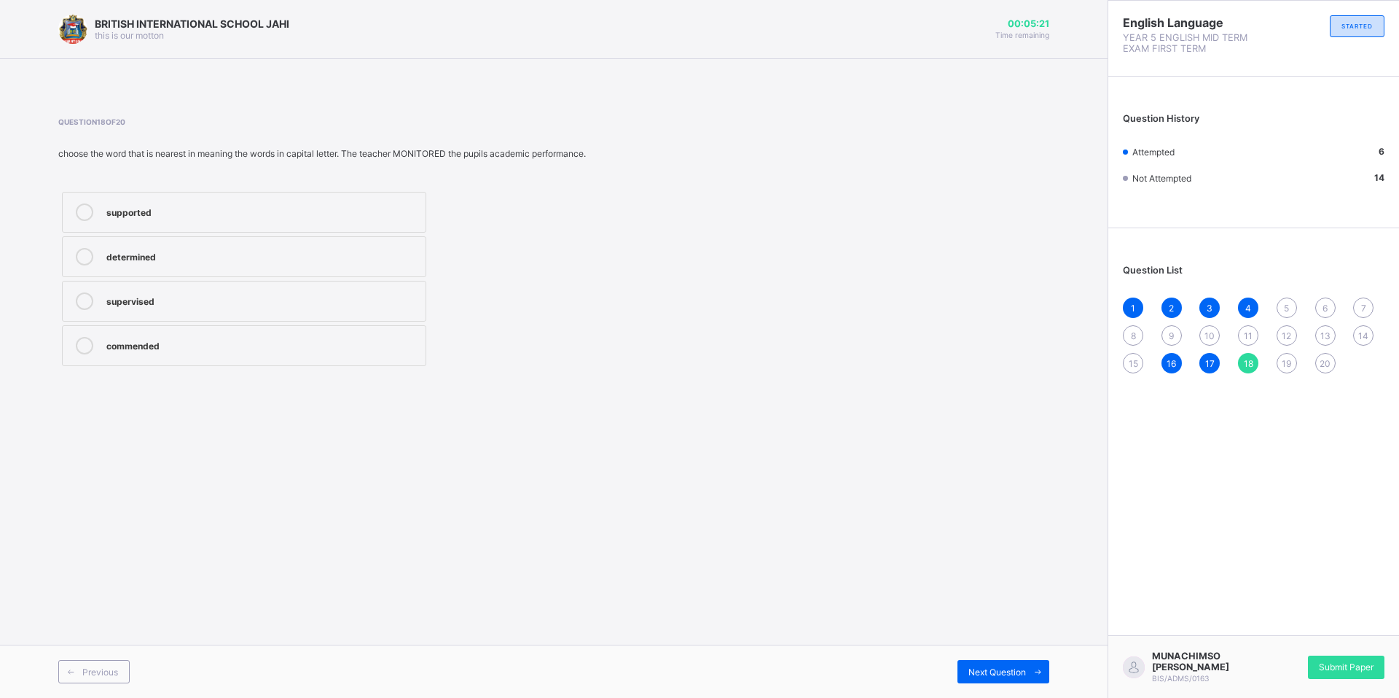
click at [79, 297] on icon at bounding box center [84, 300] width 17 height 17
click at [1285, 360] on span "19" at bounding box center [1286, 363] width 9 height 11
drag, startPoint x: 85, startPoint y: 248, endPoint x: 120, endPoint y: 283, distance: 49.5
click at [102, 268] on label "helped" at bounding box center [244, 256] width 364 height 41
click at [1324, 356] on div "20" at bounding box center [1326, 363] width 20 height 20
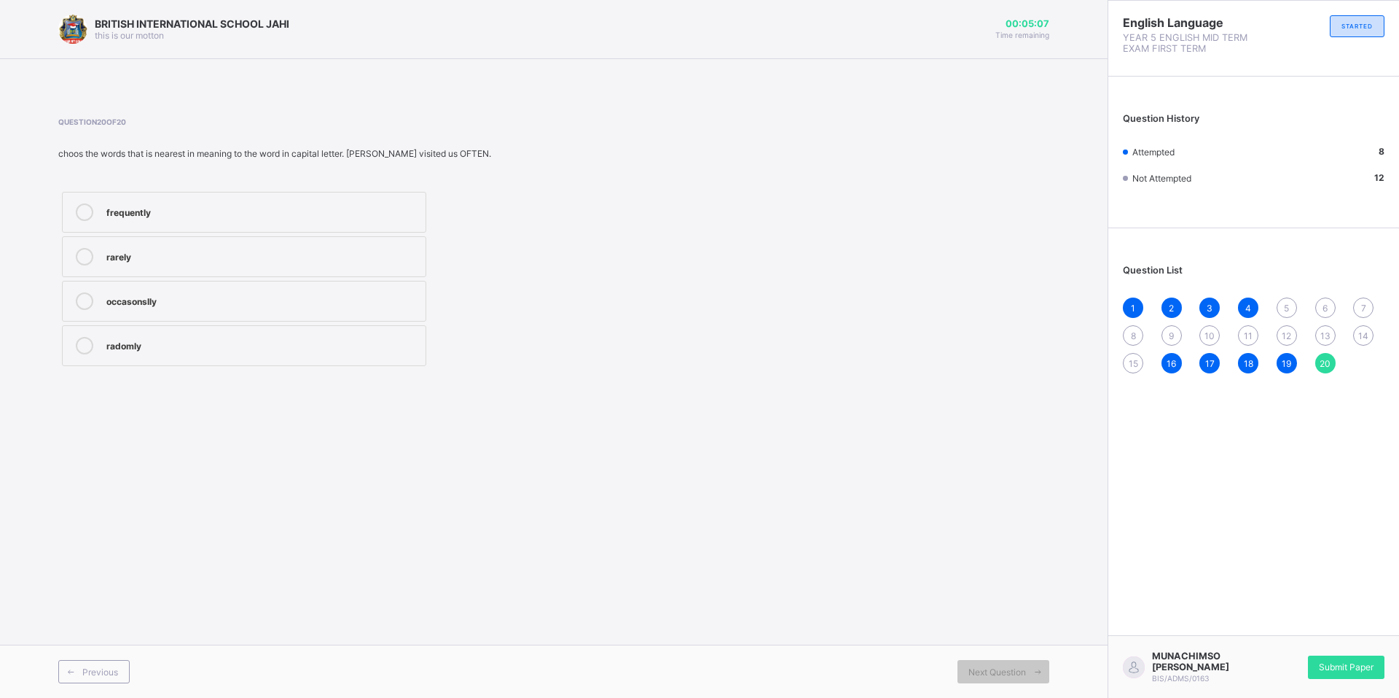
click at [93, 297] on div at bounding box center [84, 300] width 29 height 17
click at [1326, 662] on span "Submit Paper" at bounding box center [1346, 666] width 55 height 11
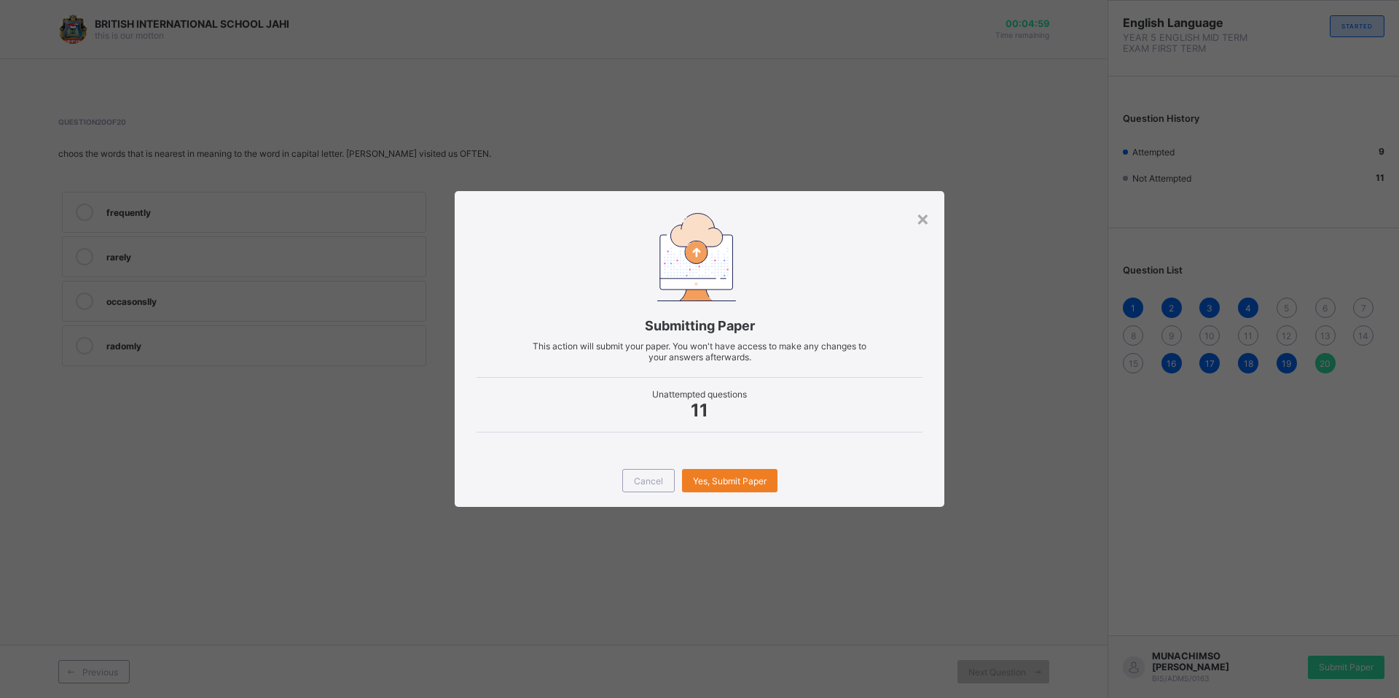
click at [977, 530] on div "× Submitting Paper This action will submit your paper. You won't have access to…" at bounding box center [699, 349] width 1399 height 698
click at [660, 478] on span "Cancel" at bounding box center [648, 480] width 29 height 11
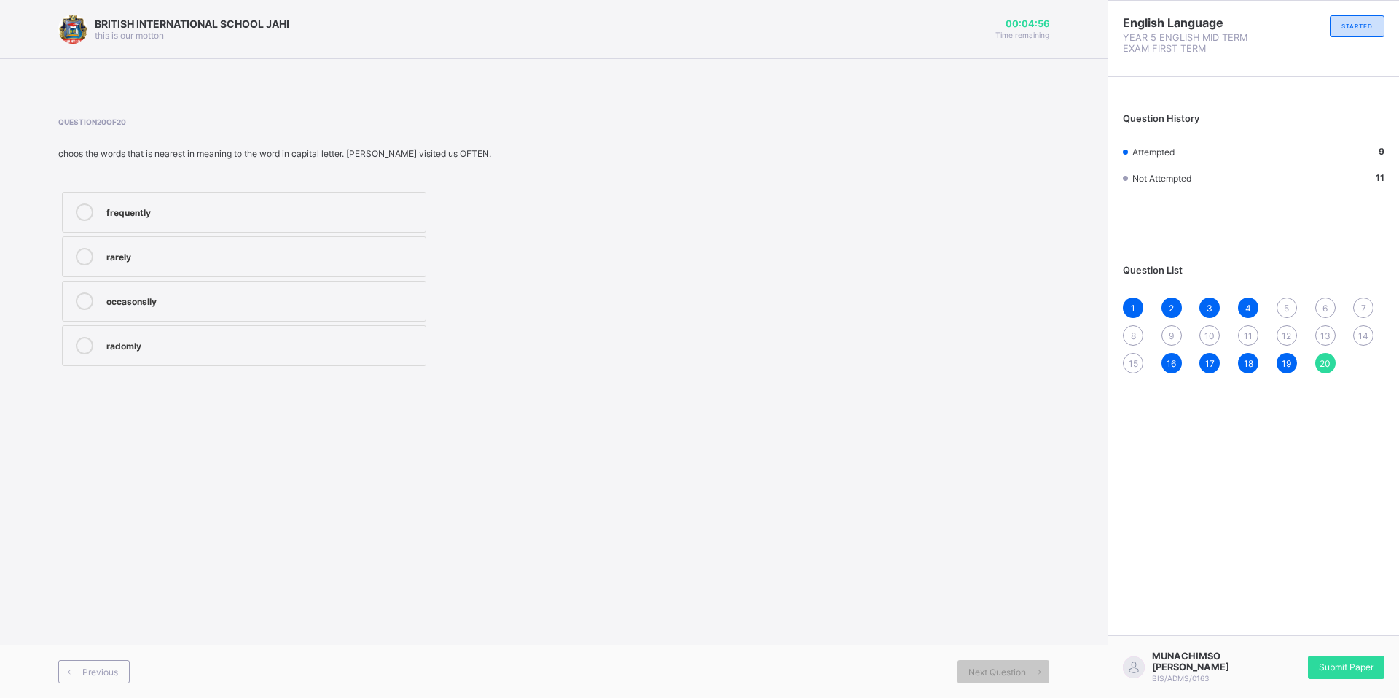
click at [1276, 304] on div "1 2 3 4 5 6 7 8 9 10 11 12 13 14 15 16 17 18 19 20" at bounding box center [1254, 335] width 262 height 76
click at [1281, 305] on div "5" at bounding box center [1287, 307] width 20 height 20
click at [79, 206] on icon at bounding box center [84, 211] width 17 height 17
click at [1318, 305] on div "6" at bounding box center [1326, 307] width 20 height 20
click at [1284, 311] on div "5" at bounding box center [1287, 307] width 20 height 20
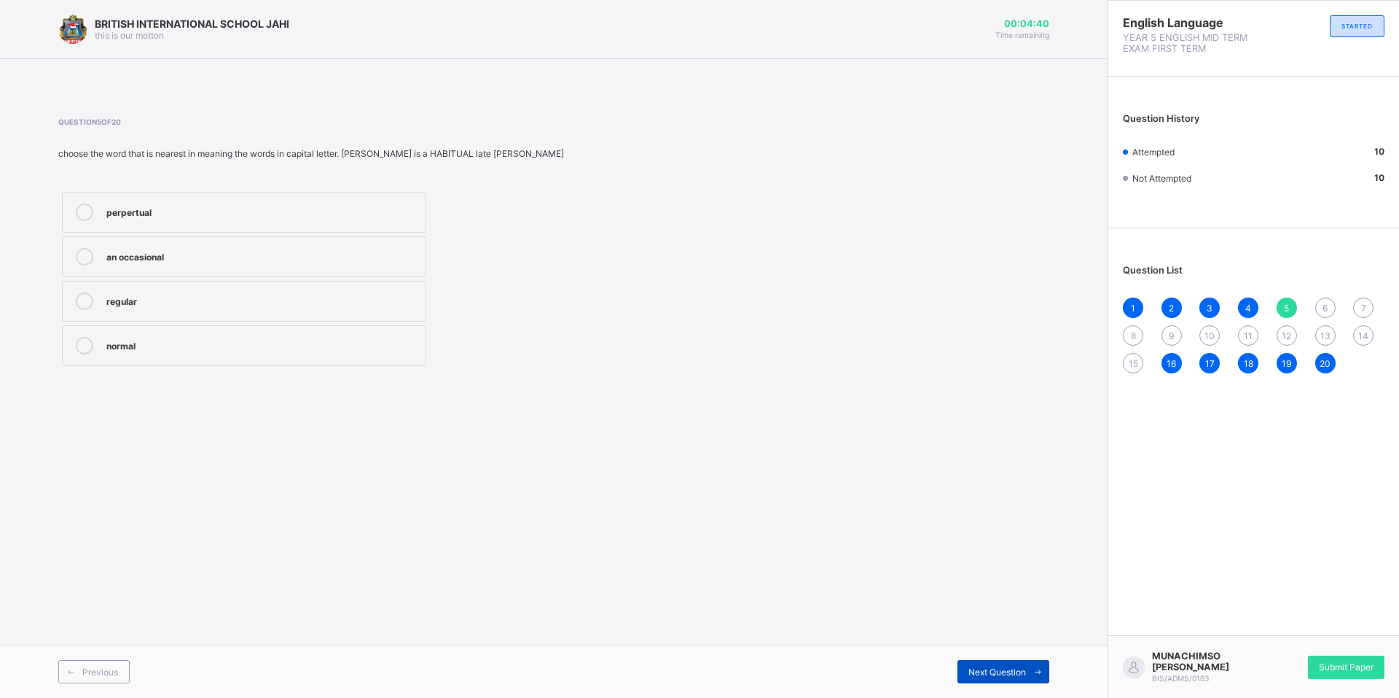
click at [999, 667] on span "Next Question" at bounding box center [998, 671] width 58 height 11
click at [144, 221] on label "I proved" at bounding box center [244, 212] width 364 height 41
click at [977, 667] on span "Next Question" at bounding box center [998, 671] width 58 height 11
click at [147, 217] on div "crowded" at bounding box center [262, 210] width 312 height 15
click at [1015, 667] on span "Next Question" at bounding box center [998, 671] width 58 height 11
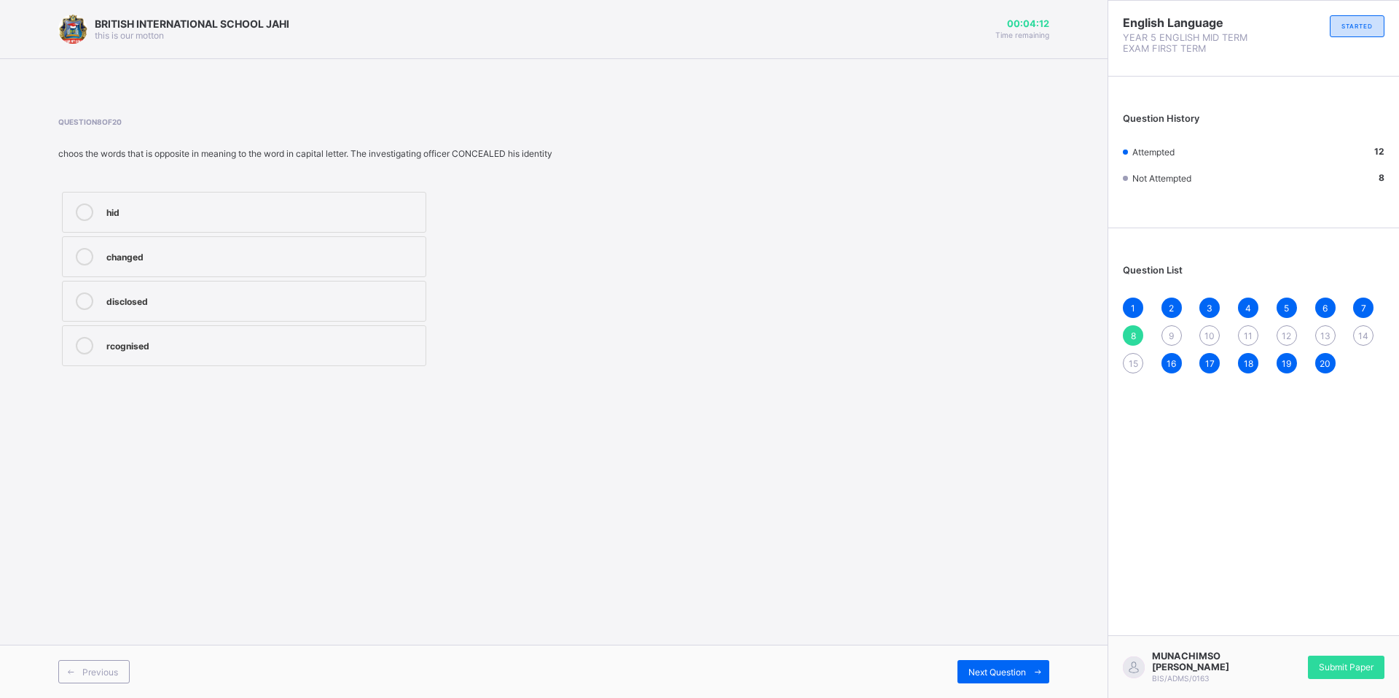
click at [251, 224] on label "hid" at bounding box center [244, 212] width 364 height 41
click at [983, 668] on span "Next Question" at bounding box center [998, 671] width 58 height 11
click at [249, 262] on div "lateness" at bounding box center [262, 256] width 312 height 17
click at [961, 672] on div "Next Question" at bounding box center [1004, 671] width 92 height 23
click at [104, 215] on label "convicted" at bounding box center [244, 212] width 364 height 41
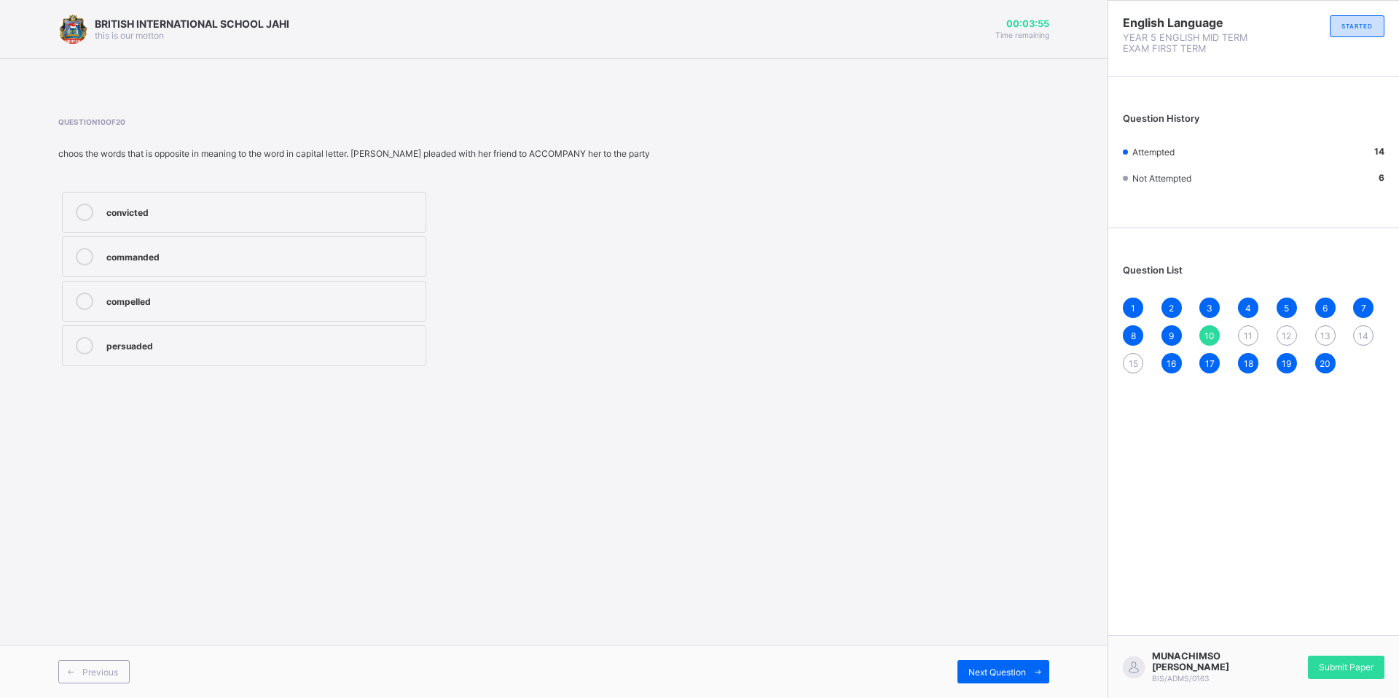
click at [1001, 659] on div "Previous Next Question" at bounding box center [554, 670] width 1108 height 53
drag, startPoint x: 1001, startPoint y: 659, endPoint x: 992, endPoint y: 673, distance: 16.4
click at [992, 673] on span "Next Question" at bounding box center [998, 671] width 58 height 11
drag, startPoint x: 137, startPoint y: 218, endPoint x: 170, endPoint y: 231, distance: 35.3
click at [138, 218] on div "think" at bounding box center [262, 211] width 312 height 17
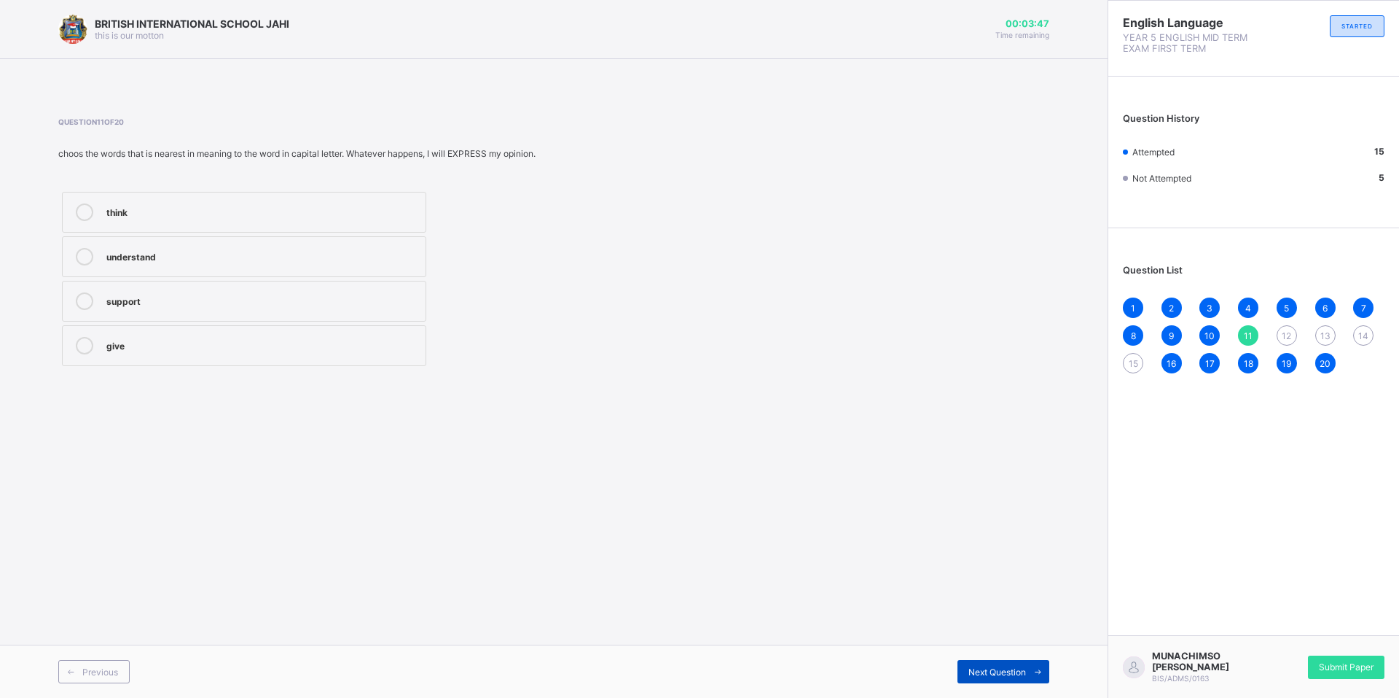
click at [1005, 667] on span "Next Question" at bounding box center [998, 671] width 58 height 11
click at [365, 204] on div "lucky" at bounding box center [262, 210] width 312 height 15
click at [1003, 673] on span "Next Question" at bounding box center [998, 671] width 58 height 11
click at [996, 668] on span "Next Question" at bounding box center [998, 671] width 58 height 11
click at [1325, 337] on span "13" at bounding box center [1326, 335] width 10 height 11
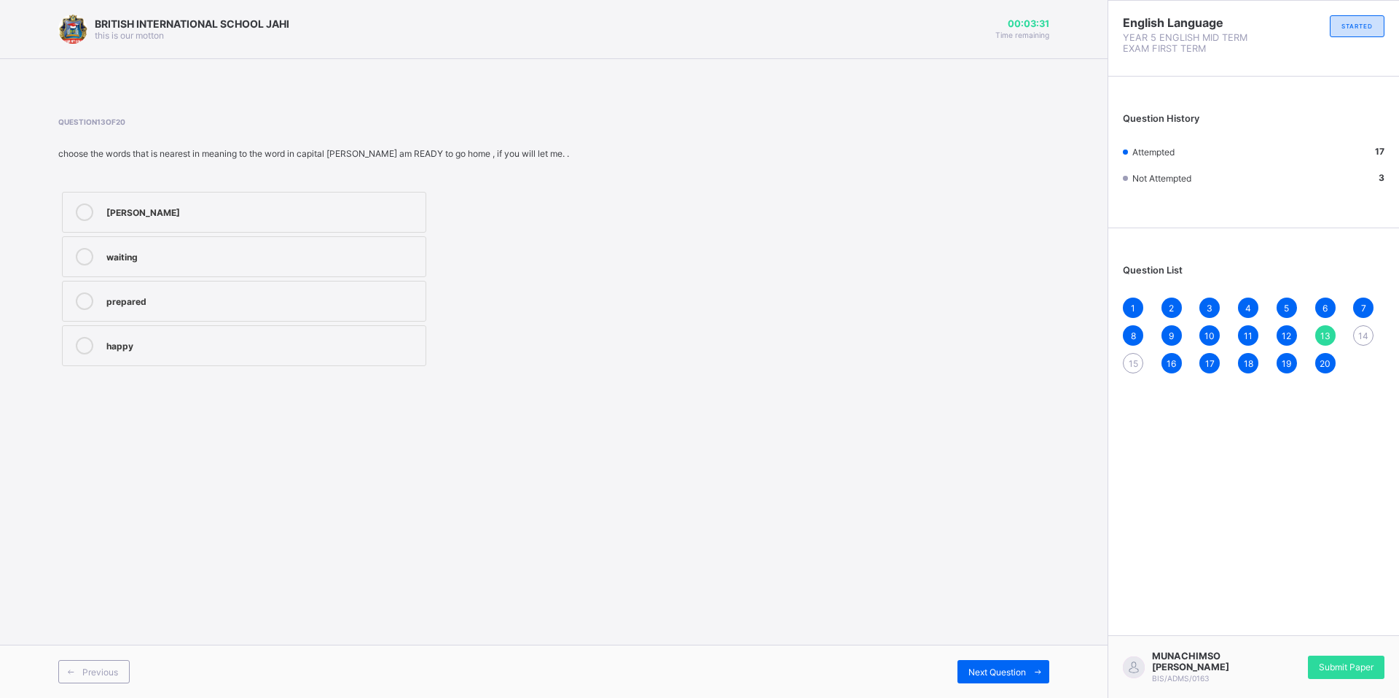
click at [316, 212] on div "reager" at bounding box center [262, 210] width 312 height 15
click at [231, 272] on label "waiting" at bounding box center [244, 256] width 364 height 41
click at [982, 672] on span "Next Question" at bounding box center [998, 671] width 58 height 11
drag, startPoint x: 291, startPoint y: 346, endPoint x: 300, endPoint y: 350, distance: 9.5
click at [292, 346] on div "definitely" at bounding box center [262, 344] width 312 height 15
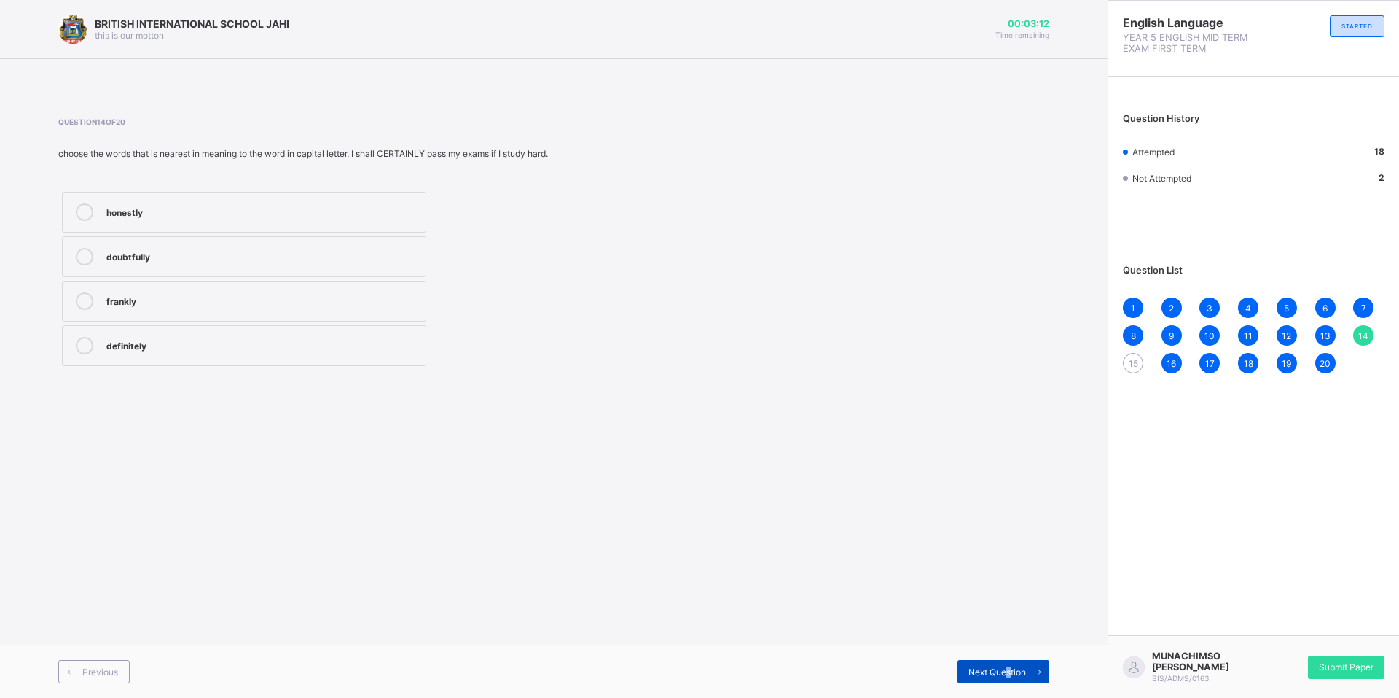
click at [1008, 660] on div "Next Question" at bounding box center [1004, 671] width 92 height 23
click at [226, 203] on label "attacked" at bounding box center [244, 212] width 364 height 41
click at [1345, 663] on span "Submit Paper" at bounding box center [1346, 666] width 55 height 11
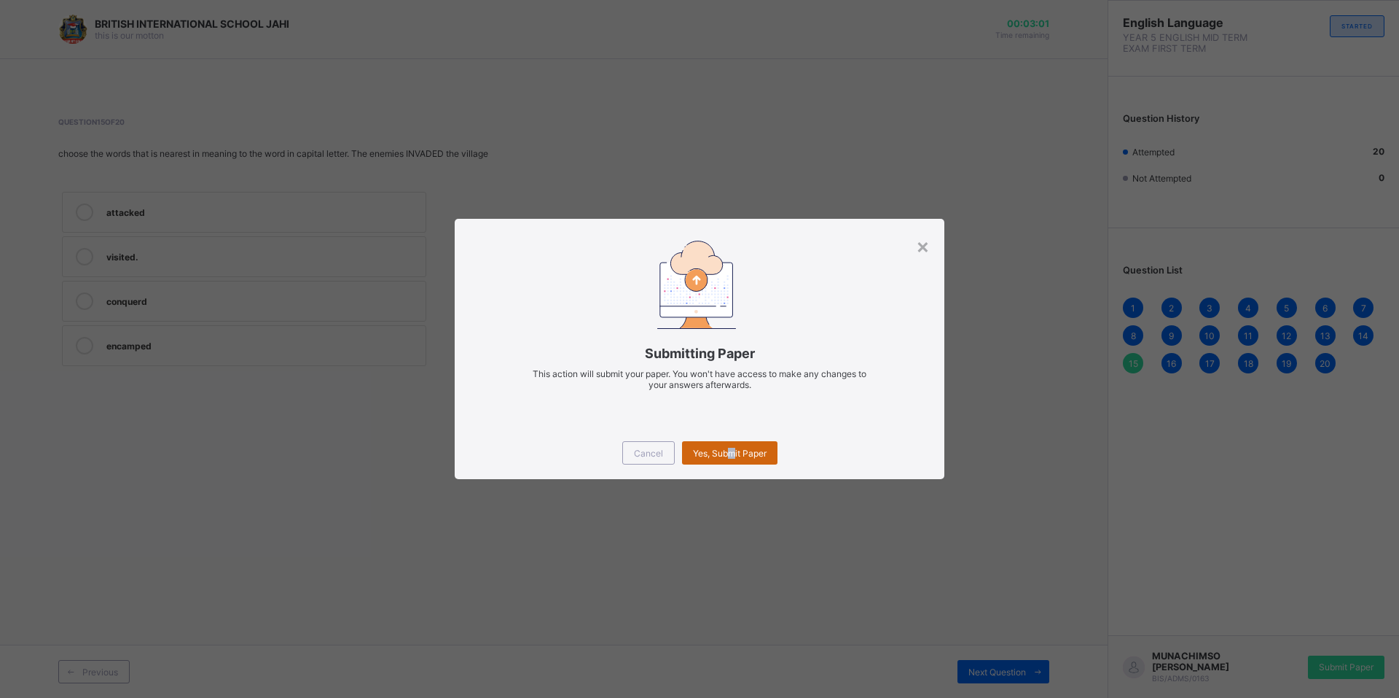
click at [733, 455] on span "Yes, Submit Paper" at bounding box center [730, 453] width 74 height 11
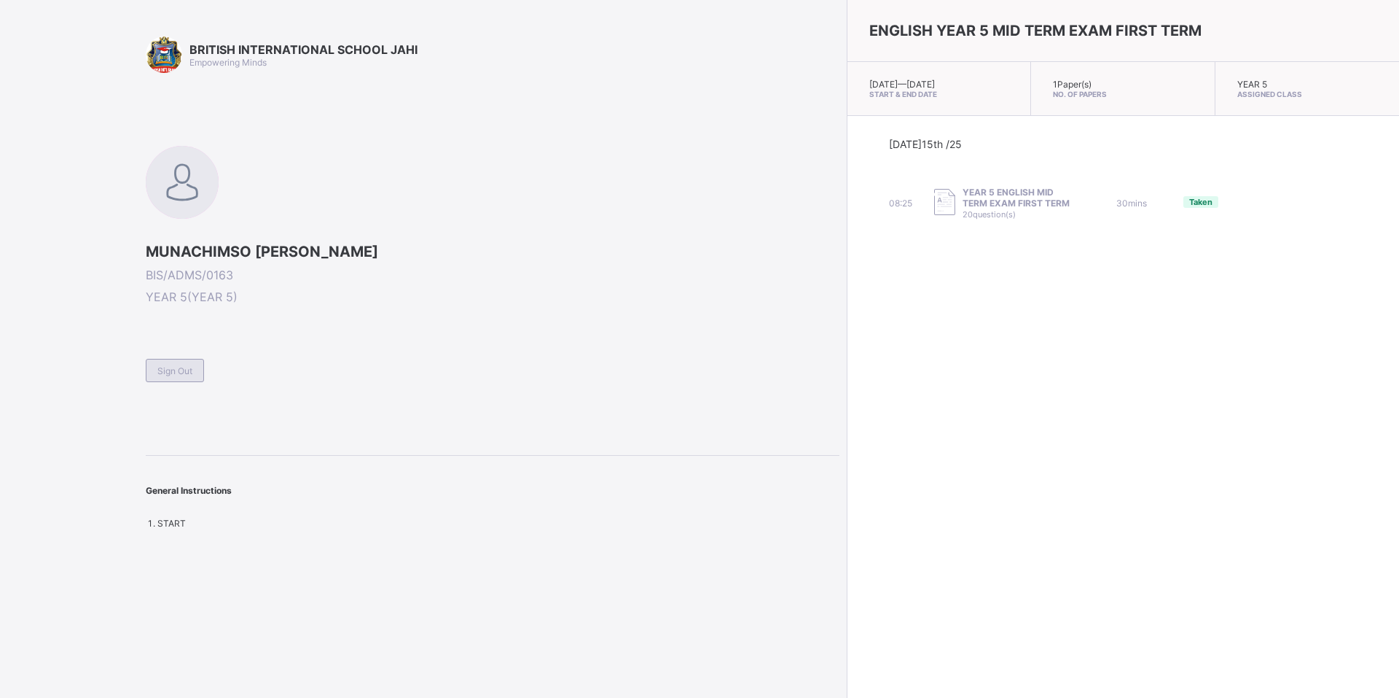
click at [164, 372] on span "Sign Out" at bounding box center [174, 370] width 35 height 11
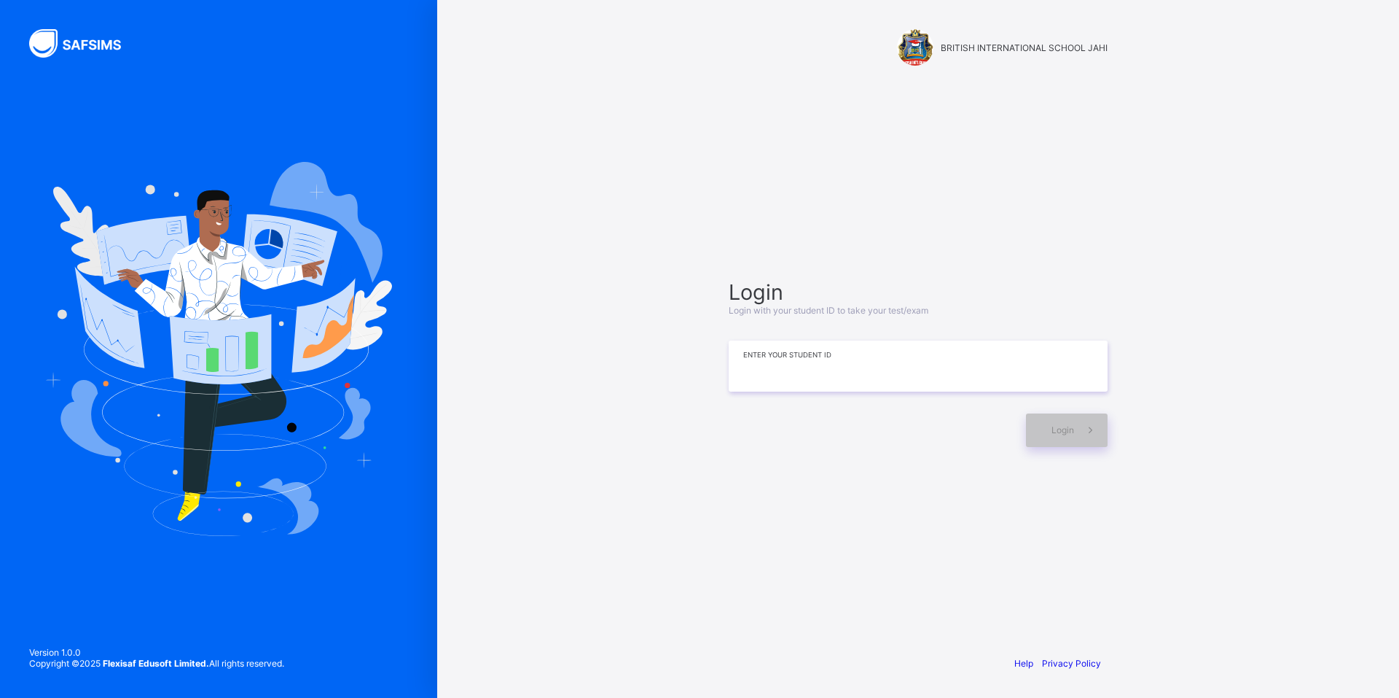
click at [822, 362] on input at bounding box center [918, 365] width 379 height 51
type input "**********"
click at [1084, 418] on span at bounding box center [1091, 430] width 34 height 34
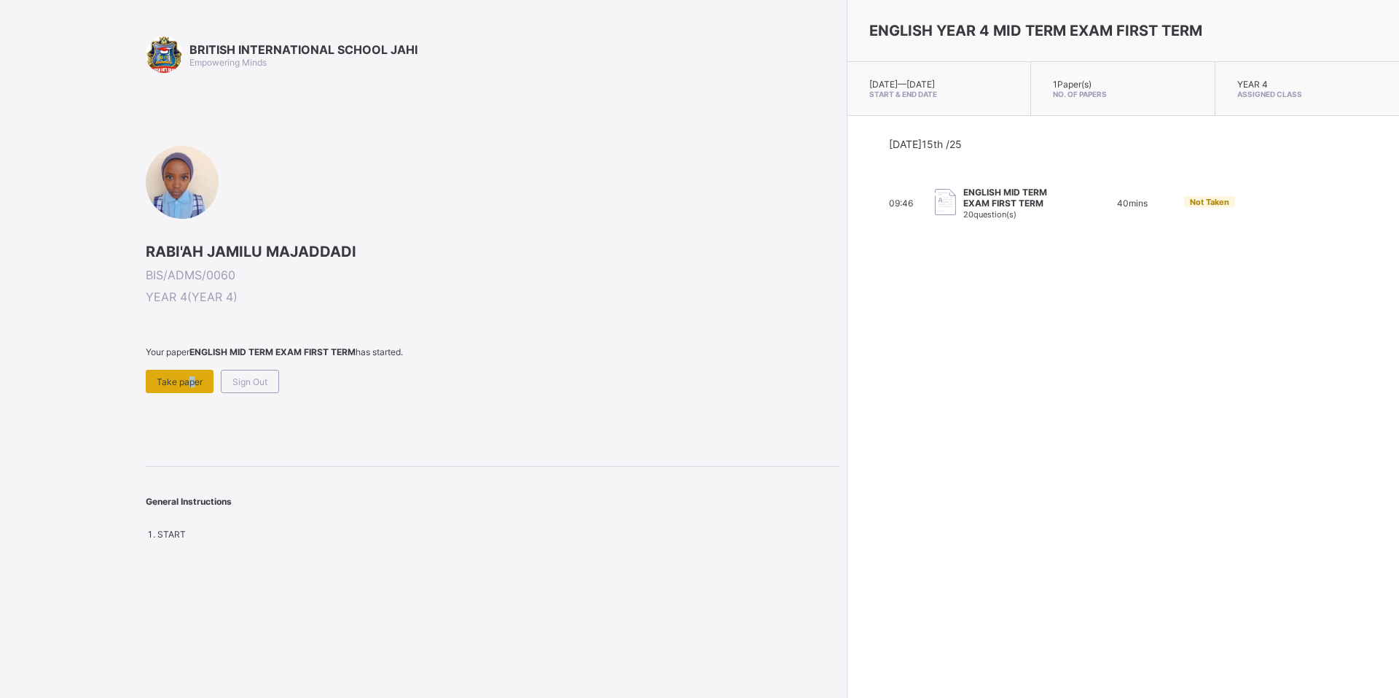
drag, startPoint x: 189, startPoint y: 388, endPoint x: 181, endPoint y: 391, distance: 7.9
click at [181, 391] on div "Take paper" at bounding box center [180, 381] width 68 height 23
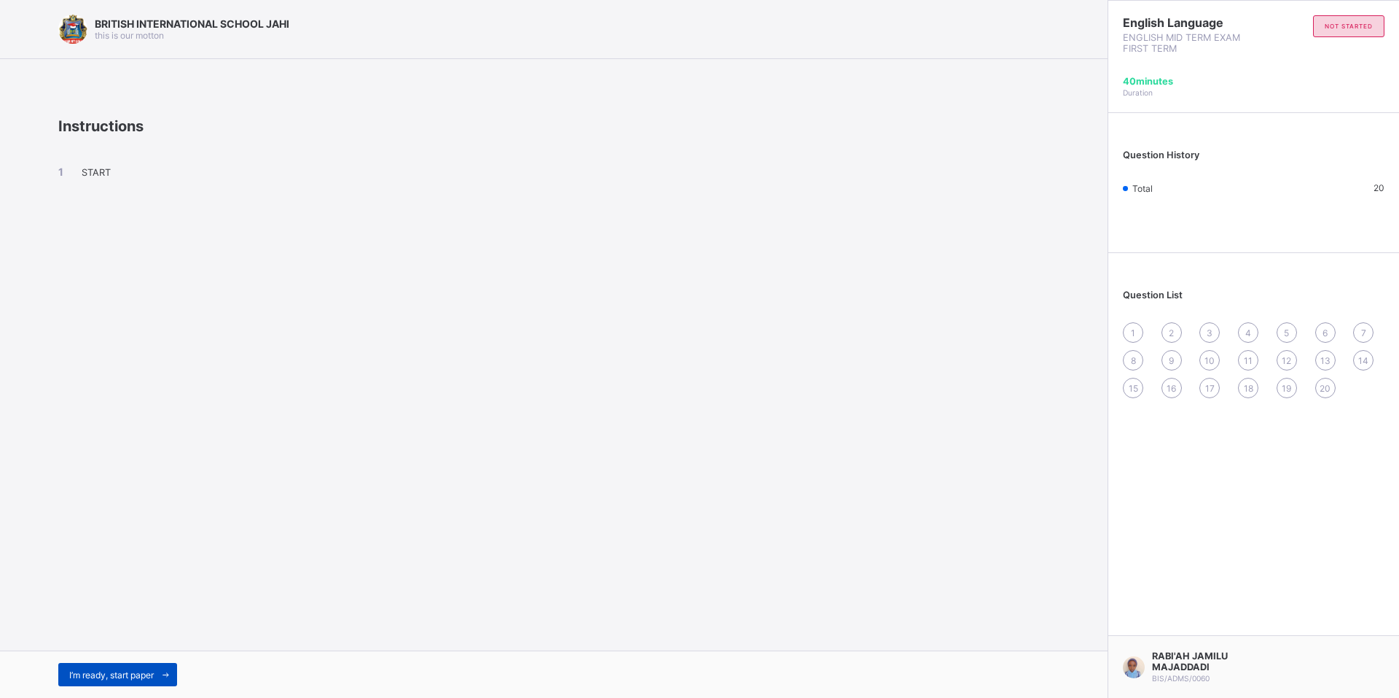
click at [158, 675] on span at bounding box center [165, 674] width 23 height 23
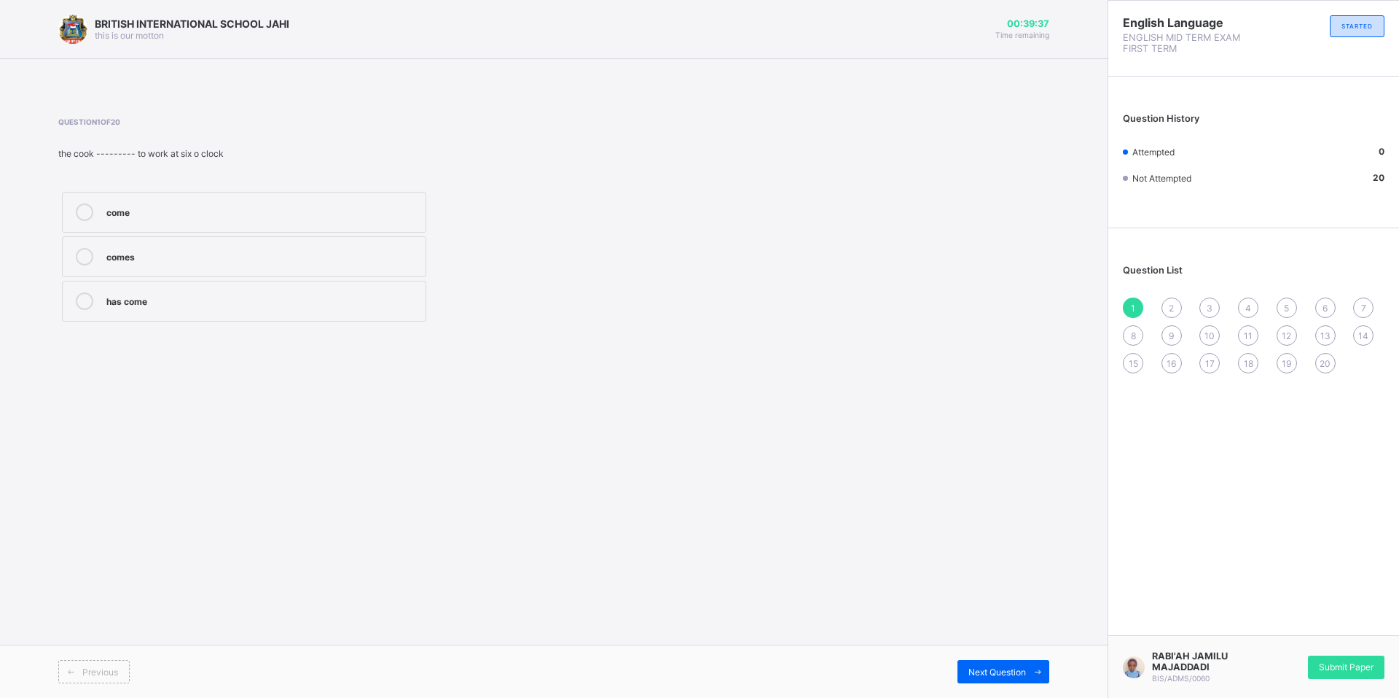
click at [140, 216] on div "come" at bounding box center [262, 210] width 312 height 15
click at [155, 293] on div "has come" at bounding box center [262, 299] width 312 height 15
click at [1031, 671] on span at bounding box center [1037, 671] width 23 height 23
click at [243, 263] on div "very" at bounding box center [262, 256] width 312 height 17
click at [1024, 675] on div "Next Question" at bounding box center [1004, 671] width 92 height 23
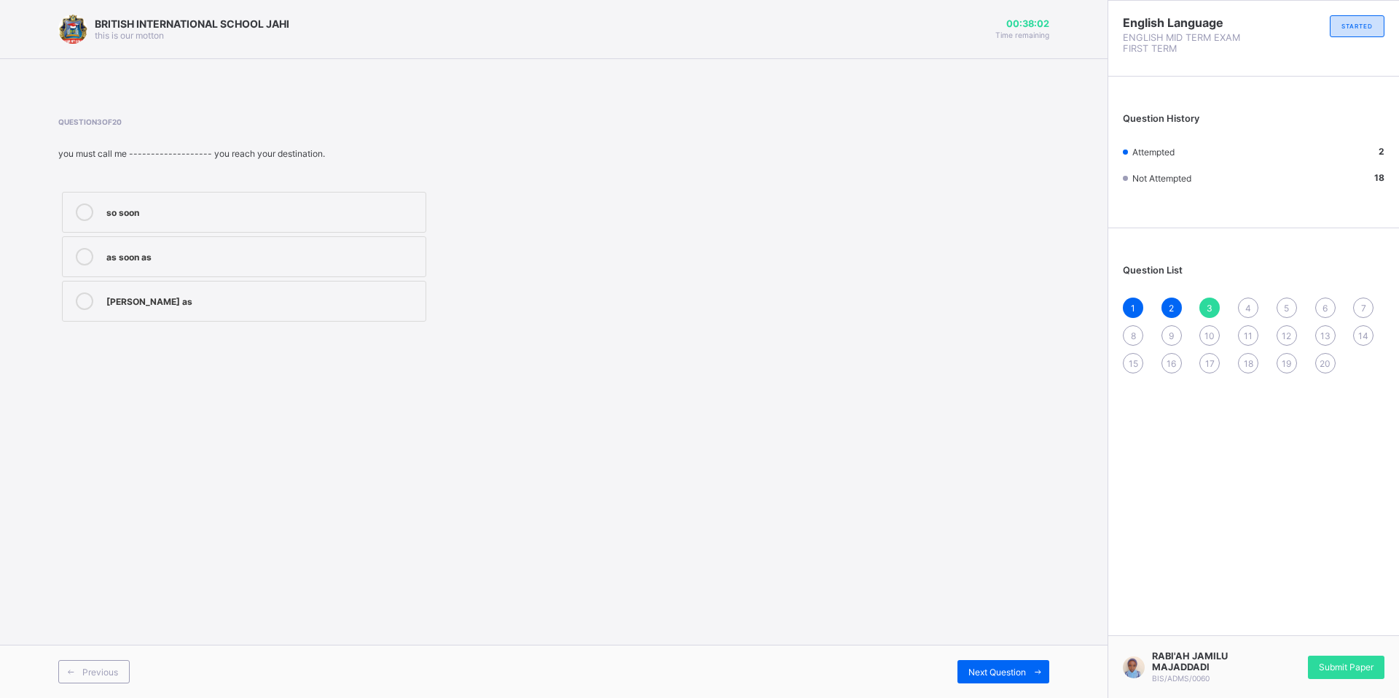
click at [261, 248] on div "as soon as" at bounding box center [262, 255] width 312 height 15
click at [1029, 672] on span at bounding box center [1037, 671] width 23 height 23
click at [130, 253] on div "was" at bounding box center [262, 255] width 312 height 15
click at [1028, 667] on span at bounding box center [1037, 671] width 23 height 23
click at [198, 208] on div "to write" at bounding box center [262, 210] width 312 height 15
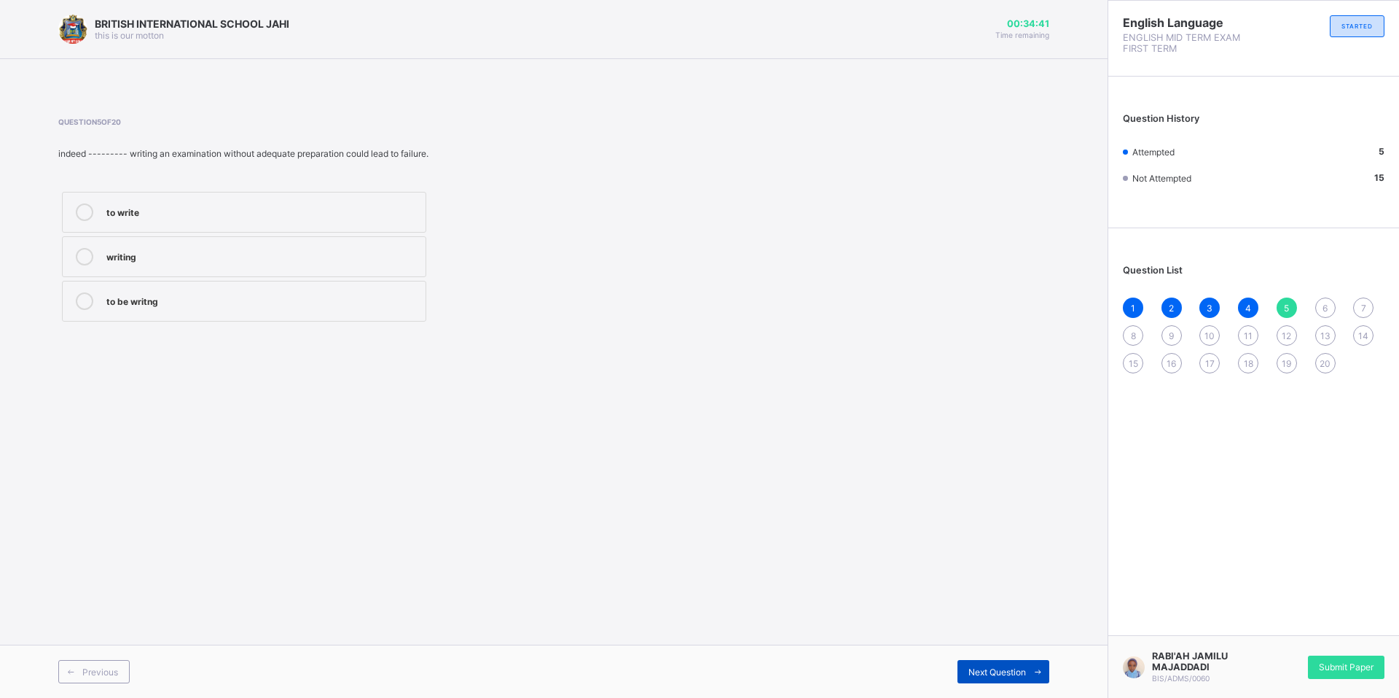
click at [1039, 676] on icon at bounding box center [1038, 671] width 11 height 9
click at [176, 249] on label "are" at bounding box center [244, 256] width 364 height 41
click at [1028, 673] on span at bounding box center [1037, 671] width 23 height 23
click at [364, 238] on label "against" at bounding box center [244, 256] width 364 height 41
click at [1031, 670] on span at bounding box center [1037, 671] width 23 height 23
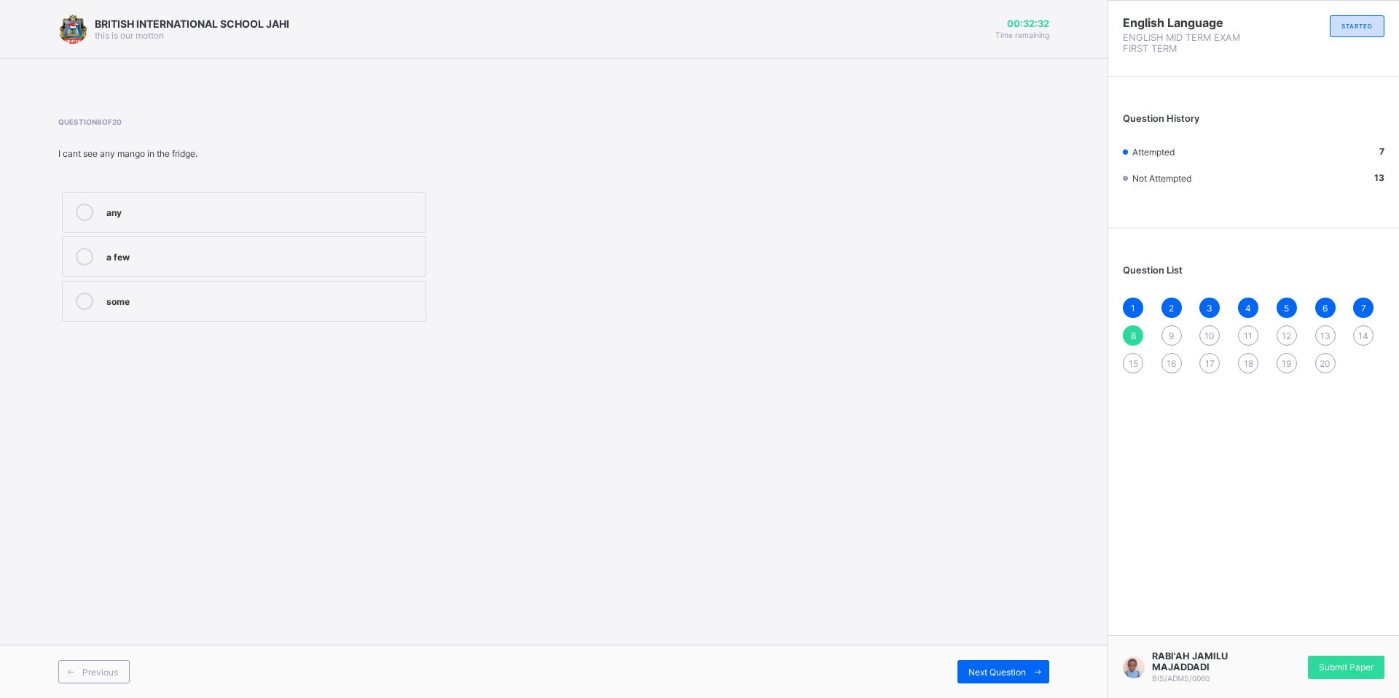
click at [309, 300] on div "some" at bounding box center [262, 299] width 312 height 15
click at [1031, 679] on span at bounding box center [1037, 671] width 23 height 23
click at [1128, 328] on div "8" at bounding box center [1133, 335] width 20 height 20
click at [282, 297] on div "some" at bounding box center [262, 299] width 312 height 15
click at [1031, 676] on span at bounding box center [1037, 671] width 23 height 23
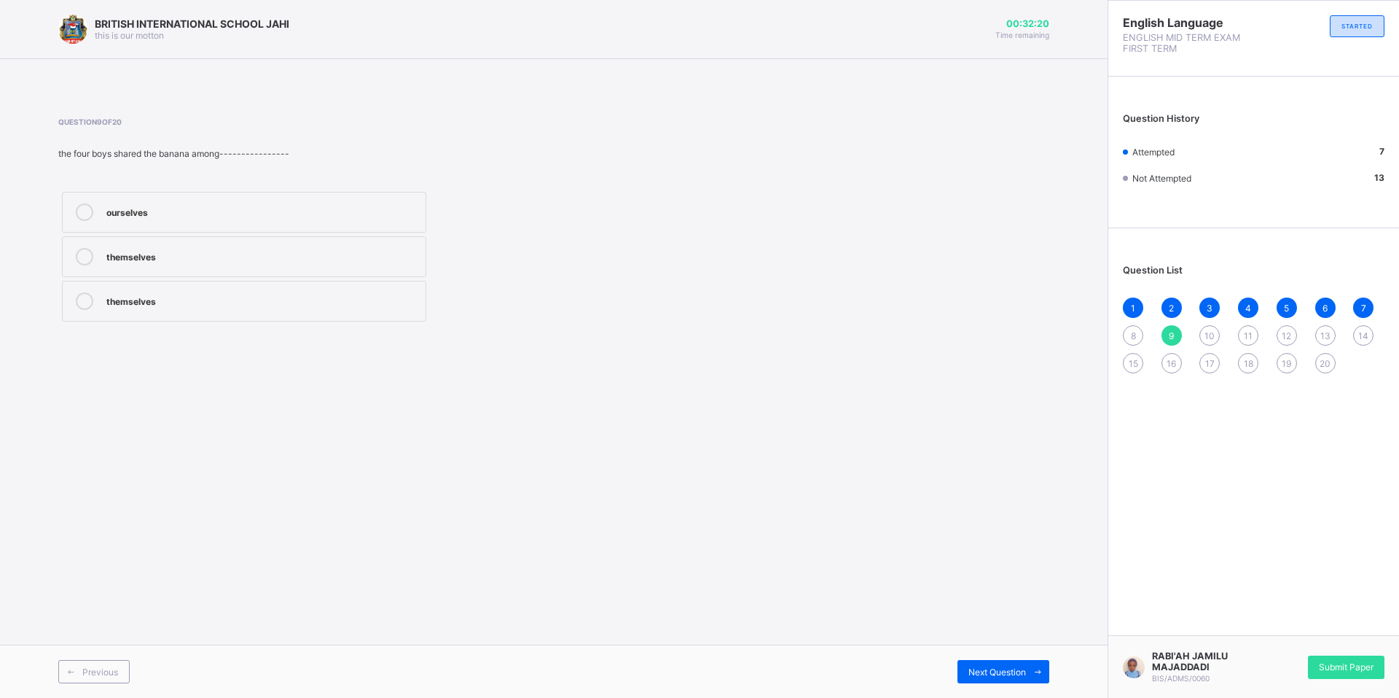
click at [1130, 335] on div "8" at bounding box center [1133, 335] width 20 height 20
click at [380, 305] on div "some" at bounding box center [262, 300] width 312 height 17
click at [378, 303] on div "some" at bounding box center [262, 299] width 312 height 15
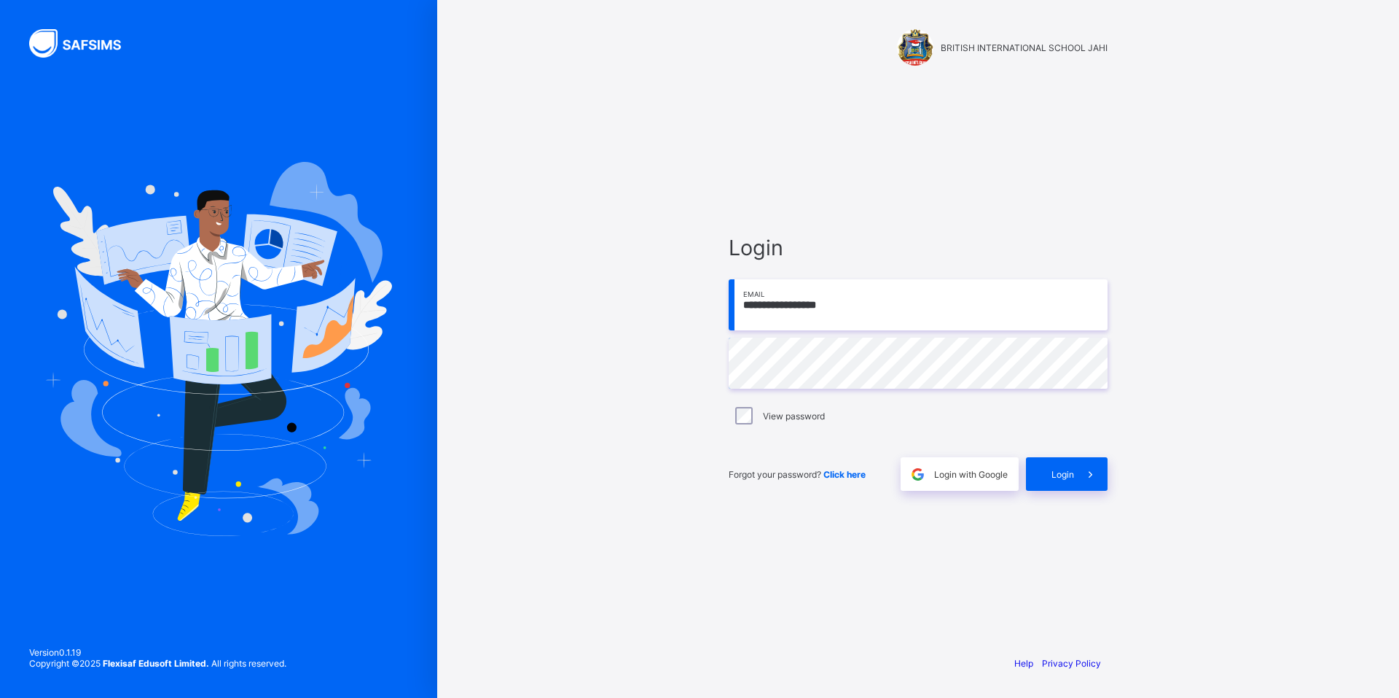
click at [851, 301] on input "**********" at bounding box center [918, 304] width 379 height 51
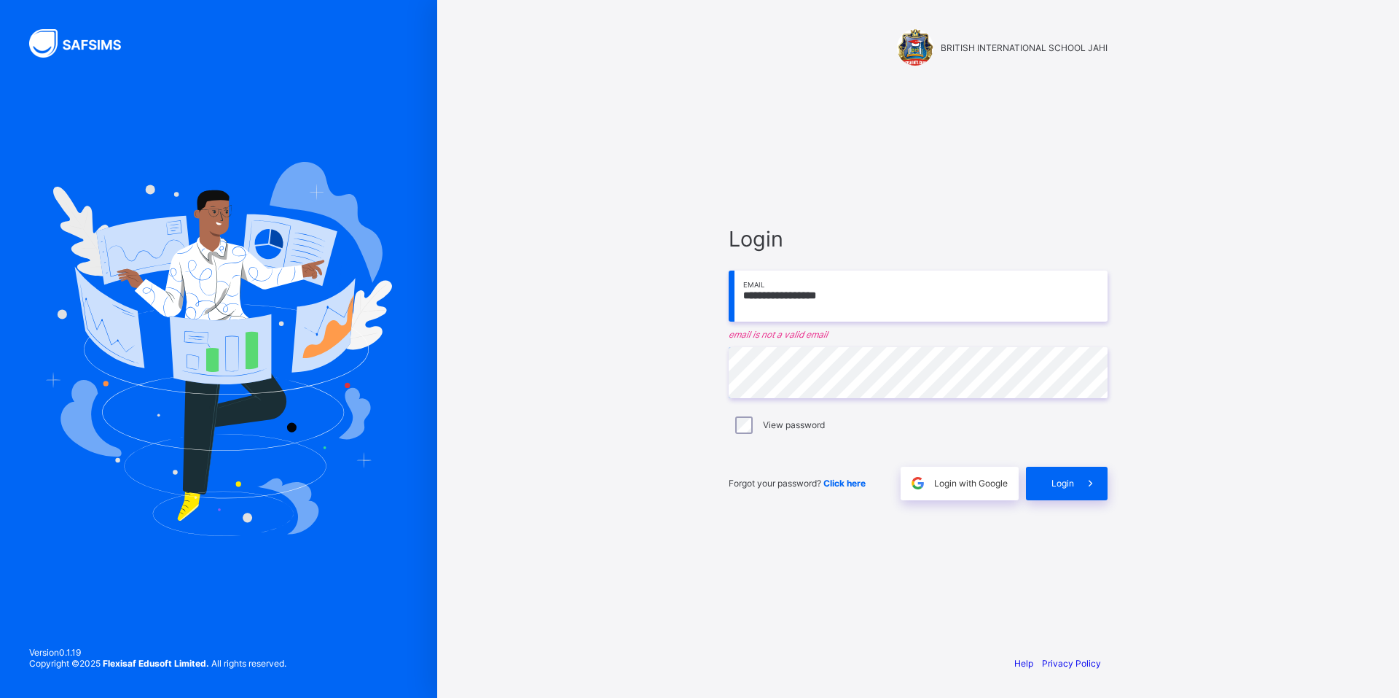
click at [821, 297] on input "**********" at bounding box center [918, 295] width 379 height 51
drag, startPoint x: 832, startPoint y: 297, endPoint x: 840, endPoint y: 300, distance: 7.9
click at [838, 300] on input "**********" at bounding box center [918, 295] width 379 height 51
click at [840, 300] on input "**********" at bounding box center [918, 295] width 379 height 51
type input "**********"
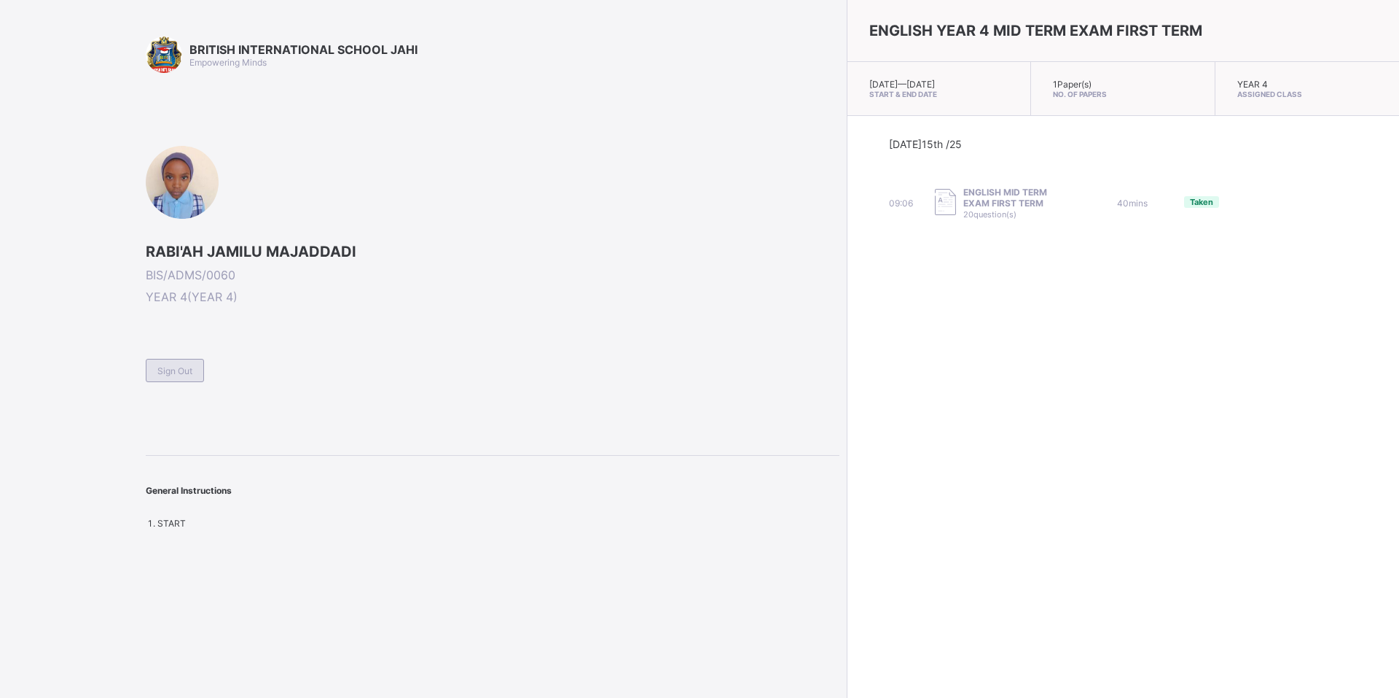
click at [168, 369] on span "Sign Out" at bounding box center [174, 370] width 35 height 11
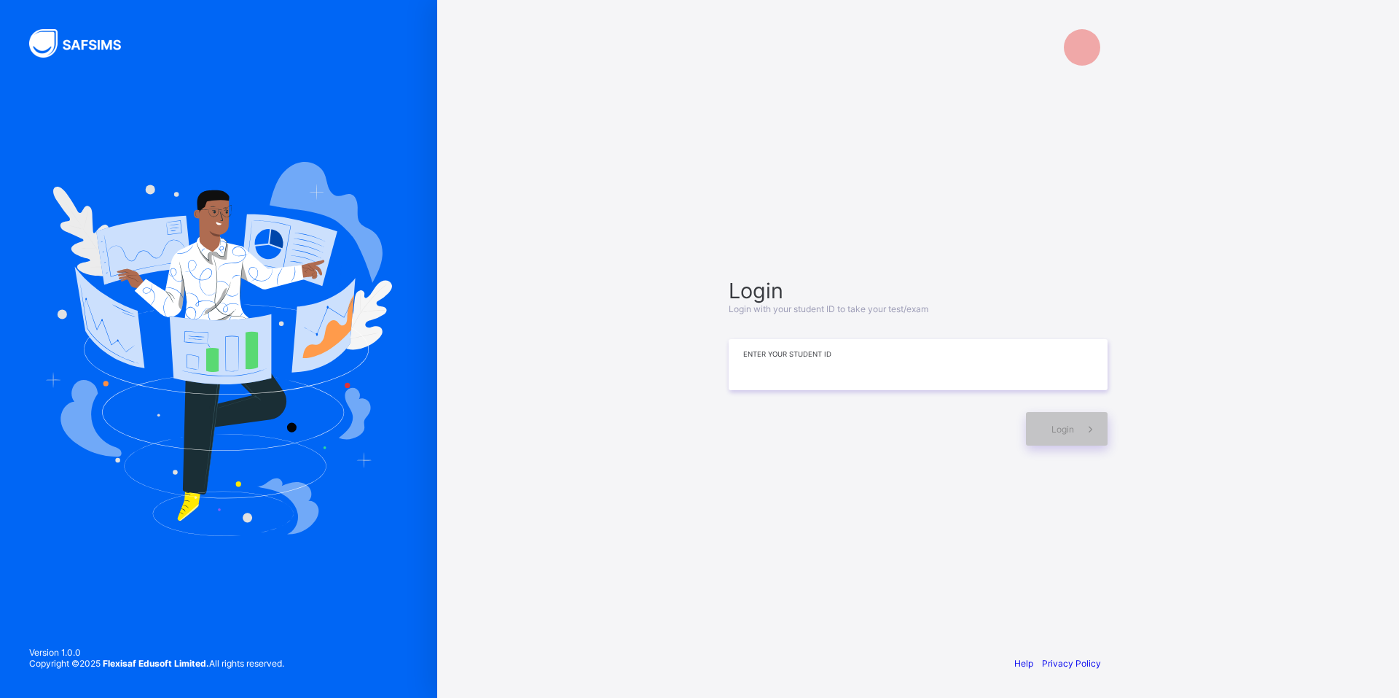
click at [912, 353] on input at bounding box center [918, 364] width 379 height 51
type input "**********"
click at [1076, 434] on span at bounding box center [1091, 430] width 34 height 34
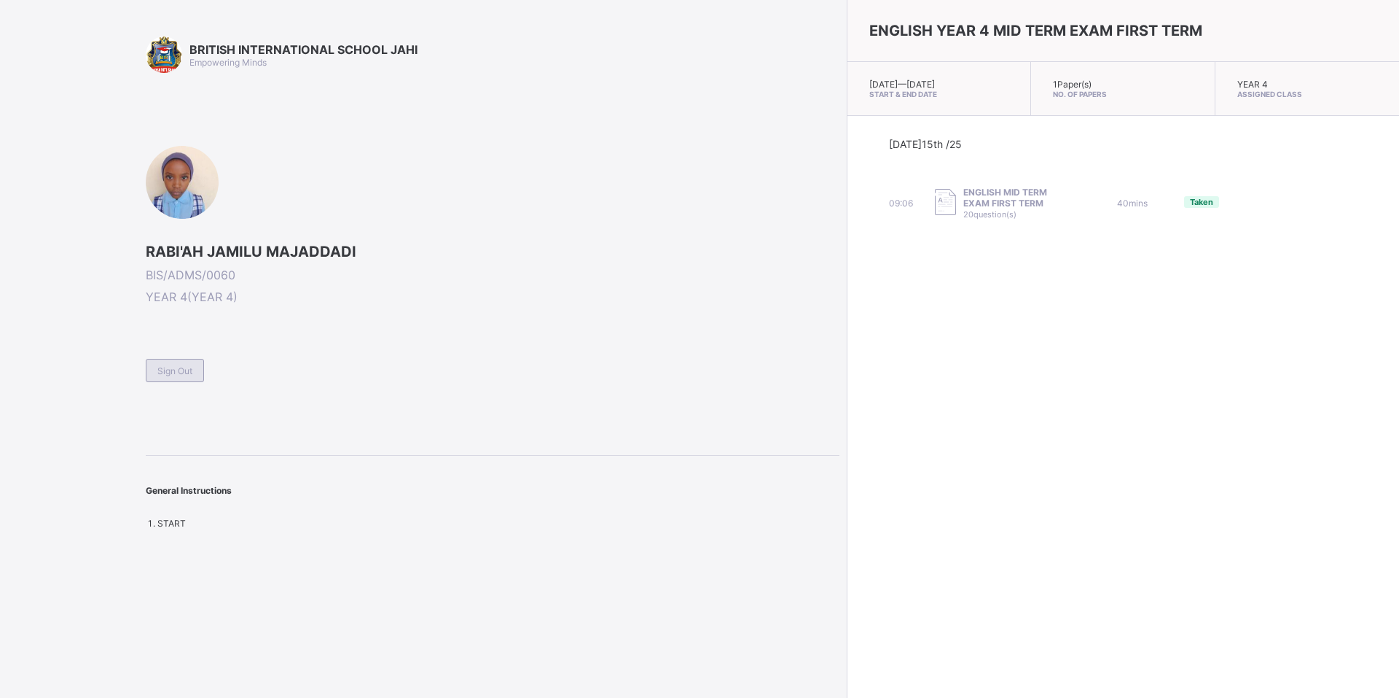
click at [175, 374] on span "Sign Out" at bounding box center [174, 370] width 35 height 11
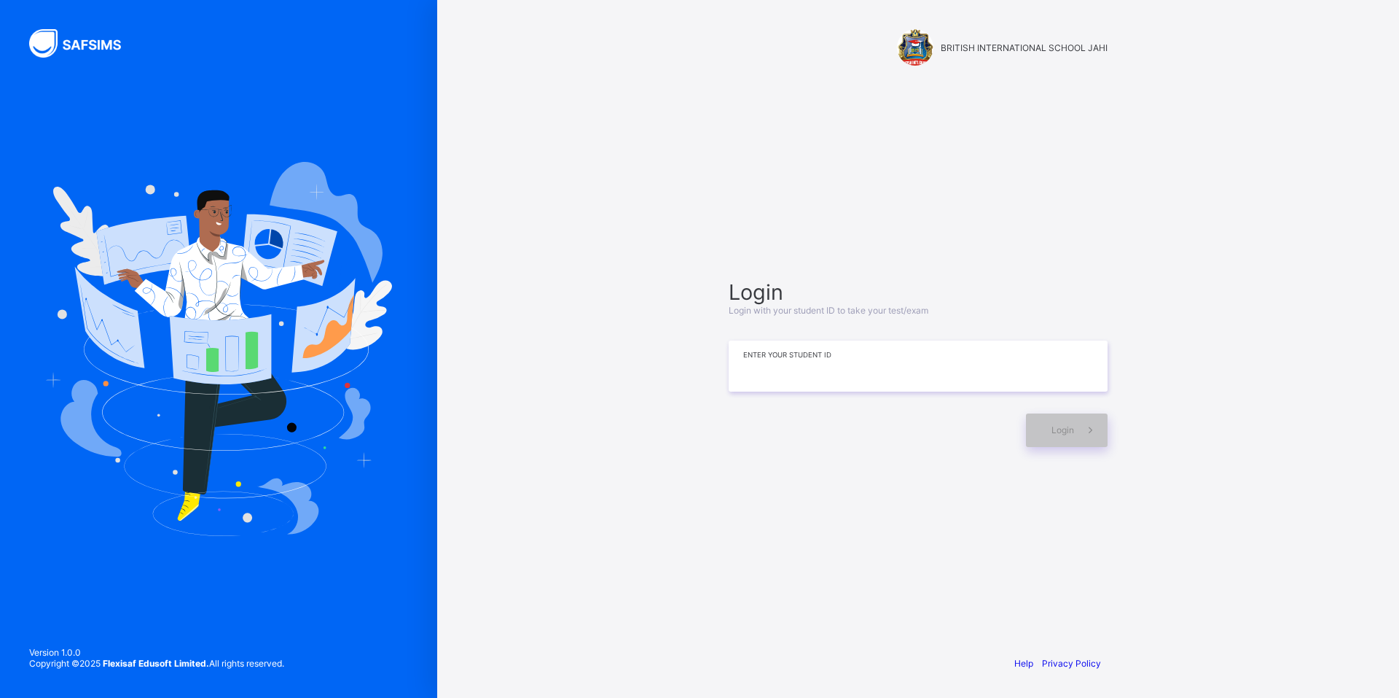
click at [842, 383] on input at bounding box center [918, 365] width 379 height 51
type input "**********"
click at [1039, 442] on div "Login" at bounding box center [1067, 430] width 82 height 34
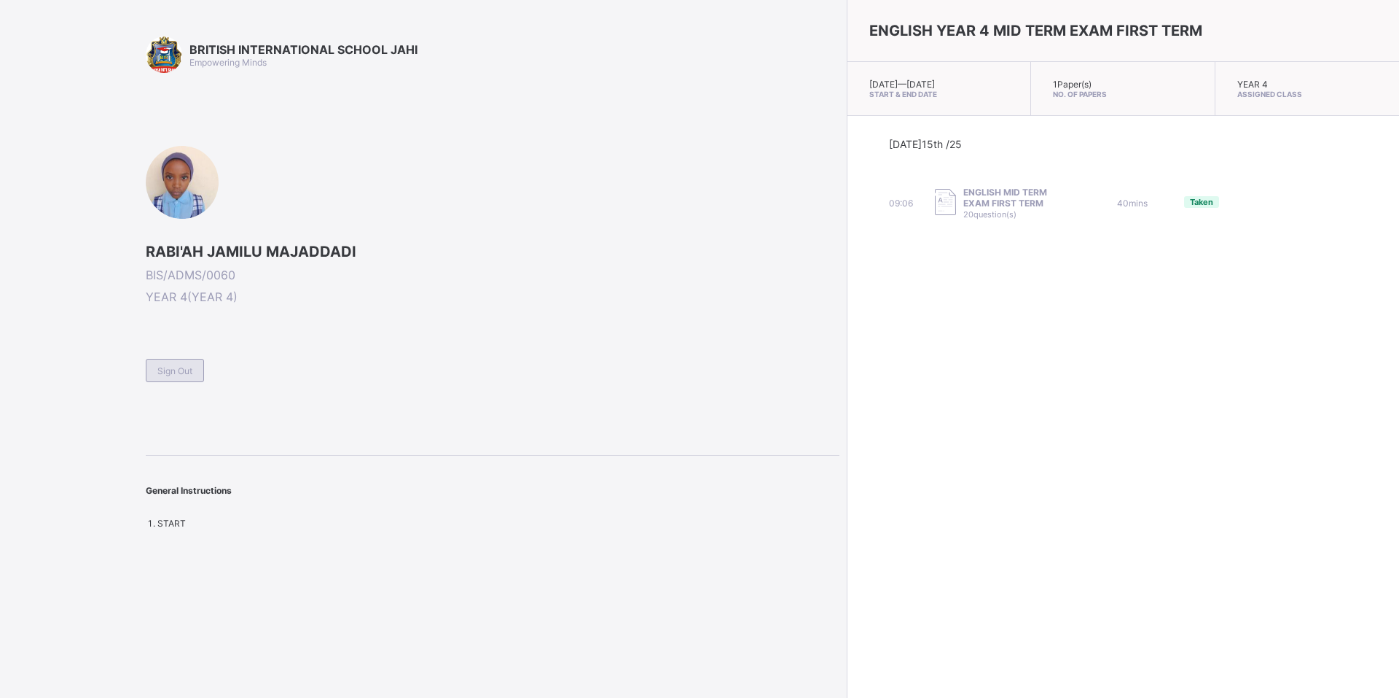
click at [162, 367] on span "Sign Out" at bounding box center [174, 370] width 35 height 11
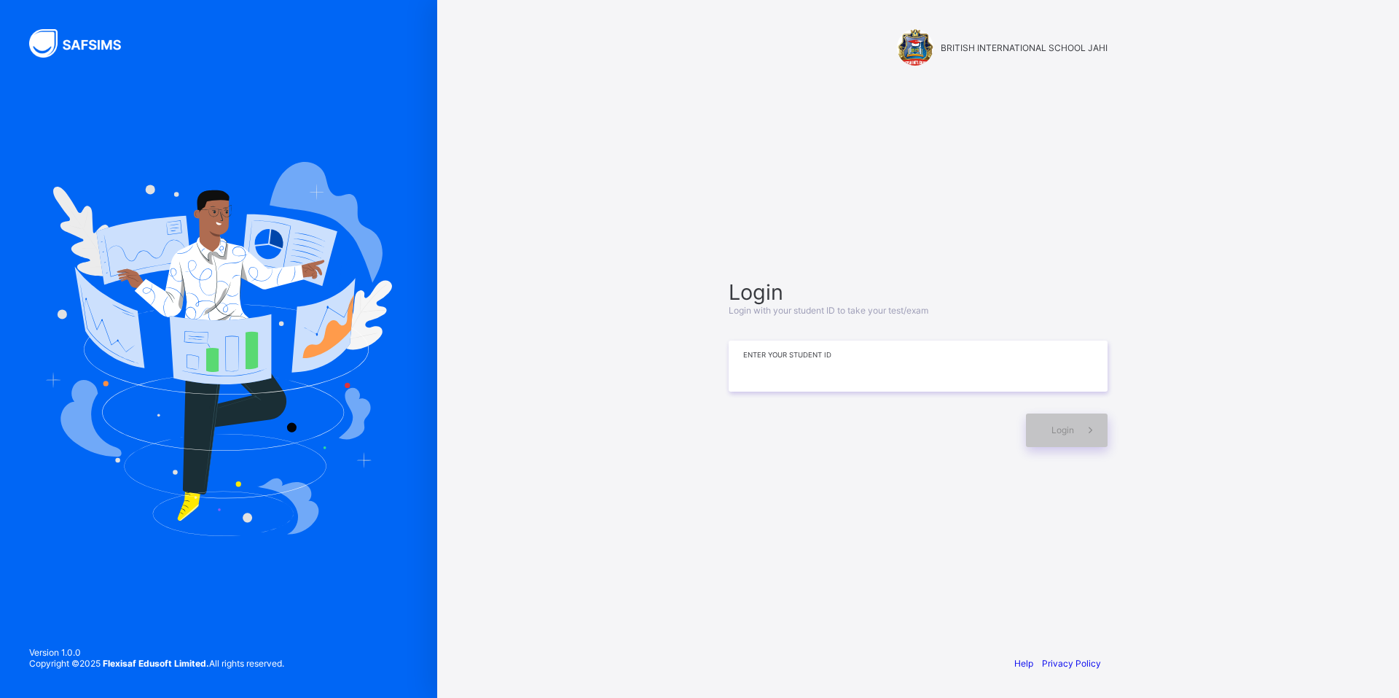
click at [841, 369] on input at bounding box center [918, 365] width 379 height 51
type input "**********"
click at [1044, 434] on div "Login" at bounding box center [1067, 430] width 82 height 34
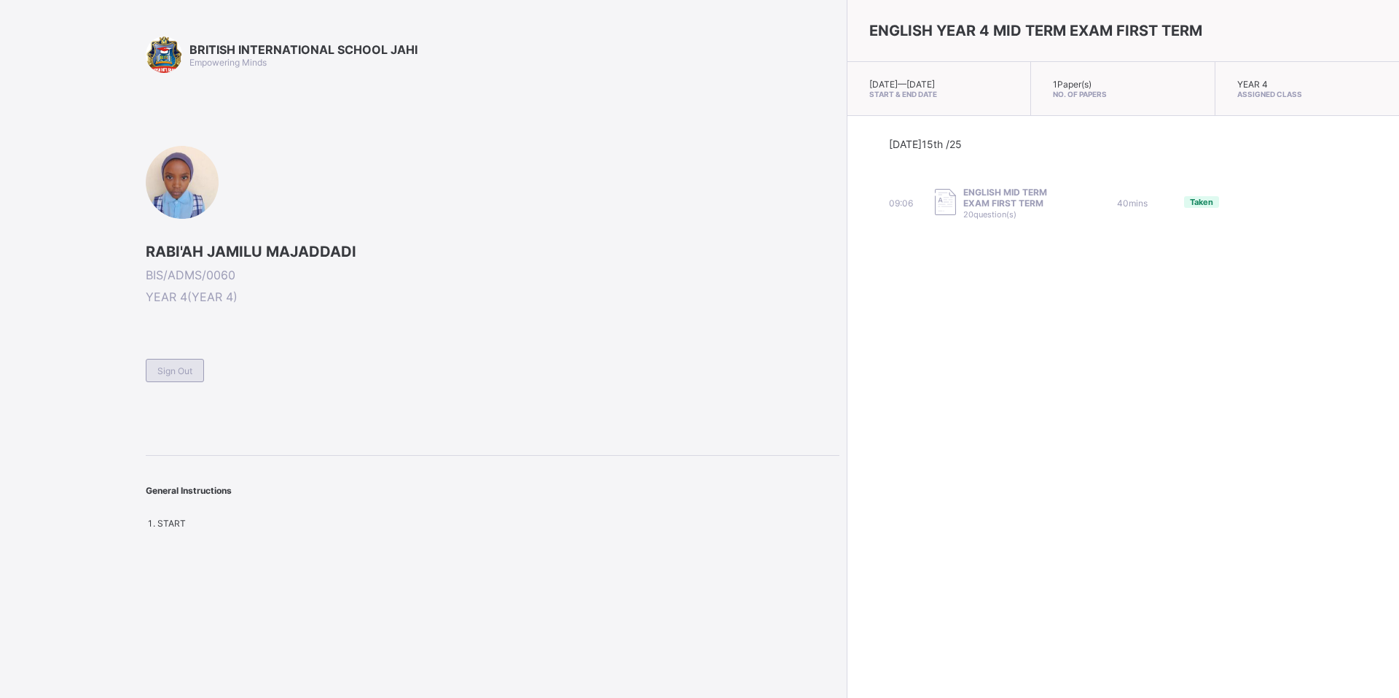
click at [178, 369] on span "Sign Out" at bounding box center [174, 370] width 35 height 11
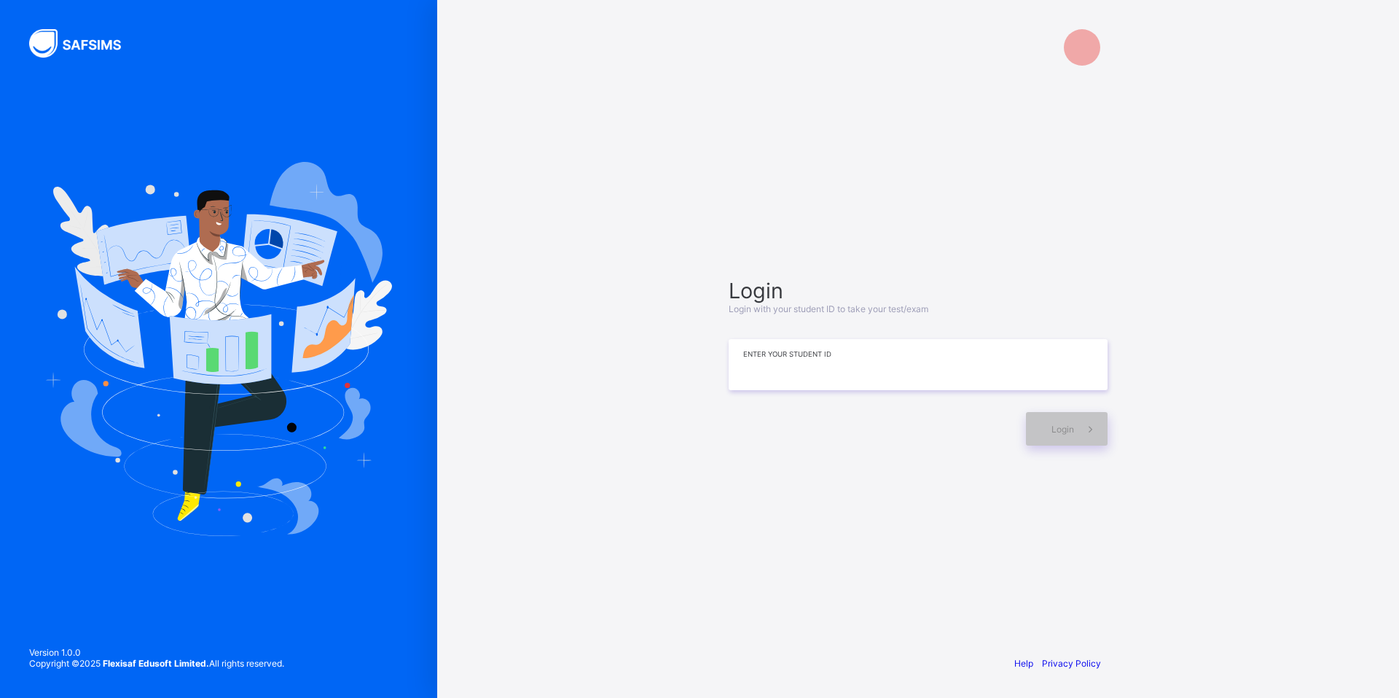
click at [951, 374] on input at bounding box center [918, 364] width 379 height 51
type input "**********"
click at [1041, 438] on div "Login" at bounding box center [1067, 430] width 82 height 34
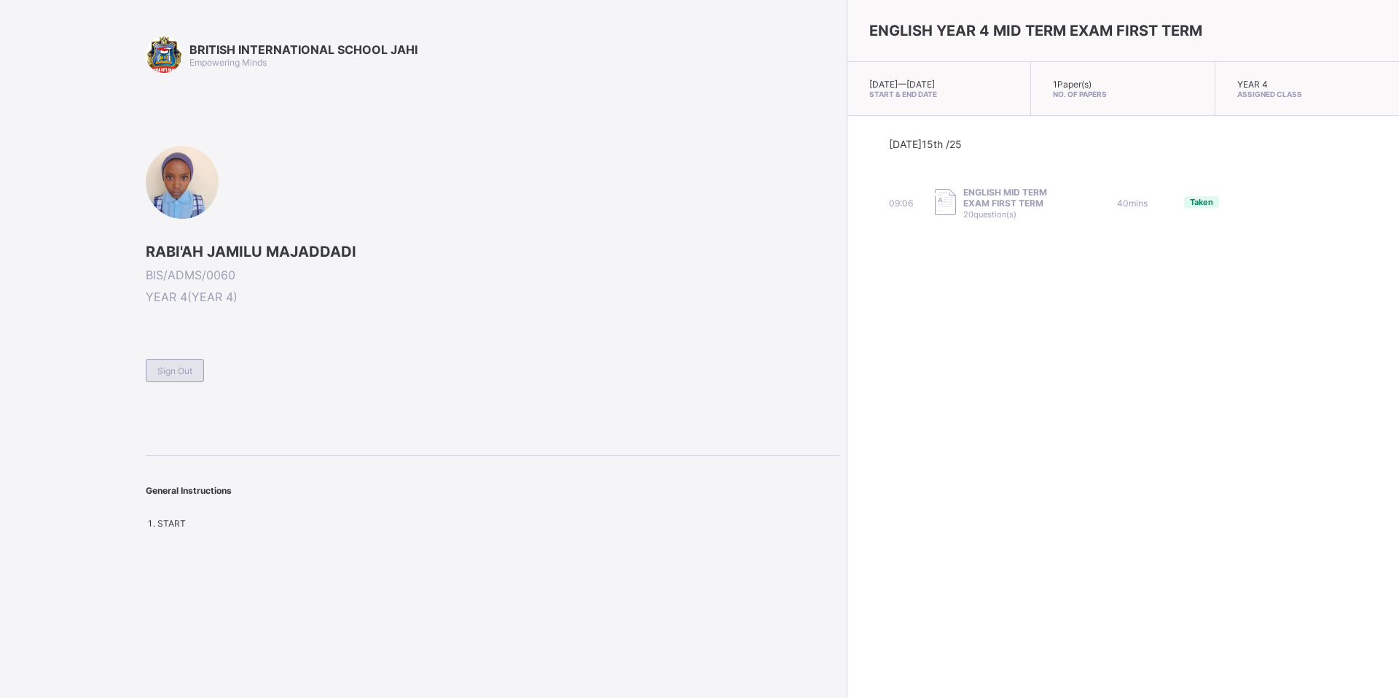
click at [156, 369] on div "Sign Out" at bounding box center [175, 370] width 58 height 23
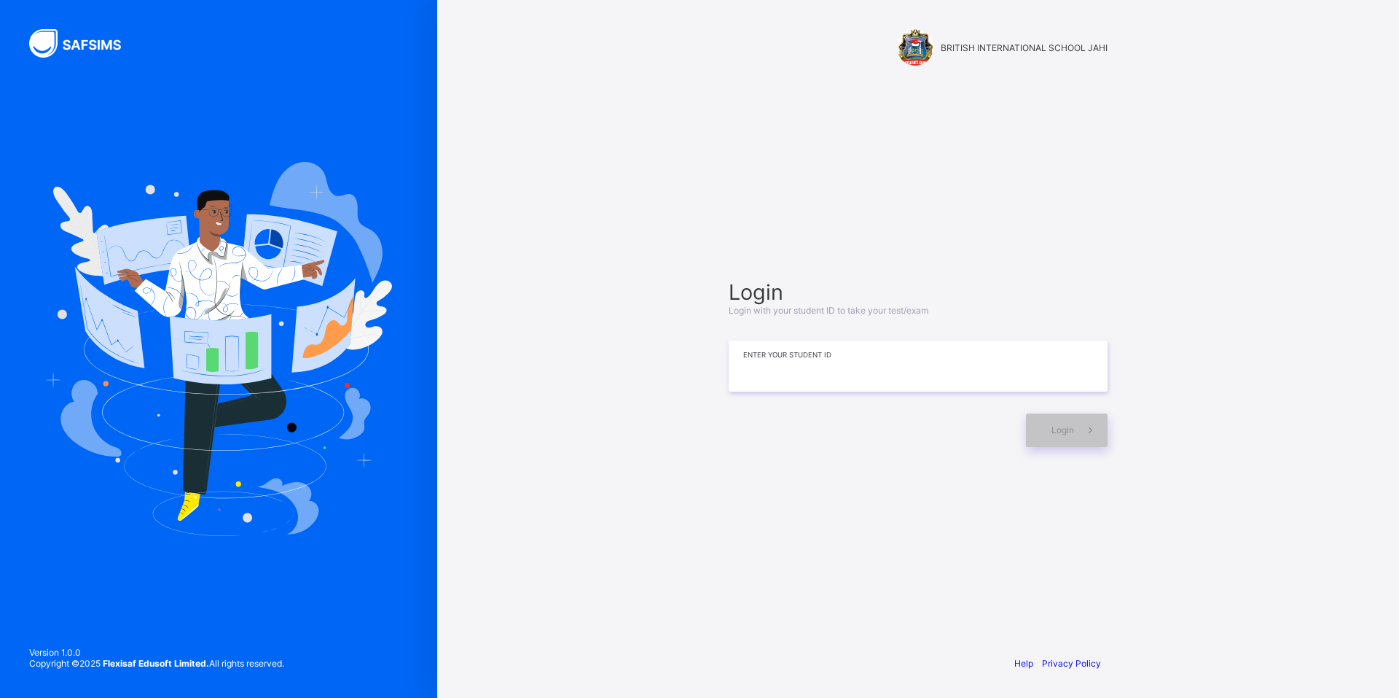
click at [774, 364] on input at bounding box center [918, 365] width 379 height 51
type input "**********"
click at [1069, 432] on span "Login" at bounding box center [1063, 429] width 23 height 11
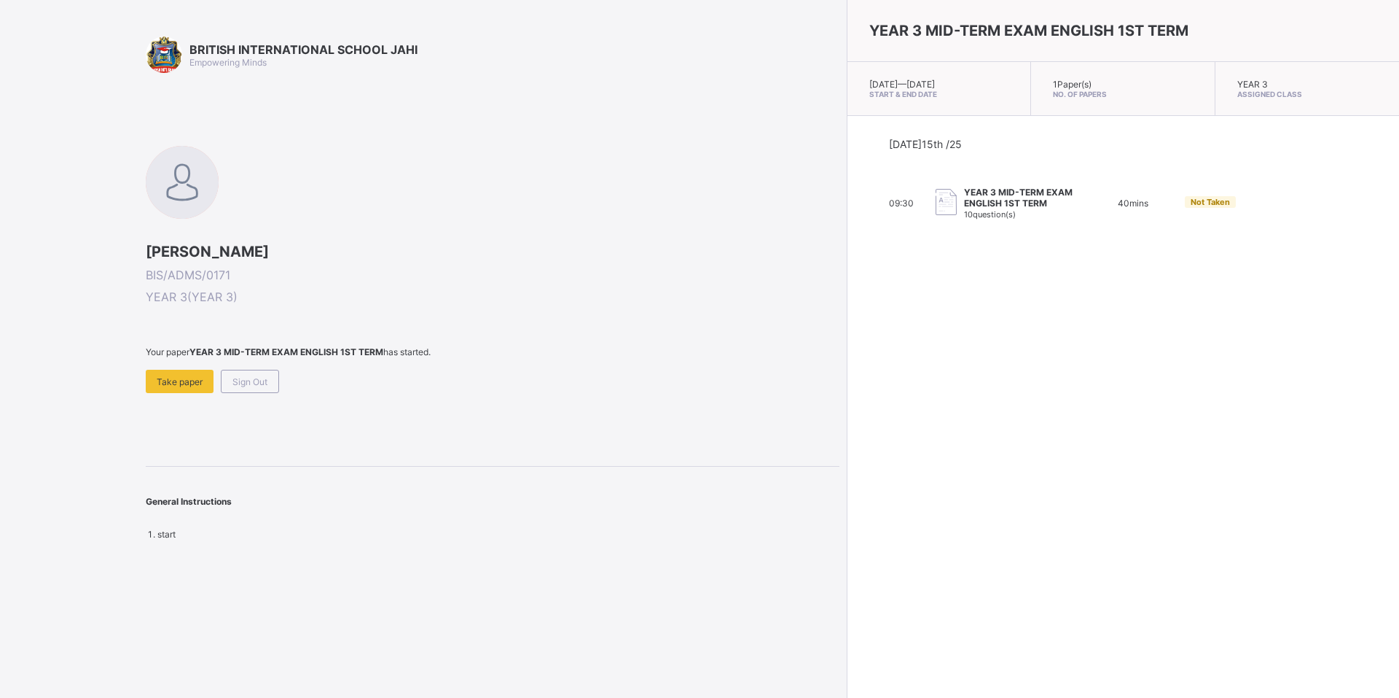
drag, startPoint x: 193, startPoint y: 373, endPoint x: 523, endPoint y: 310, distance: 336.2
click at [523, 310] on div "[PERSON_NAME] BIS/ADMS/0171 YEAR 3 ( YEAR 3 ) Your paper YEAR 3 MID-TERM EXAM E…" at bounding box center [493, 269] width 694 height 247
click at [170, 384] on div "Take paper" at bounding box center [180, 381] width 68 height 23
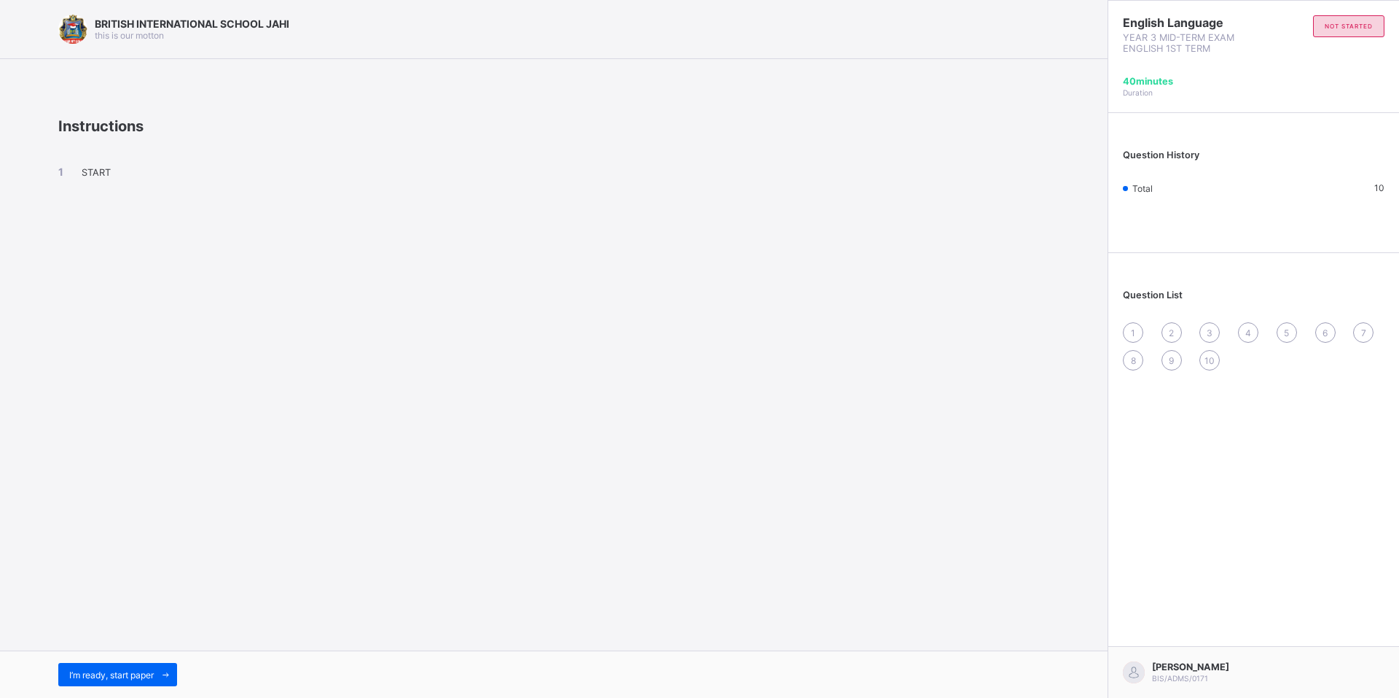
click at [134, 671] on span "I’m ready, start paper" at bounding box center [111, 674] width 85 height 11
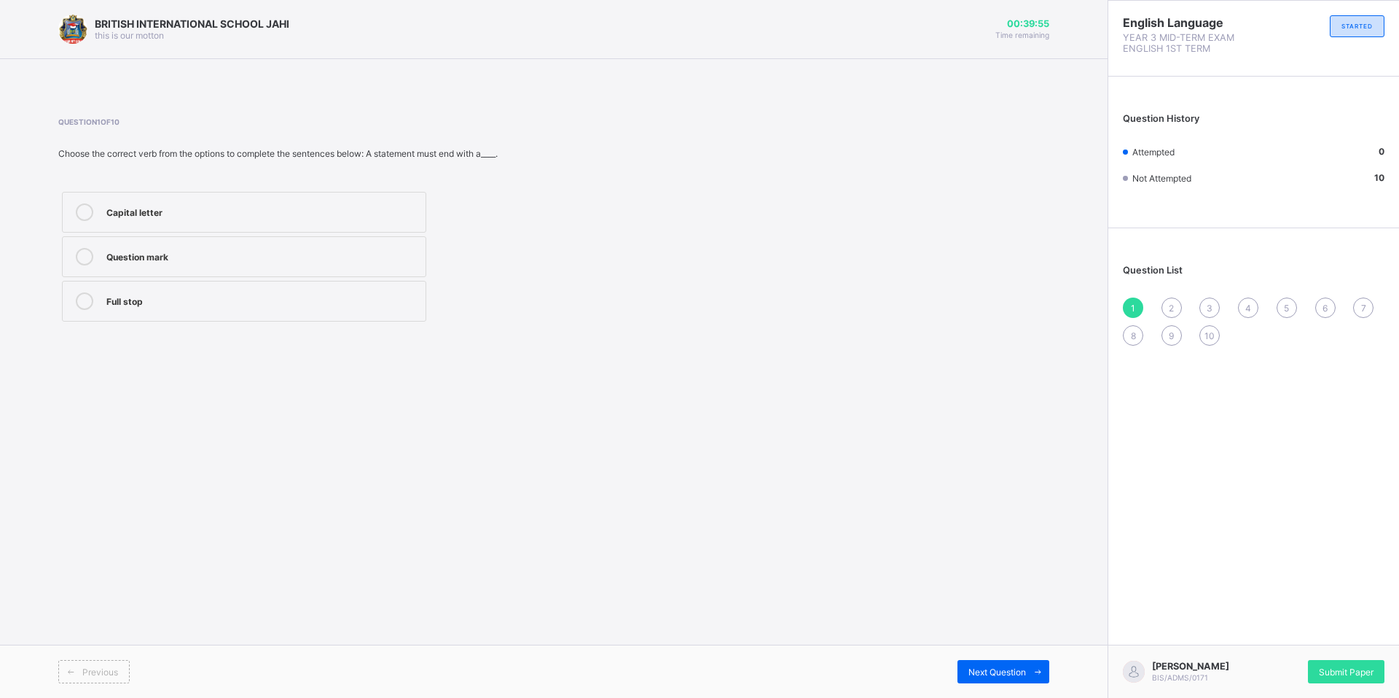
click at [171, 254] on div "Question mark" at bounding box center [262, 255] width 312 height 15
click at [88, 292] on label "Full stop" at bounding box center [244, 301] width 364 height 41
click at [996, 667] on span "Next Question" at bounding box center [998, 671] width 58 height 11
click at [84, 207] on icon at bounding box center [84, 211] width 17 height 17
click at [995, 665] on div "Next Question" at bounding box center [1004, 671] width 92 height 23
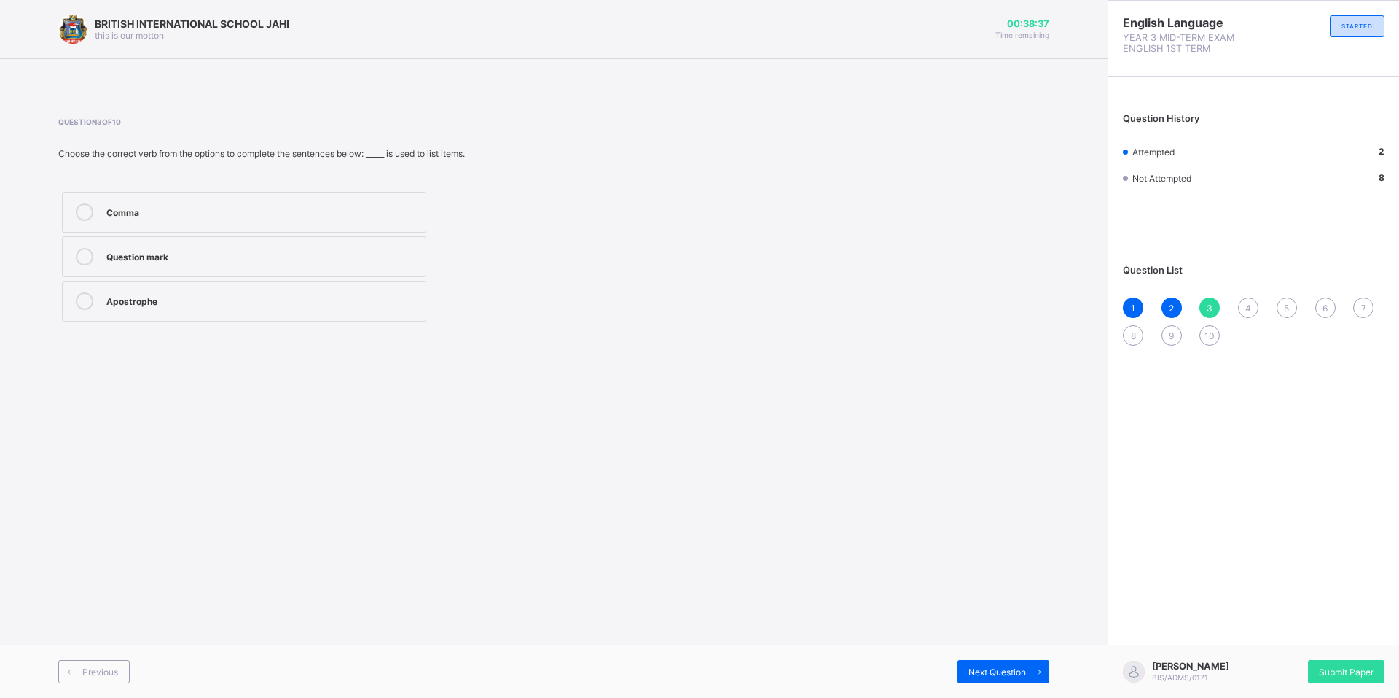
click at [82, 213] on icon at bounding box center [84, 211] width 17 height 17
click at [991, 671] on span "Next Question" at bounding box center [998, 671] width 58 height 11
click at [82, 297] on icon at bounding box center [84, 300] width 17 height 17
click at [988, 669] on span "Next Question" at bounding box center [998, 671] width 58 height 11
click at [77, 292] on div at bounding box center [84, 300] width 29 height 17
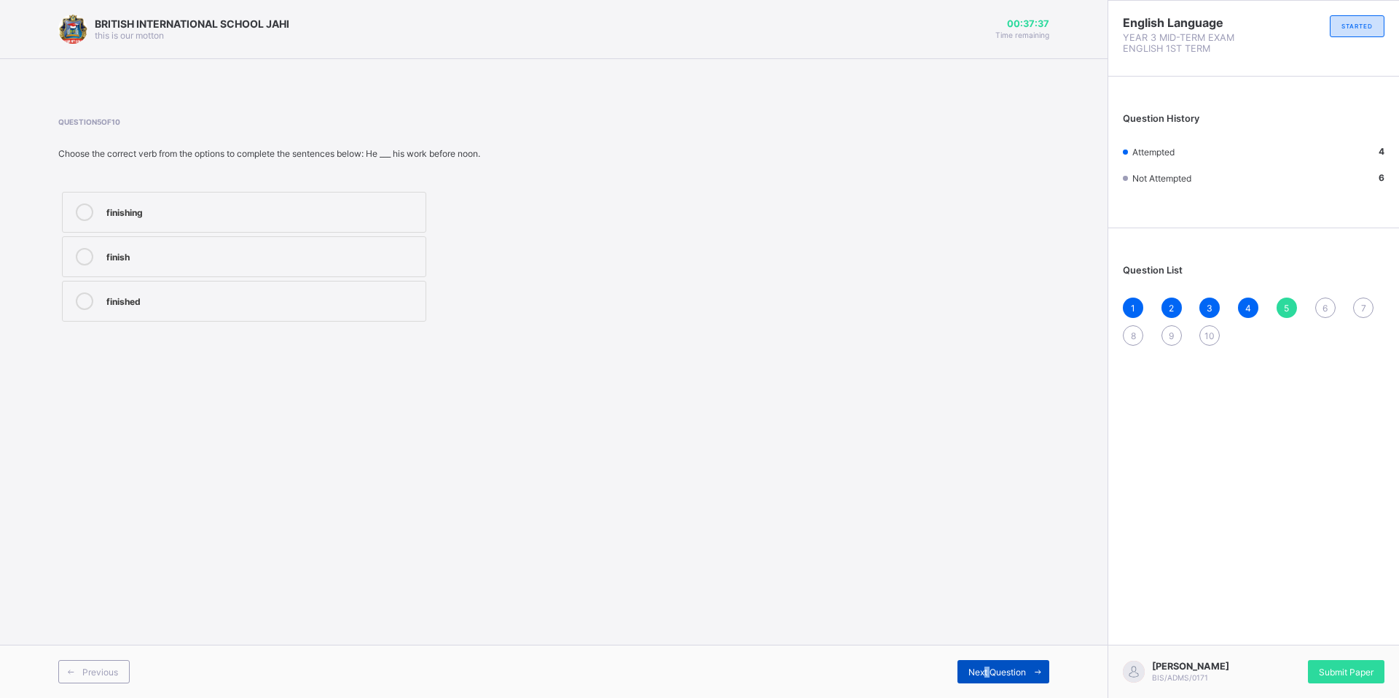
click at [985, 661] on div "Next Question" at bounding box center [1004, 671] width 92 height 23
click at [85, 300] on icon at bounding box center [84, 300] width 17 height 17
click at [989, 665] on div "Next Question" at bounding box center [1004, 671] width 92 height 23
click at [82, 295] on icon at bounding box center [84, 300] width 17 height 17
click at [977, 652] on div "Previous Next Question" at bounding box center [554, 670] width 1108 height 53
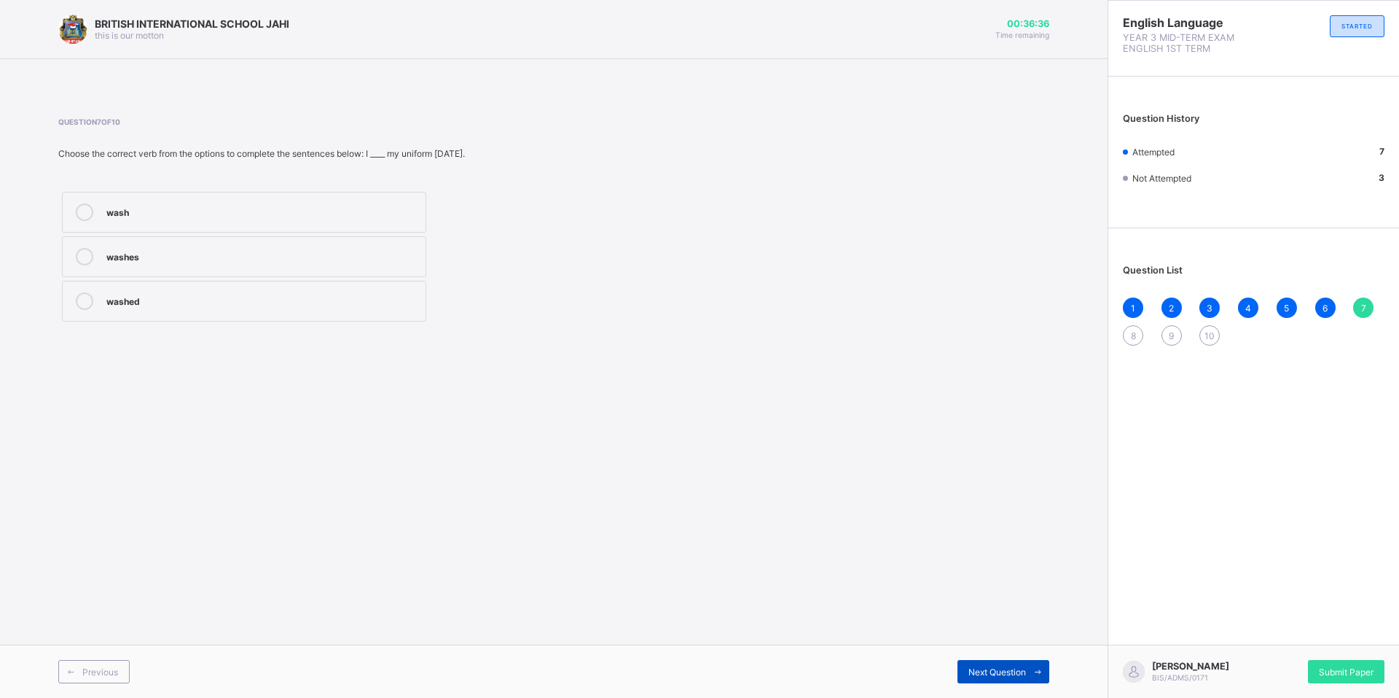
click at [977, 665] on div "Next Question" at bounding box center [1004, 671] width 92 height 23
click at [84, 248] on icon at bounding box center [84, 256] width 17 height 17
click at [987, 671] on span "Next Question" at bounding box center [998, 671] width 58 height 11
click at [1128, 324] on div "1 2 3 4 5 6 7 8 9 10" at bounding box center [1254, 321] width 262 height 48
click at [106, 662] on div "Previous" at bounding box center [93, 671] width 71 height 23
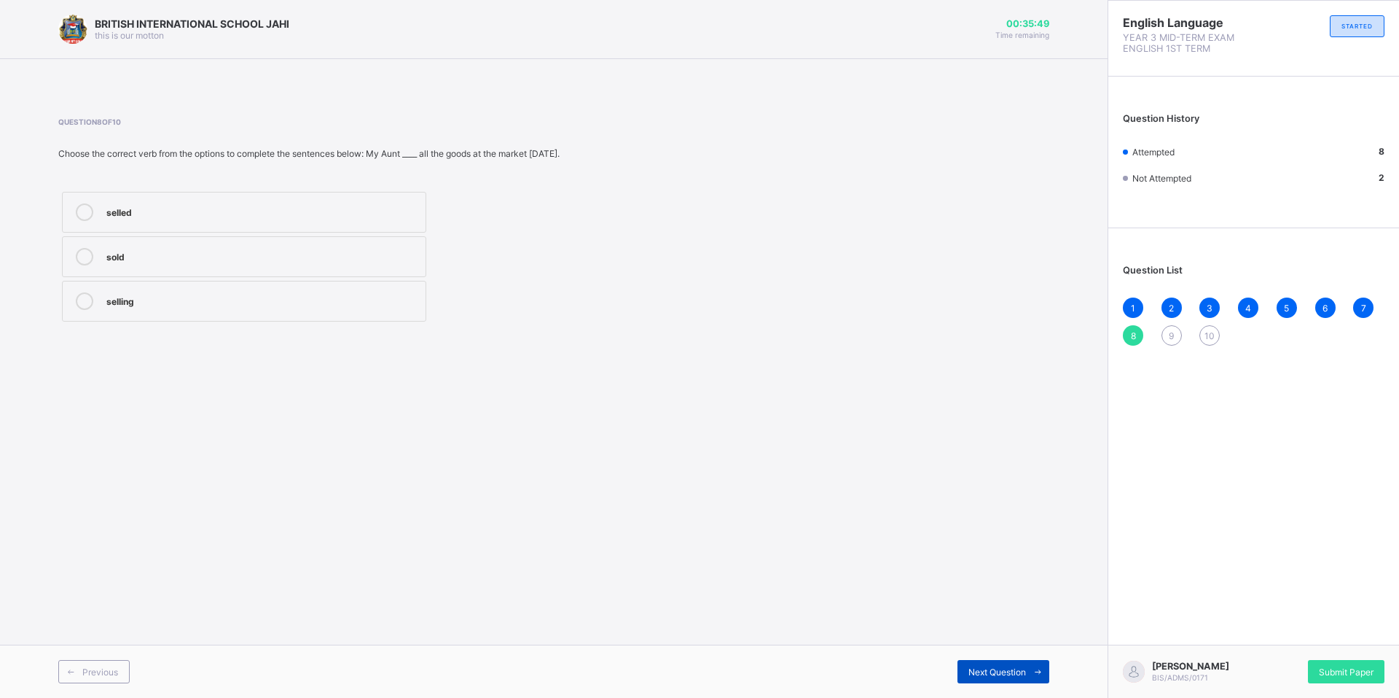
click at [991, 667] on span "Next Question" at bounding box center [998, 671] width 58 height 11
click at [79, 251] on icon at bounding box center [84, 256] width 17 height 17
click at [985, 664] on div "Next Question" at bounding box center [1004, 671] width 92 height 23
drag, startPoint x: 79, startPoint y: 247, endPoint x: 106, endPoint y: 258, distance: 29.8
click at [81, 247] on label "cried" at bounding box center [244, 256] width 364 height 41
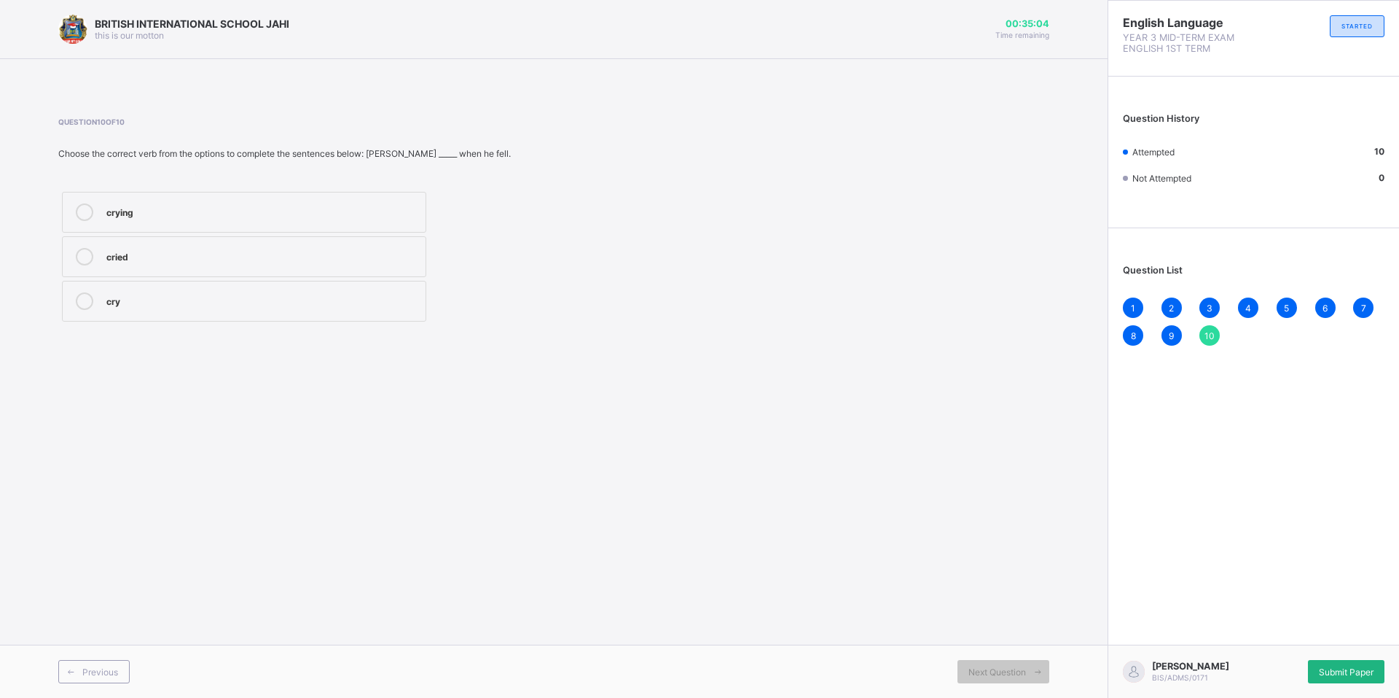
click at [1358, 666] on span "Submit Paper" at bounding box center [1346, 671] width 55 height 11
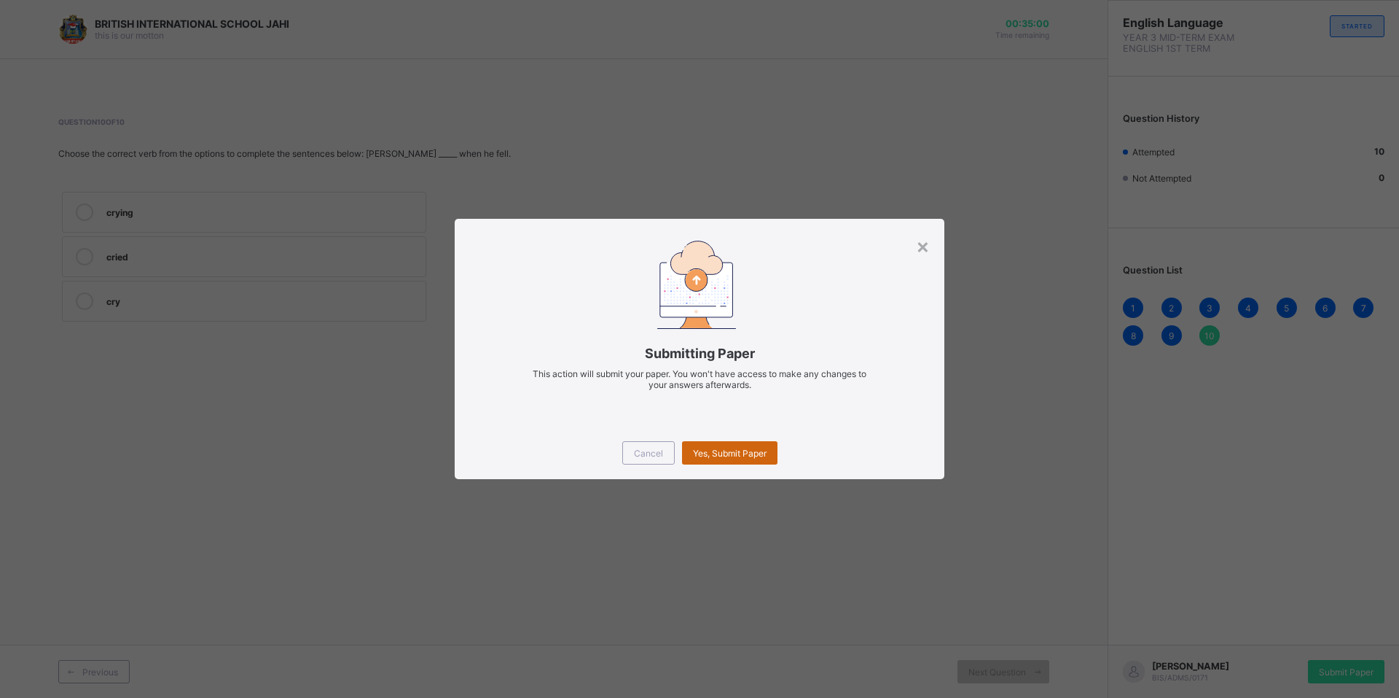
click at [733, 448] on span "Yes, Submit Paper" at bounding box center [730, 453] width 74 height 11
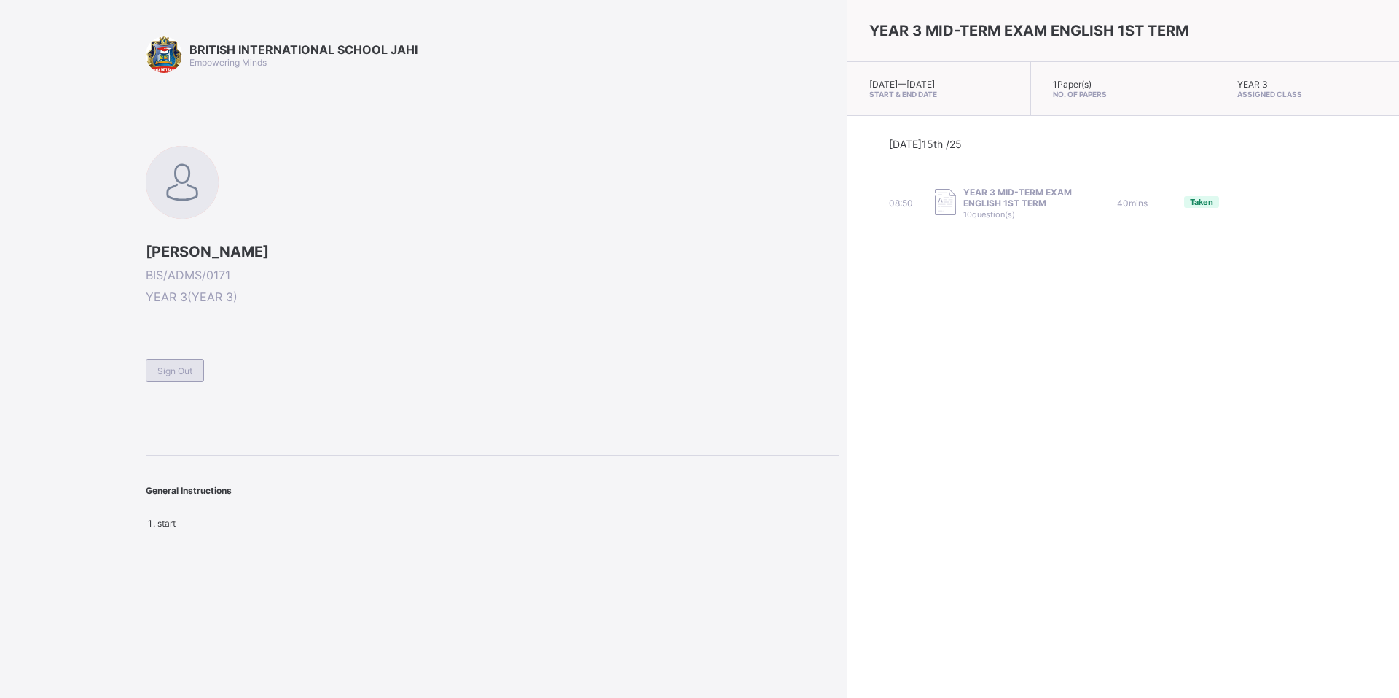
click at [182, 378] on div "Sign Out" at bounding box center [175, 370] width 58 height 23
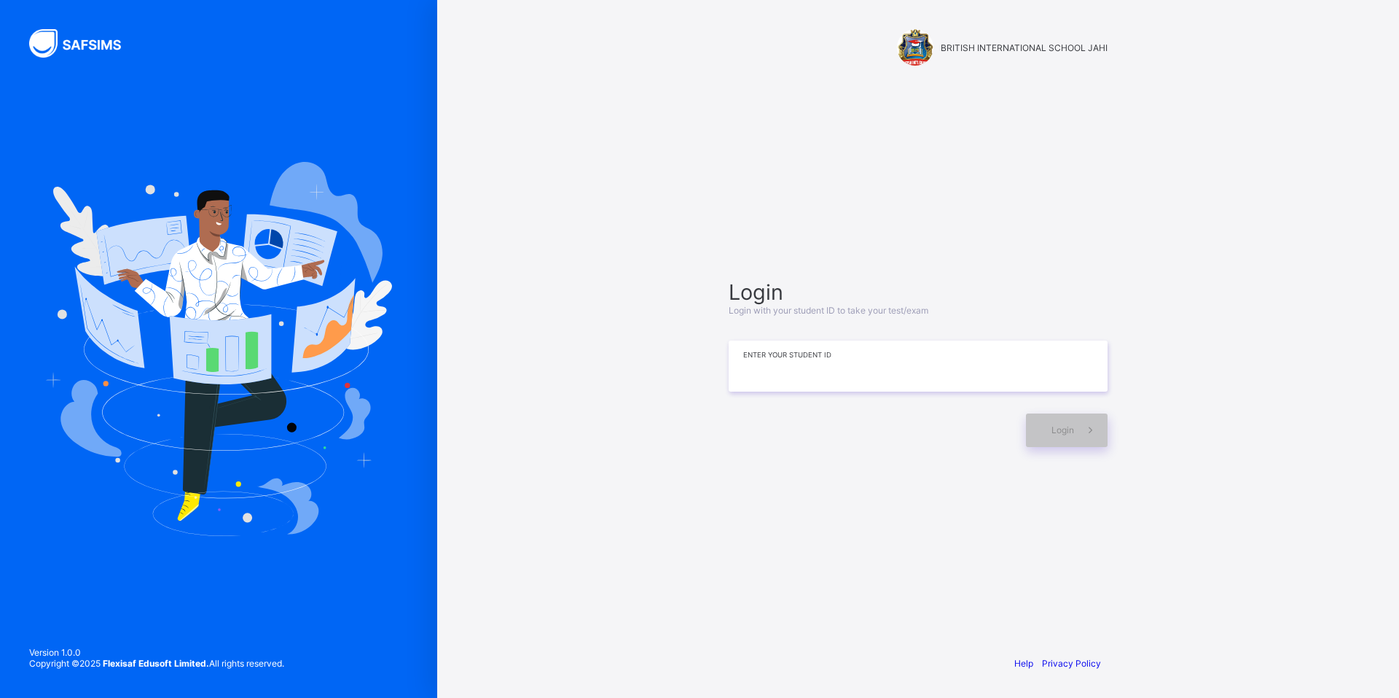
drag, startPoint x: 840, startPoint y: 344, endPoint x: 842, endPoint y: 356, distance: 11.8
drag, startPoint x: 842, startPoint y: 356, endPoint x: 793, endPoint y: 355, distance: 48.8
click at [793, 355] on input at bounding box center [918, 365] width 379 height 51
type input "**********"
click at [1071, 434] on span "Login" at bounding box center [1063, 429] width 23 height 11
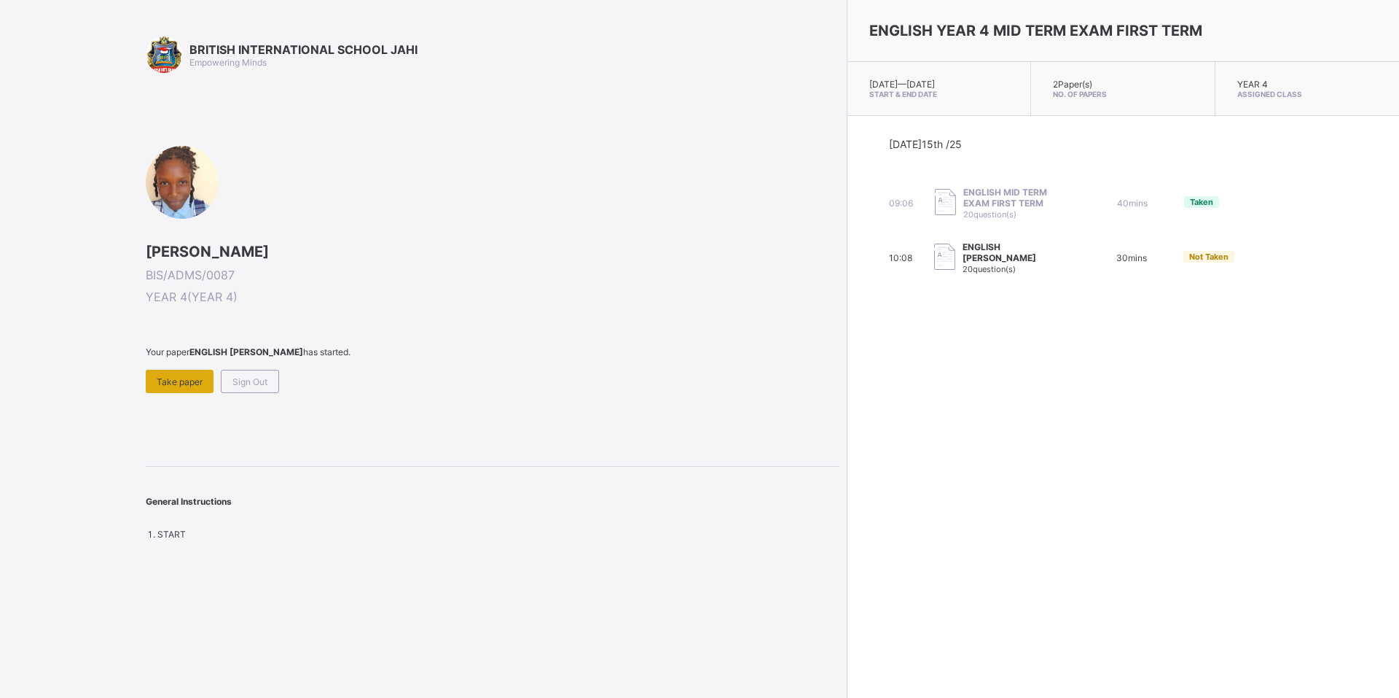
click at [193, 376] on span "Take paper" at bounding box center [180, 381] width 46 height 11
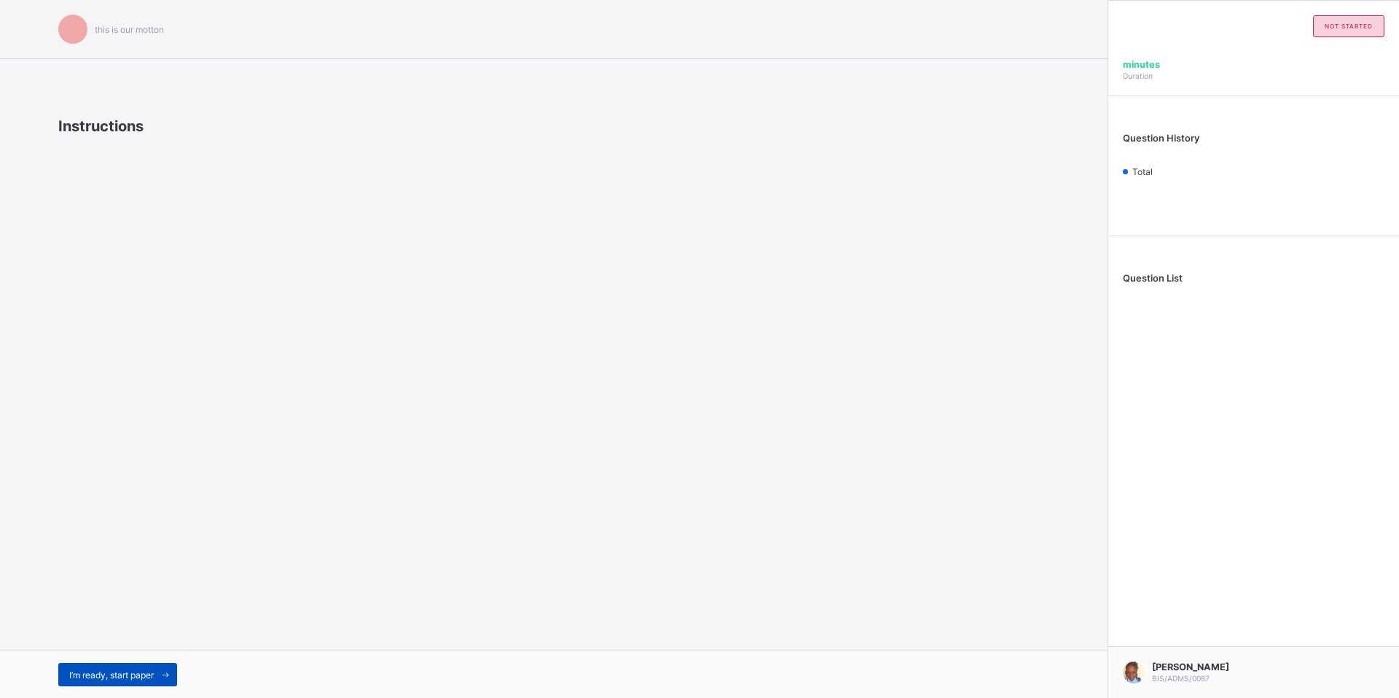
click at [166, 680] on span at bounding box center [165, 674] width 23 height 23
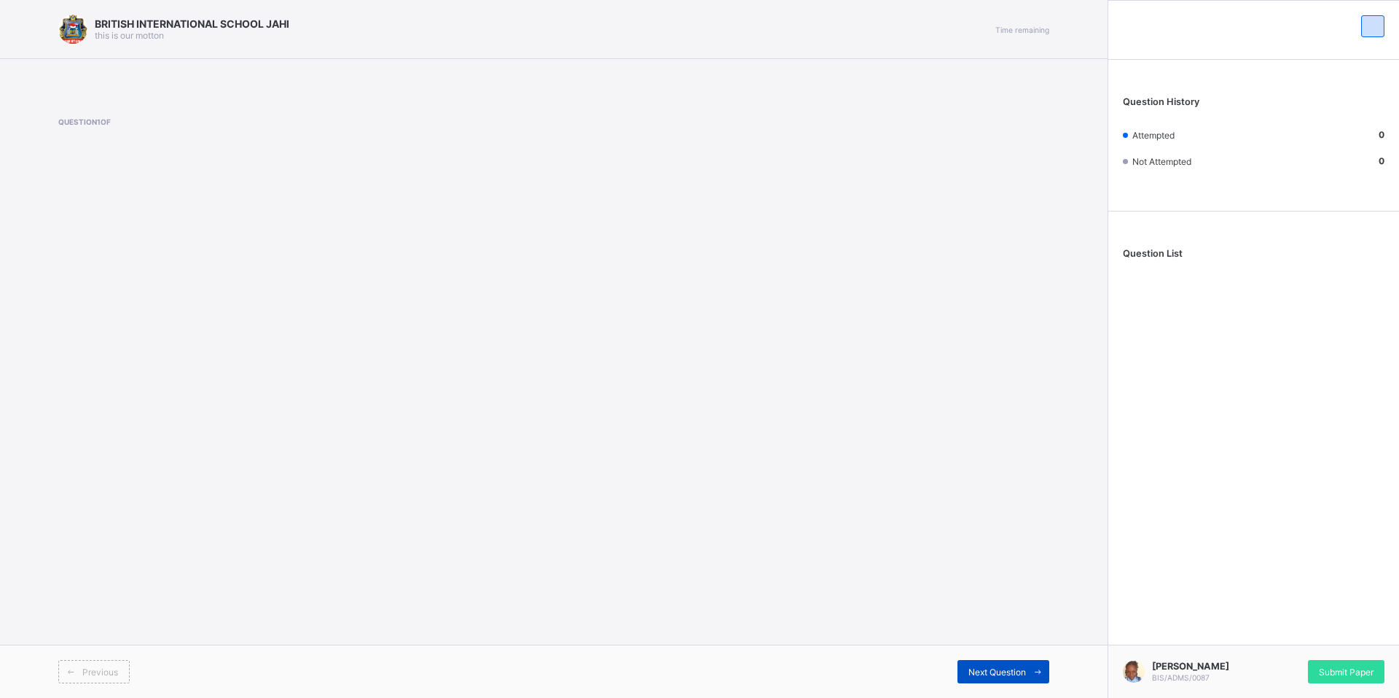
click at [1019, 676] on span "Next Question" at bounding box center [998, 671] width 58 height 11
click at [1039, 667] on icon at bounding box center [1038, 671] width 11 height 9
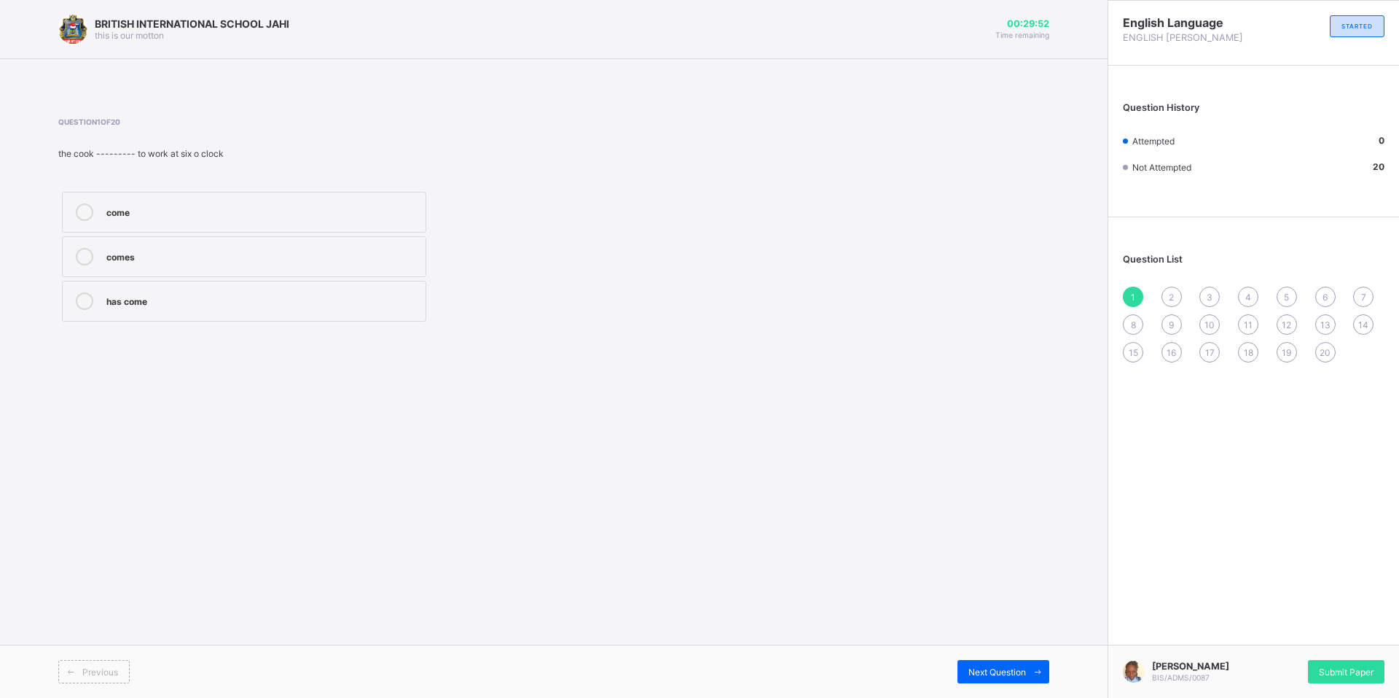
click at [273, 212] on div "come" at bounding box center [262, 210] width 312 height 15
click at [1028, 675] on span at bounding box center [1037, 671] width 23 height 23
click at [190, 248] on div "very" at bounding box center [262, 255] width 312 height 15
click at [1014, 671] on span "Next Question" at bounding box center [998, 671] width 58 height 11
click at [117, 255] on div "as soon as" at bounding box center [262, 255] width 312 height 15
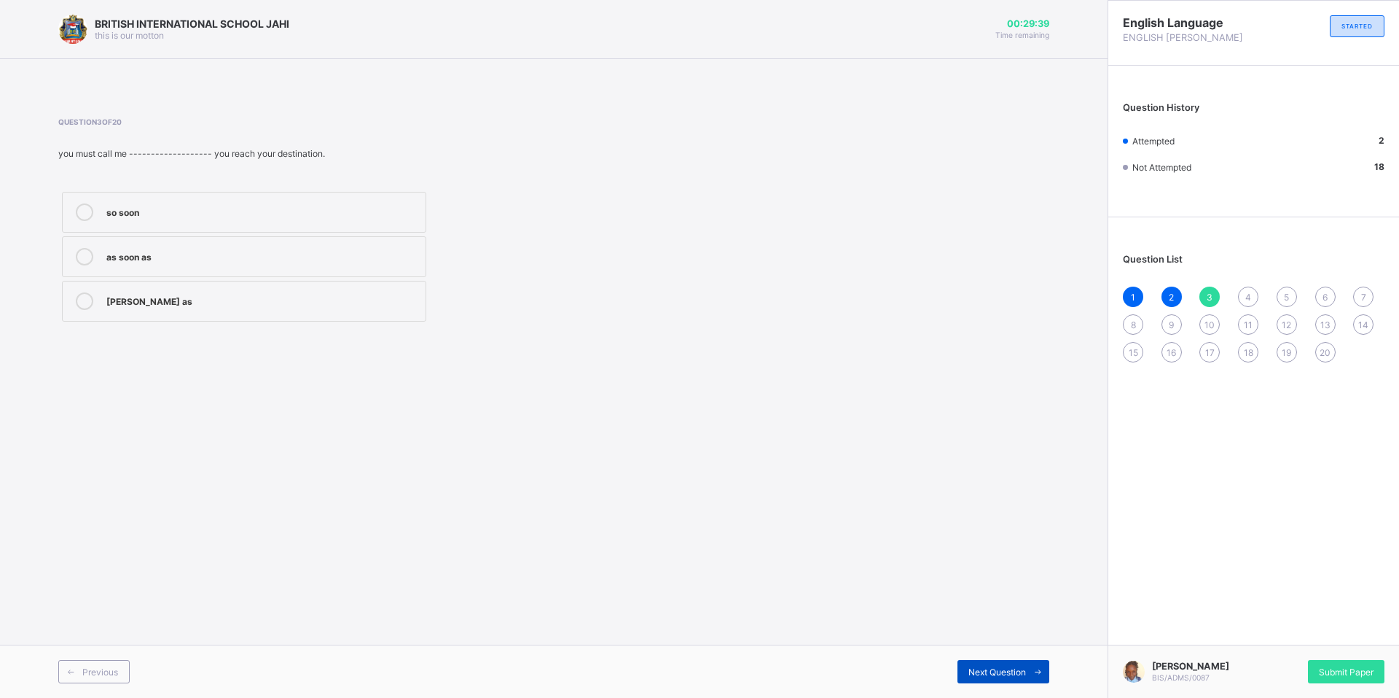
click at [1007, 666] on span "Next Question" at bounding box center [998, 671] width 58 height 11
click at [268, 254] on div "was" at bounding box center [262, 255] width 312 height 15
click at [996, 668] on span "Next Question" at bounding box center [998, 671] width 58 height 11
click at [166, 220] on div "to write" at bounding box center [262, 211] width 312 height 17
click at [1005, 671] on span "Next Question" at bounding box center [998, 671] width 58 height 11
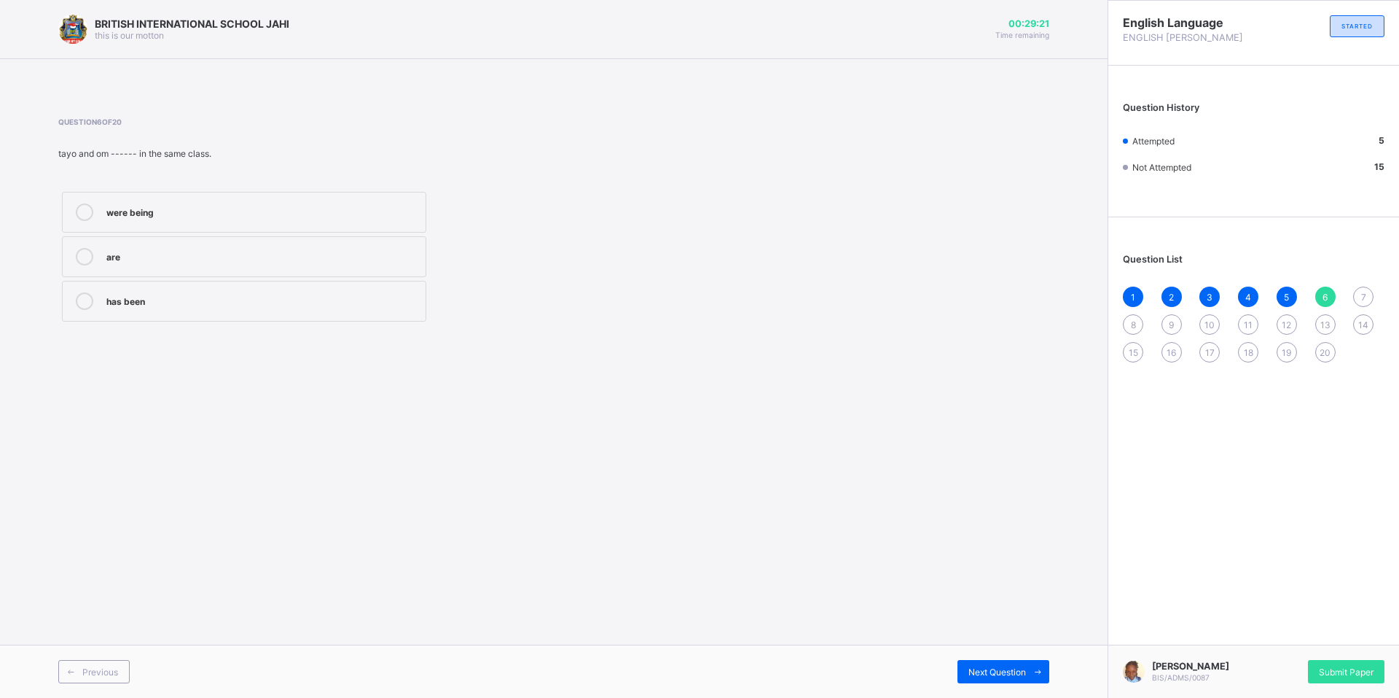
click at [213, 209] on div "were being" at bounding box center [262, 210] width 312 height 15
click at [225, 245] on label "are" at bounding box center [244, 256] width 364 height 41
click at [985, 670] on span "Next Question" at bounding box center [998, 671] width 58 height 11
click at [156, 290] on label "of" at bounding box center [244, 301] width 364 height 41
click at [988, 675] on span "Next Question" at bounding box center [998, 671] width 58 height 11
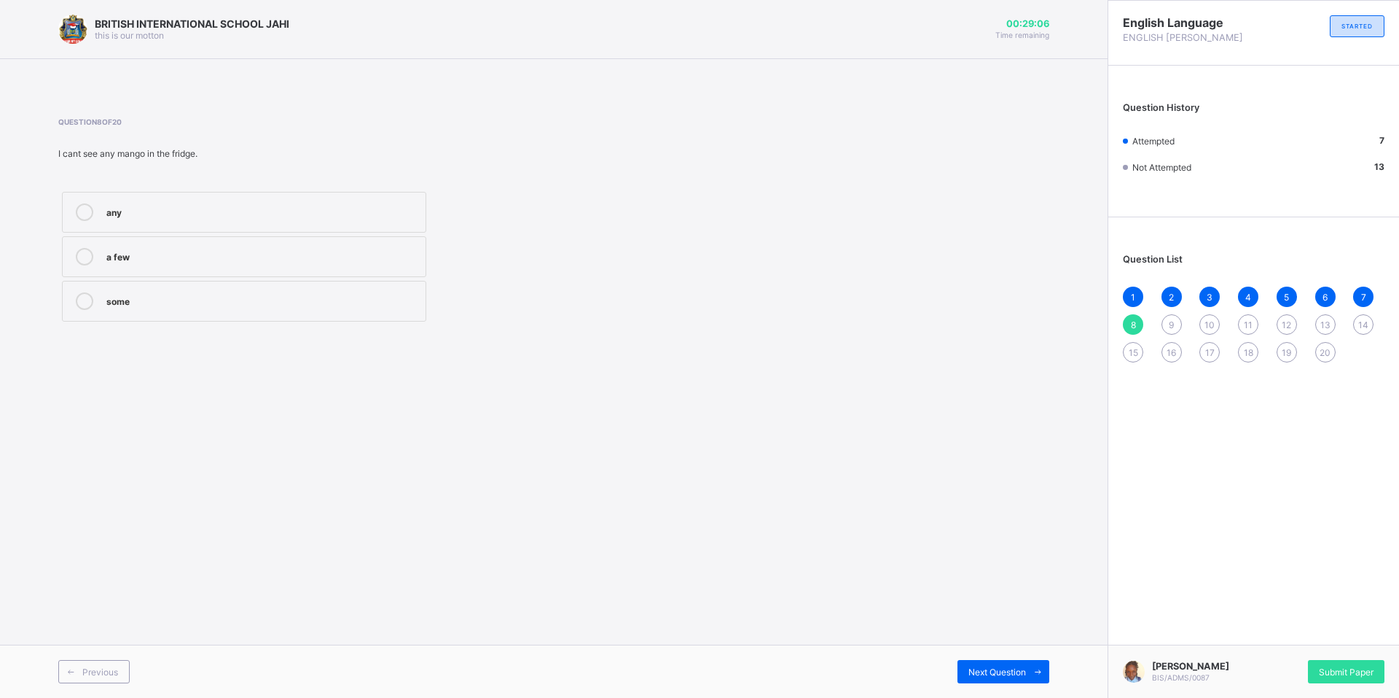
click at [160, 208] on div "any" at bounding box center [262, 210] width 312 height 15
click at [1030, 673] on span at bounding box center [1037, 671] width 23 height 23
click at [190, 254] on div "themselves" at bounding box center [262, 255] width 312 height 15
click at [1037, 670] on icon at bounding box center [1038, 671] width 11 height 9
click at [175, 252] on div "through" at bounding box center [262, 255] width 312 height 15
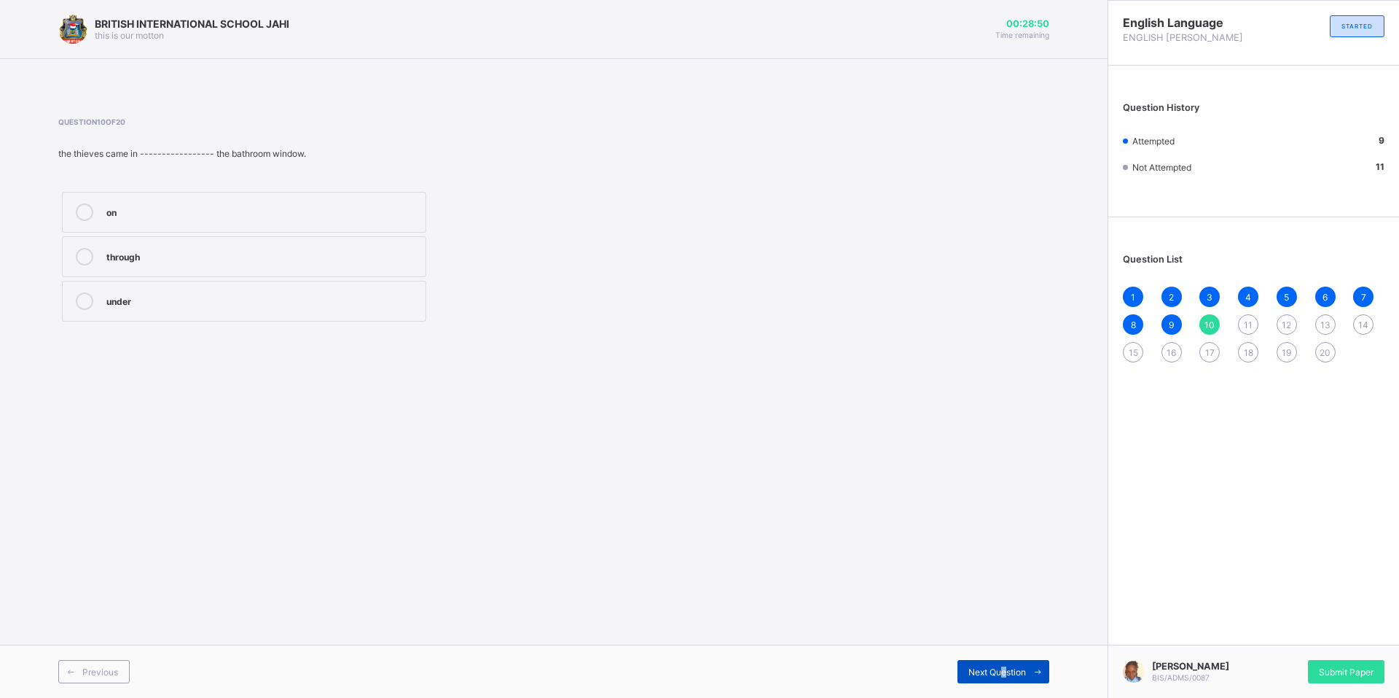
click at [1003, 668] on span "Next Question" at bounding box center [998, 671] width 58 height 11
drag, startPoint x: 126, startPoint y: 296, endPoint x: 122, endPoint y: 309, distance: 13.8
click at [123, 305] on div "for" at bounding box center [262, 299] width 312 height 15
click at [1035, 677] on span at bounding box center [1037, 671] width 23 height 23
click at [184, 208] on div "and" at bounding box center [262, 210] width 312 height 15
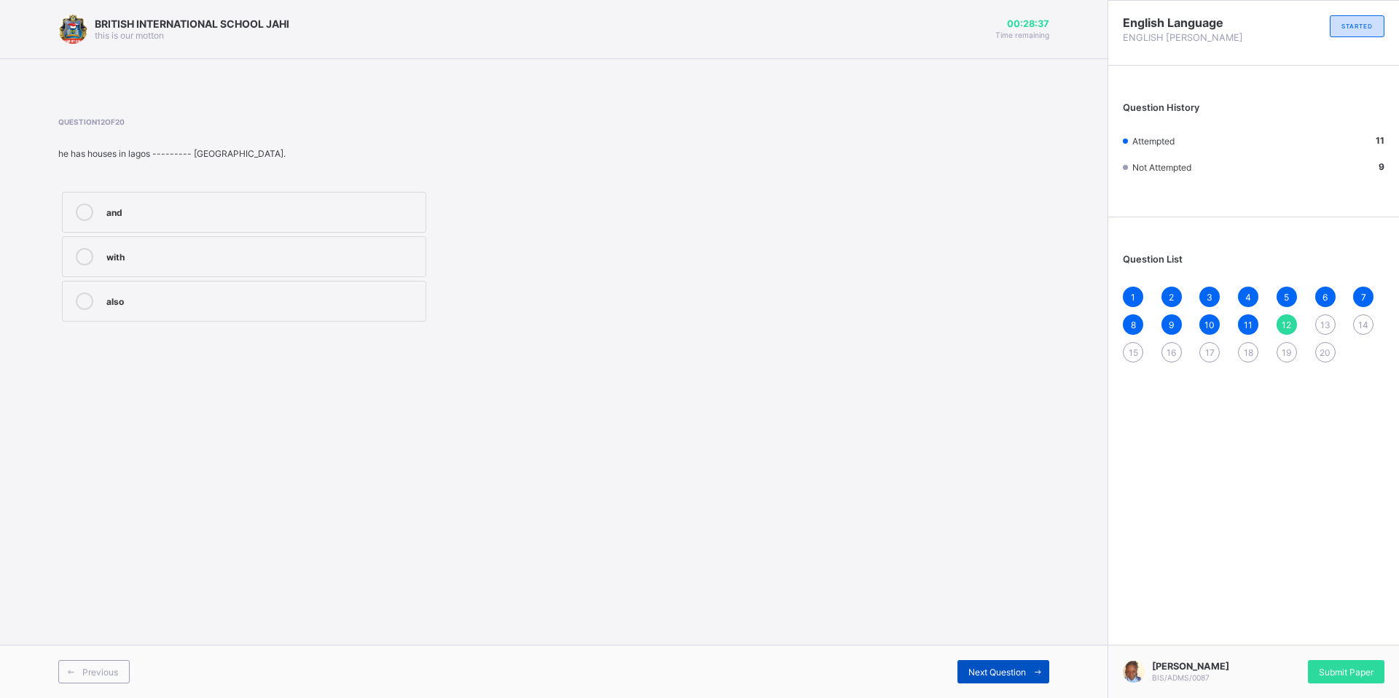
click at [1028, 668] on span at bounding box center [1037, 671] width 23 height 23
click at [281, 308] on div "isnt" at bounding box center [262, 300] width 312 height 17
click at [1019, 673] on span "Next Question" at bounding box center [998, 671] width 58 height 11
click at [1333, 316] on div "1 2 3 4 5 6 7 8 9 10 11 12 13 14 15 16 17 18 19 20" at bounding box center [1254, 324] width 262 height 76
click at [1321, 324] on span "13" at bounding box center [1326, 324] width 10 height 11
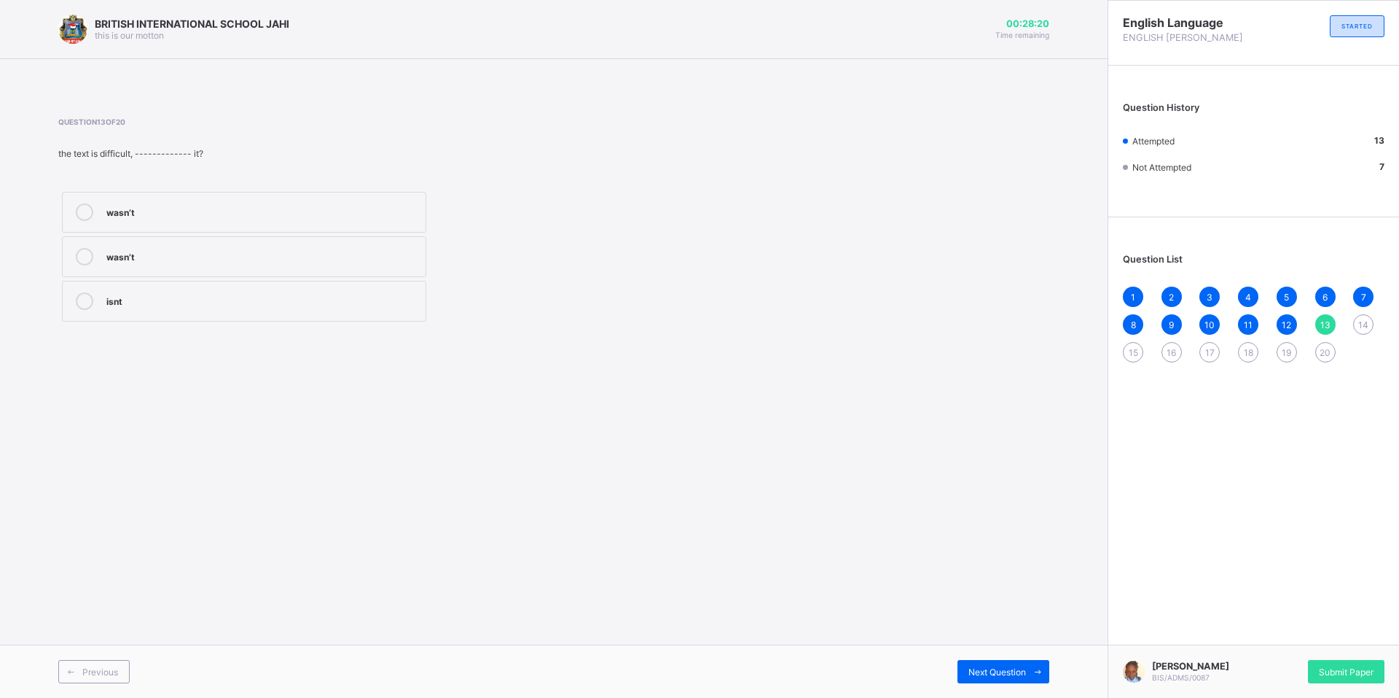
click at [1363, 319] on span "14" at bounding box center [1364, 324] width 10 height 11
click at [138, 208] on div "doesn’t he" at bounding box center [262, 210] width 312 height 15
click at [978, 668] on span "Next Question" at bounding box center [998, 671] width 58 height 11
click at [249, 193] on label "played" at bounding box center [244, 212] width 364 height 41
click at [1012, 679] on div "Next Question" at bounding box center [1004, 671] width 92 height 23
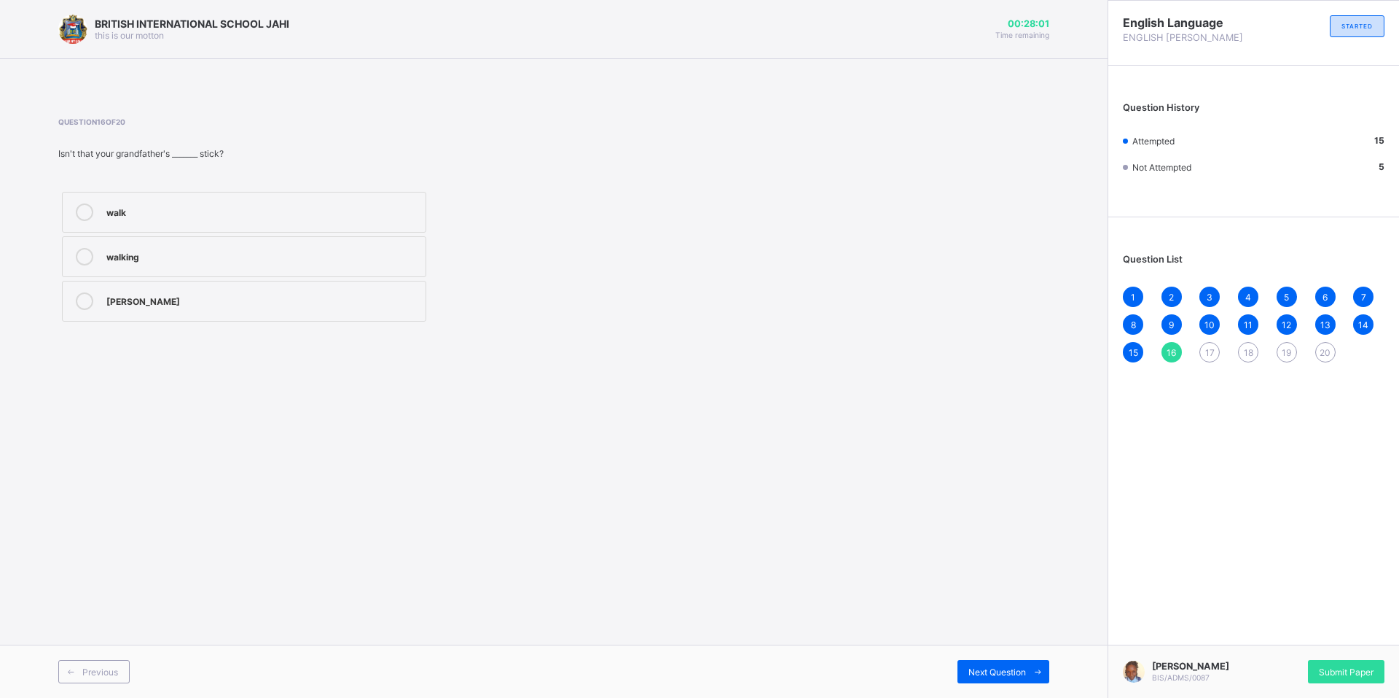
click at [203, 261] on div "walking" at bounding box center [262, 255] width 312 height 15
click at [984, 668] on span "Next Question" at bounding box center [998, 671] width 58 height 11
drag, startPoint x: 180, startPoint y: 224, endPoint x: 171, endPoint y: 216, distance: 11.9
click at [179, 224] on label "tall" at bounding box center [244, 212] width 364 height 41
click at [1037, 667] on icon at bounding box center [1038, 671] width 11 height 9
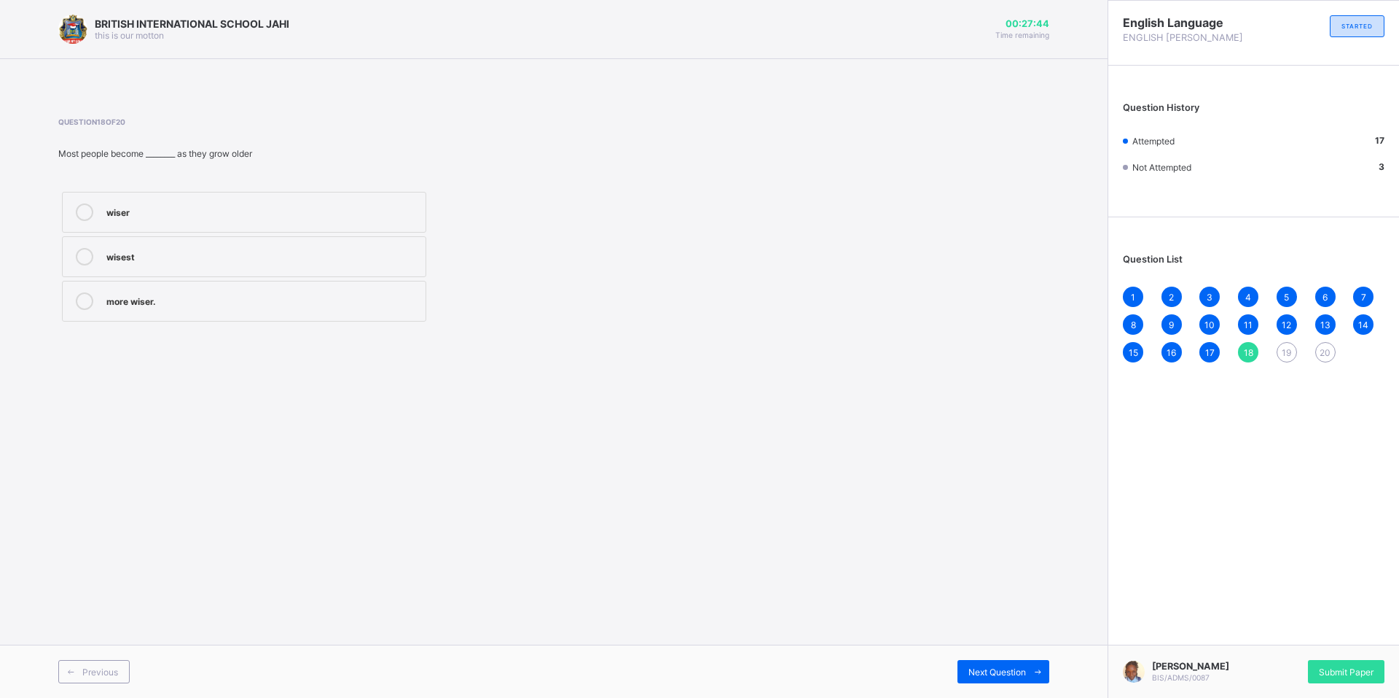
click at [195, 227] on label "wiser" at bounding box center [244, 212] width 364 height 41
click at [291, 301] on div "more wiser." at bounding box center [262, 299] width 312 height 15
click at [1031, 684] on div "Previous Next Question" at bounding box center [554, 670] width 1108 height 53
click at [1018, 676] on span "Next Question" at bounding box center [998, 671] width 58 height 11
click at [200, 300] on div "oldest" at bounding box center [262, 299] width 312 height 15
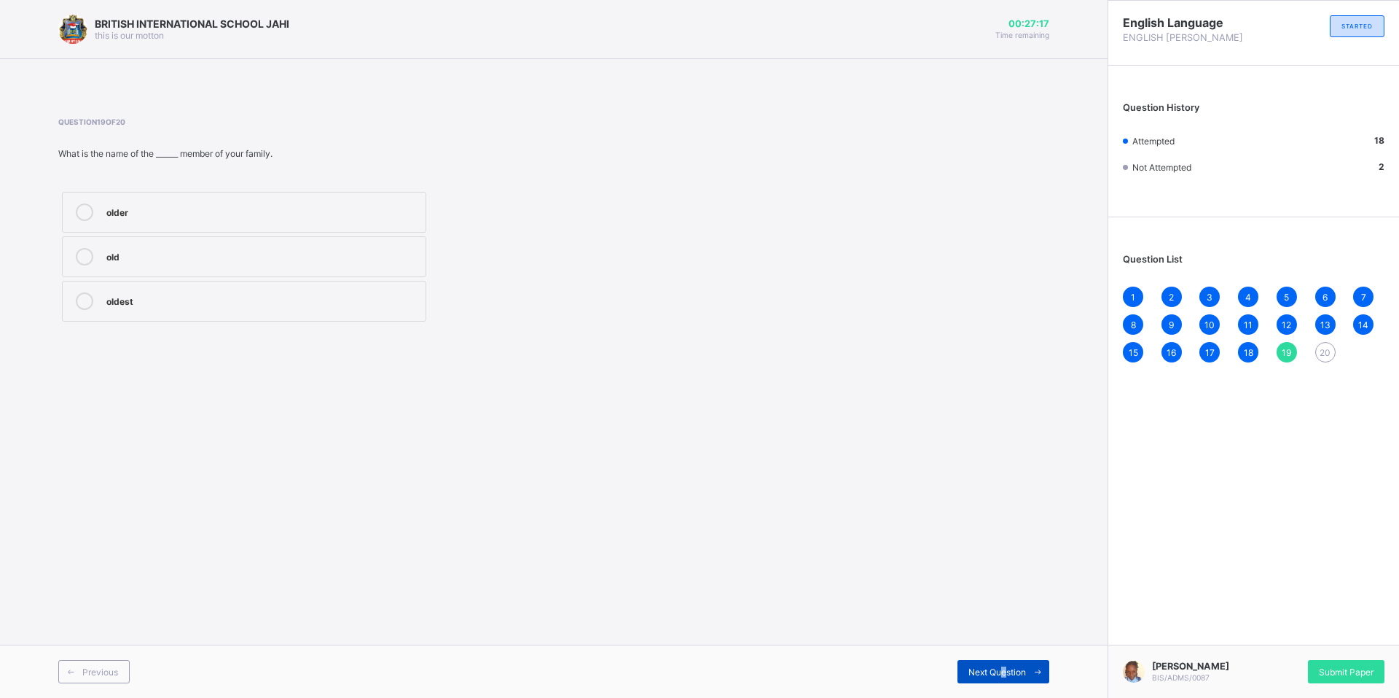
drag, startPoint x: 1003, startPoint y: 672, endPoint x: 999, endPoint y: 681, distance: 9.5
click at [999, 681] on div "Next Question" at bounding box center [1004, 671] width 92 height 23
click at [266, 249] on div "most intelligent" at bounding box center [262, 255] width 312 height 15
drag, startPoint x: 256, startPoint y: 207, endPoint x: 255, endPoint y: 218, distance: 11.0
click at [255, 213] on div "more intelligent" at bounding box center [262, 210] width 312 height 15
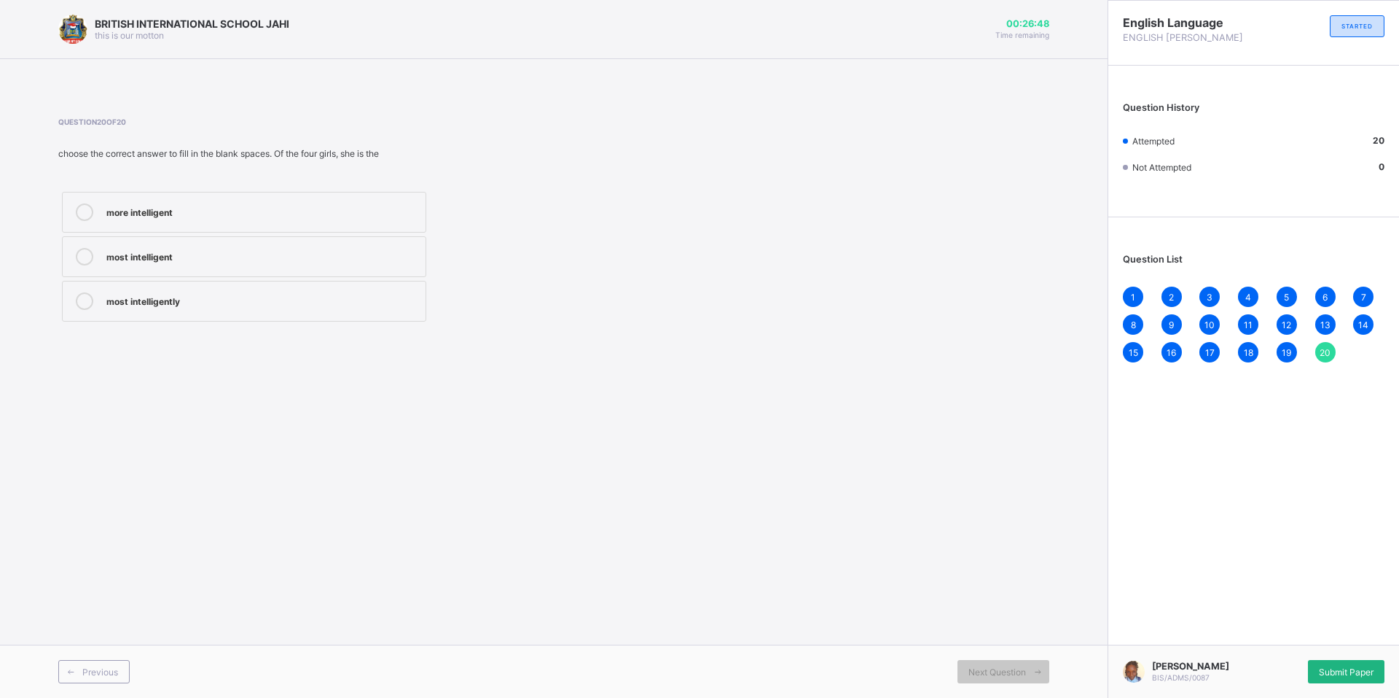
click at [1370, 666] on span "Submit Paper" at bounding box center [1346, 671] width 55 height 11
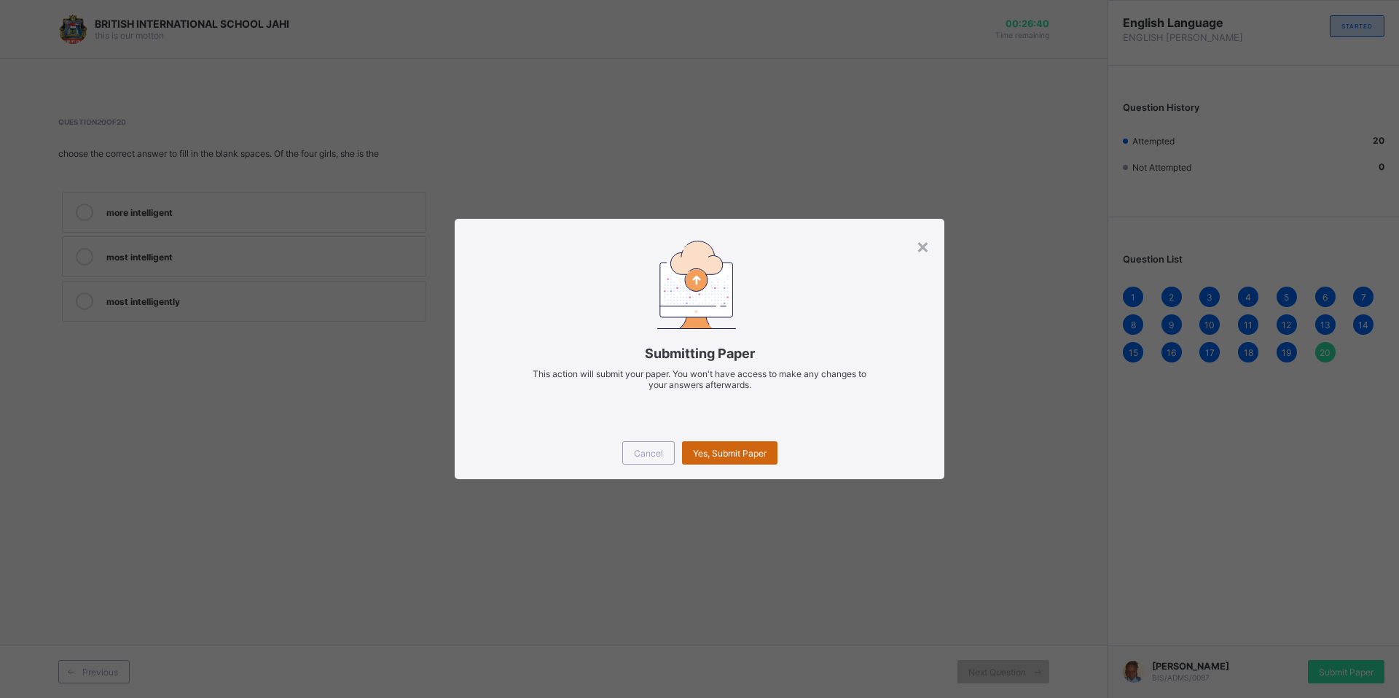
click at [769, 445] on div "Yes, Submit Paper" at bounding box center [729, 452] width 95 height 23
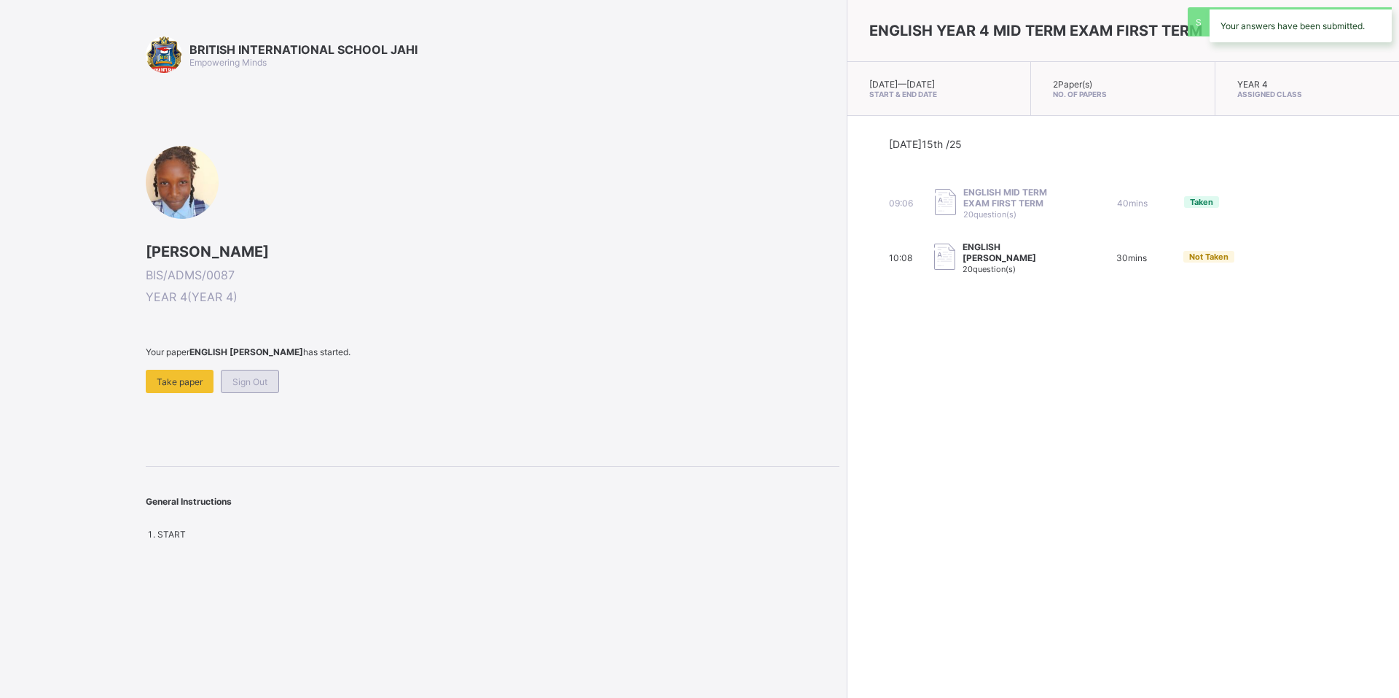
click at [256, 374] on div "Sign Out" at bounding box center [250, 381] width 58 height 23
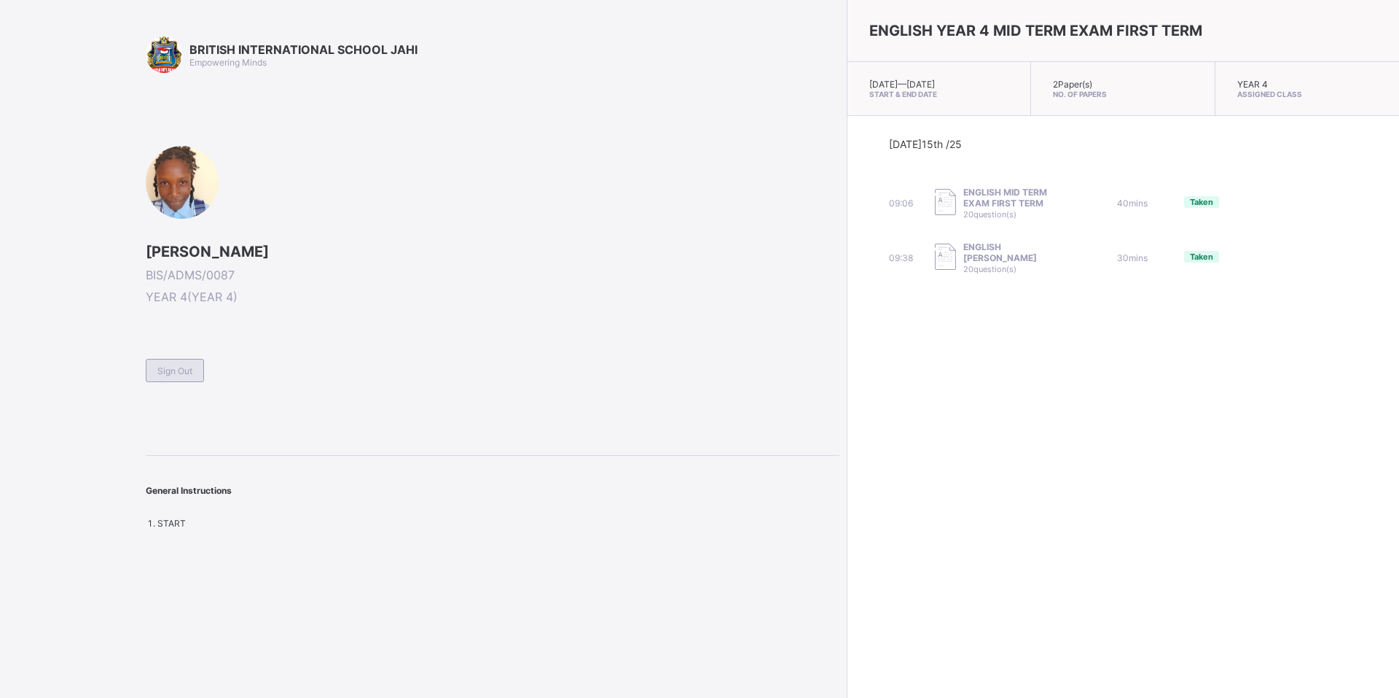
click at [168, 378] on div "Sign Out" at bounding box center [175, 370] width 58 height 23
